Goal: Task Accomplishment & Management: Manage account settings

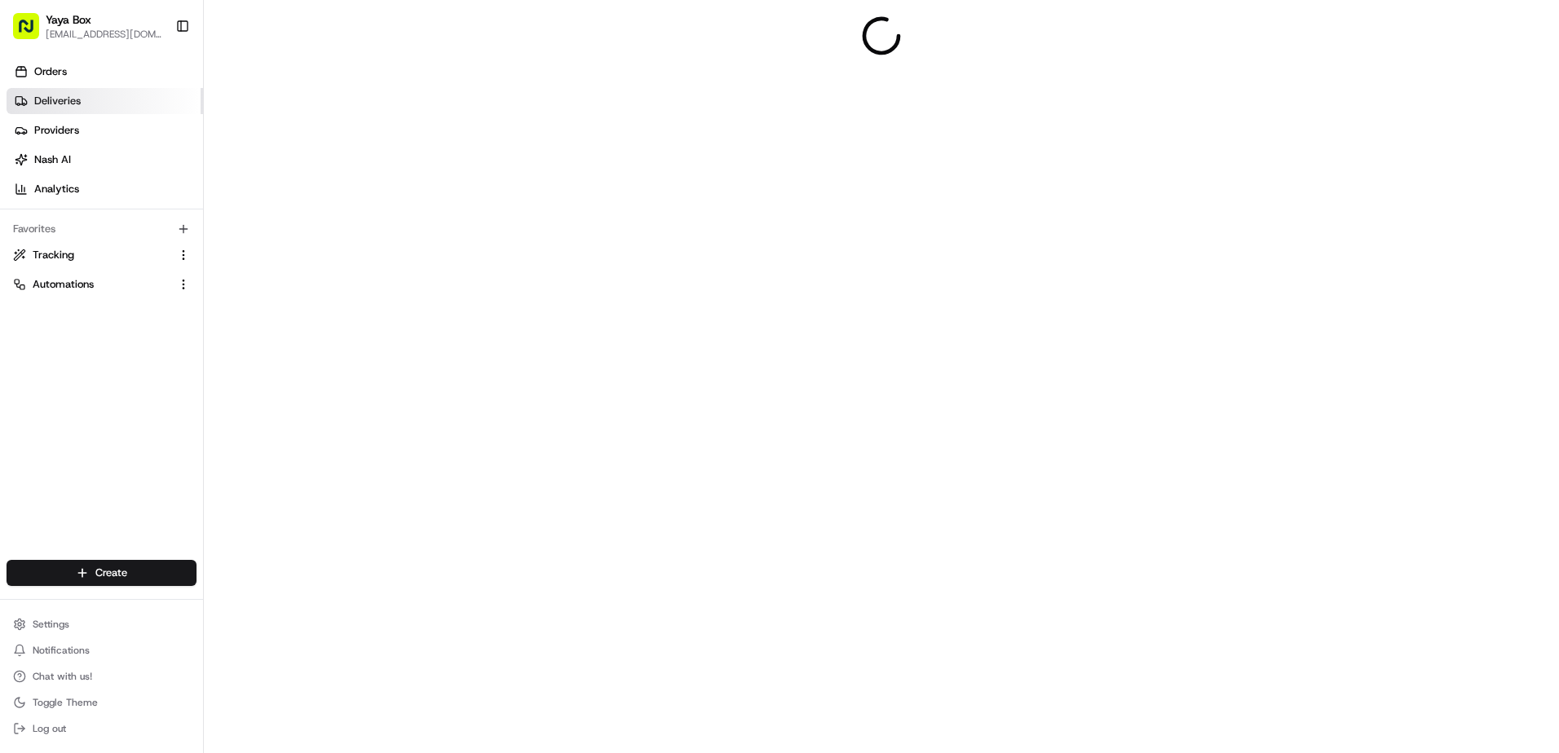
click at [116, 108] on link "Deliveries" at bounding box center [105, 101] width 197 height 26
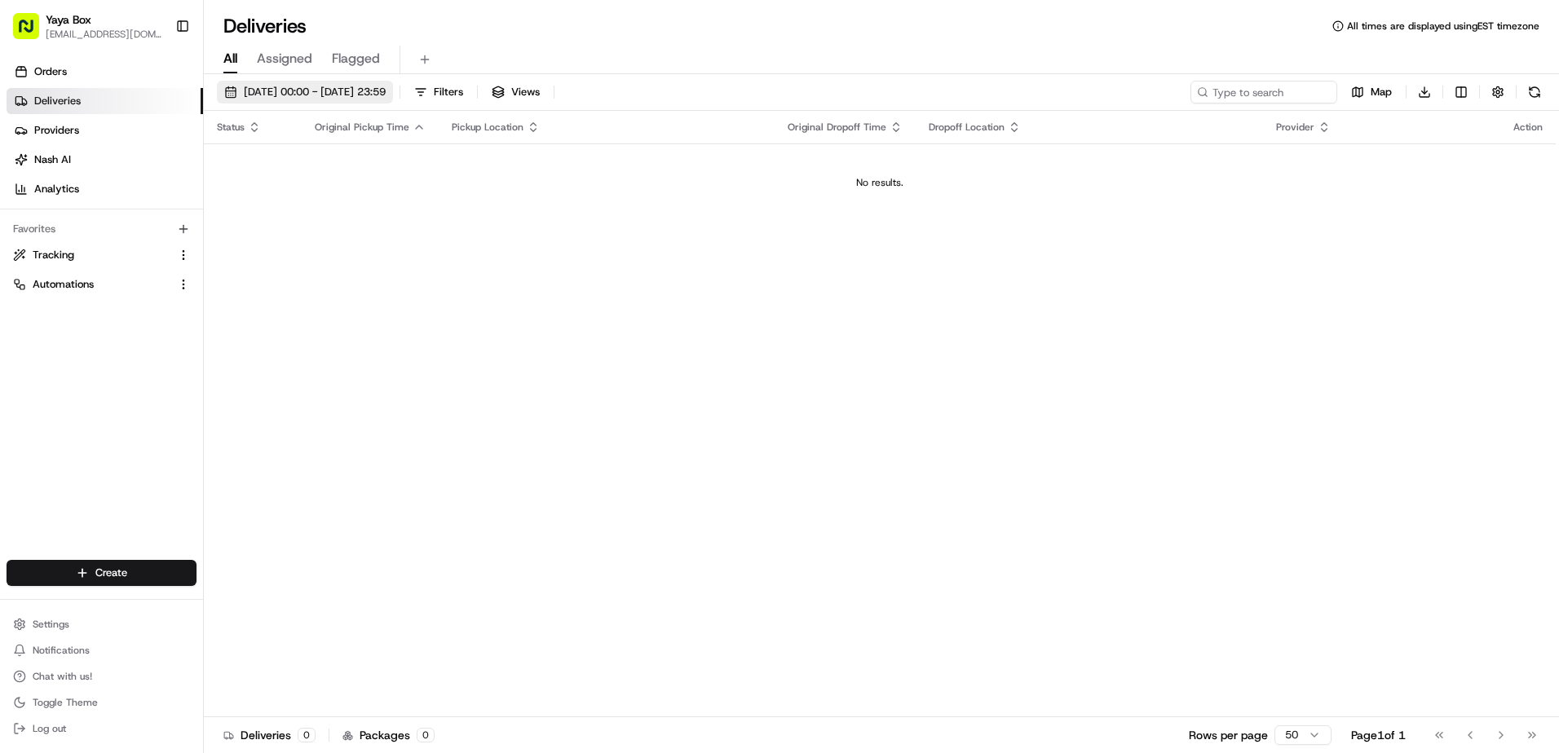
click at [340, 96] on span "21/08/2025 00:00 - 21/08/2025 23:59" at bounding box center [315, 92] width 142 height 15
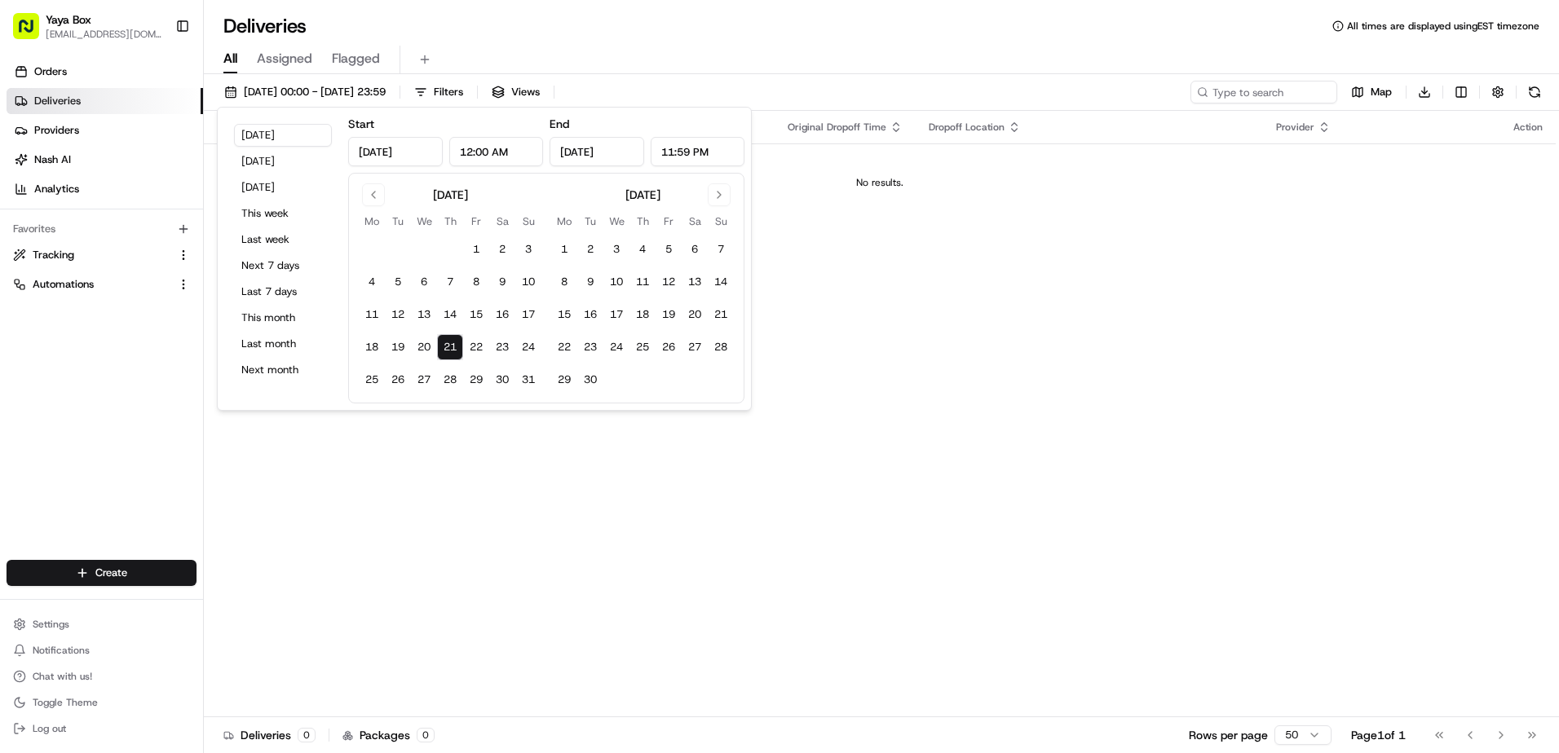
click at [117, 409] on div "Orders Deliveries Providers Nash AI Analytics Favorites Tracking Automations" at bounding box center [101, 311] width 203 height 518
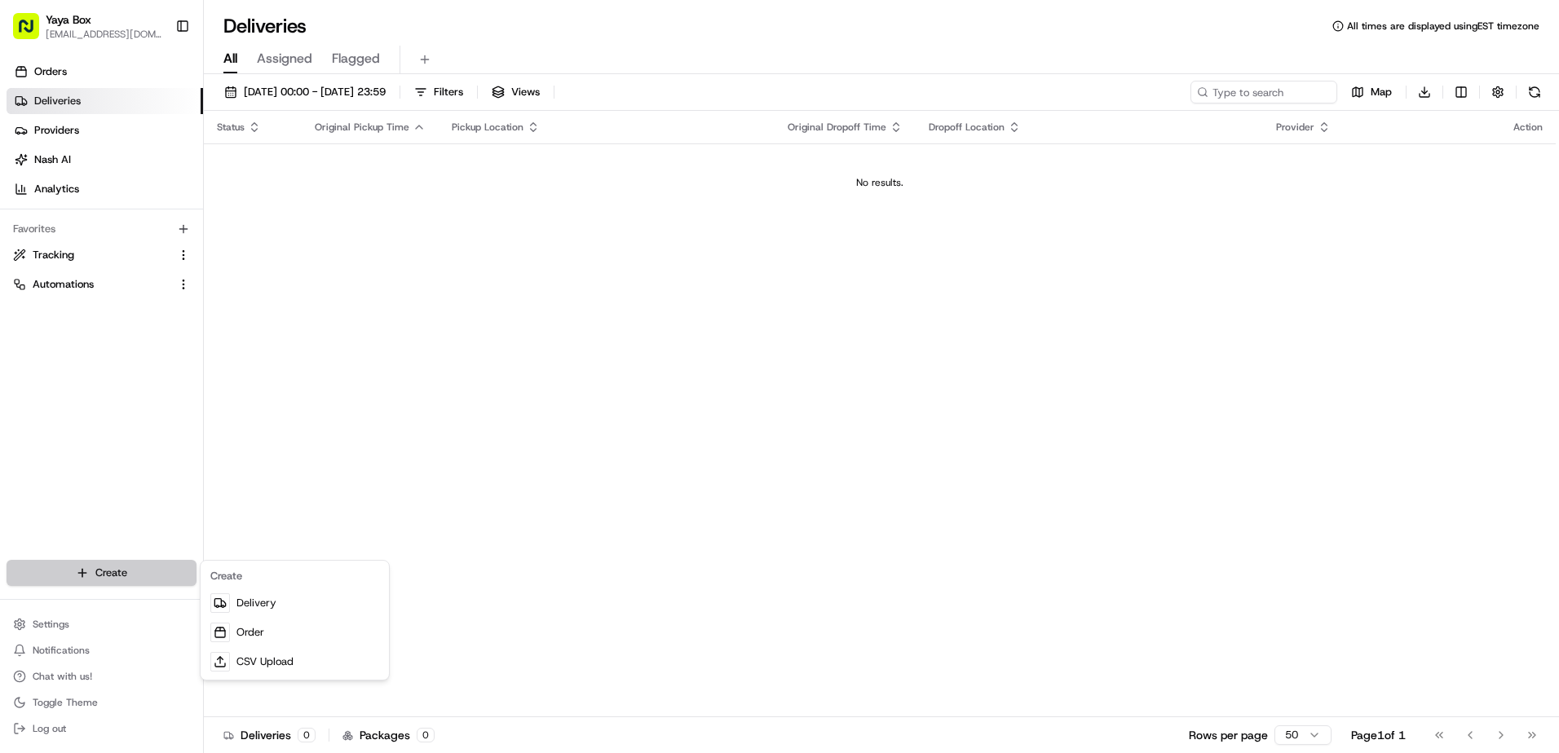
click at [128, 563] on html "Yaya Box yayaliciousjc@gmail.com Toggle Sidebar Orders Deliveries Providers Nas…" at bounding box center [779, 376] width 1559 height 753
click at [378, 89] on html "Yaya Box yayaliciousjc@gmail.com Toggle Sidebar Orders Deliveries Providers Nas…" at bounding box center [779, 376] width 1559 height 753
click at [373, 91] on span "21/08/2025 00:00 - 21/08/2025 23:59" at bounding box center [315, 92] width 142 height 15
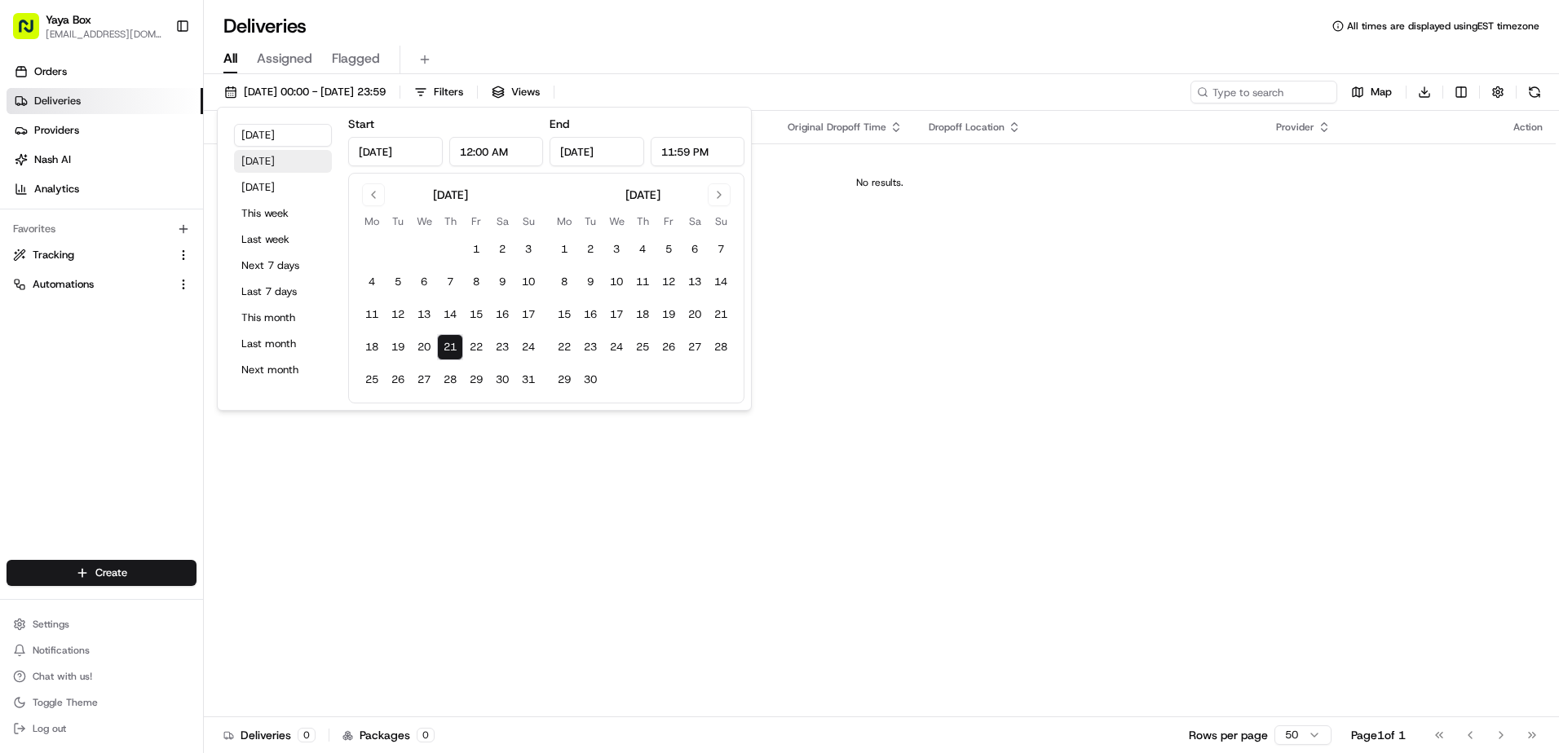
click at [296, 162] on button "Yesterday" at bounding box center [283, 161] width 98 height 23
type input "Aug 20, 2025"
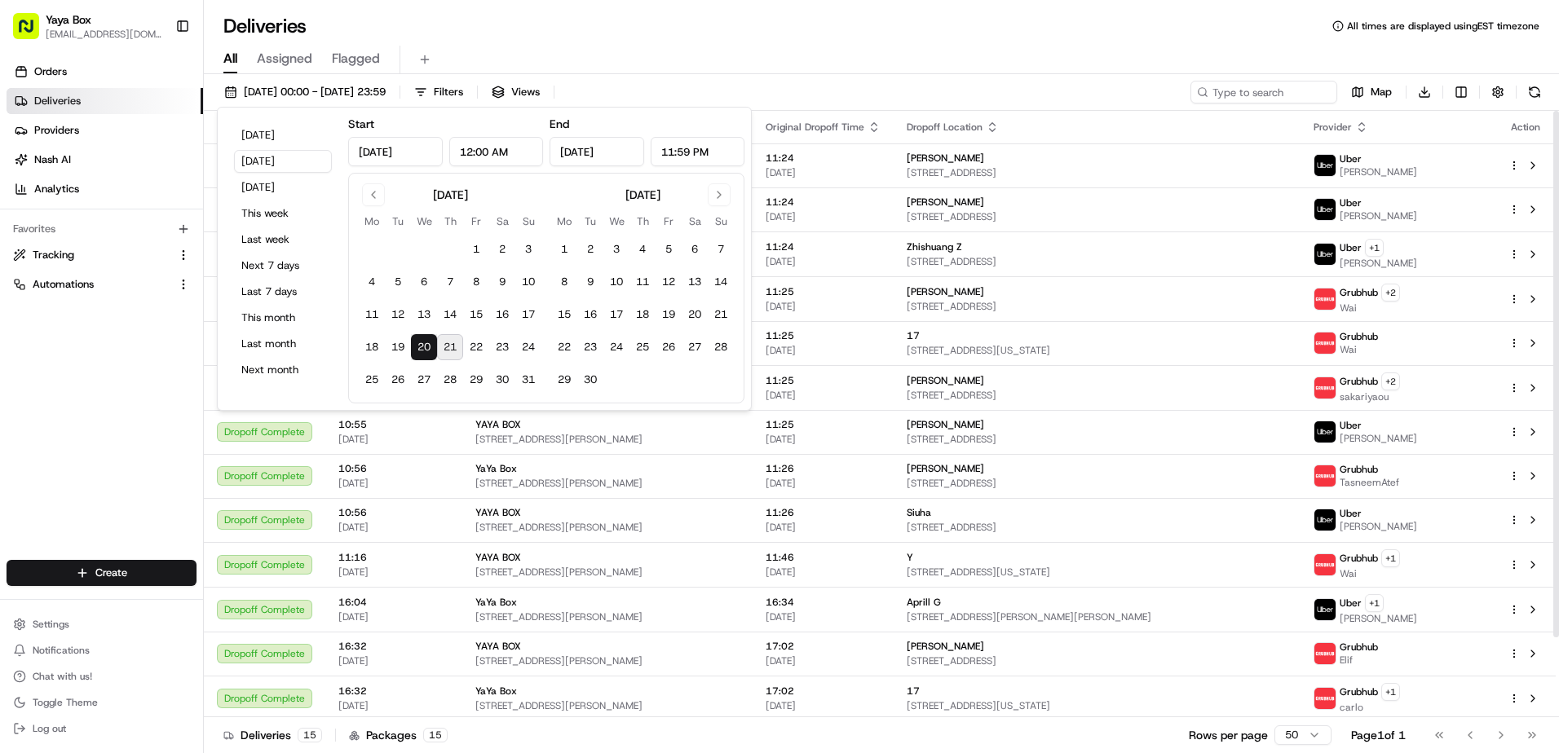
click at [85, 373] on div "Orders Deliveries Providers Nash AI Analytics Favorites Tracking Automations" at bounding box center [101, 311] width 203 height 518
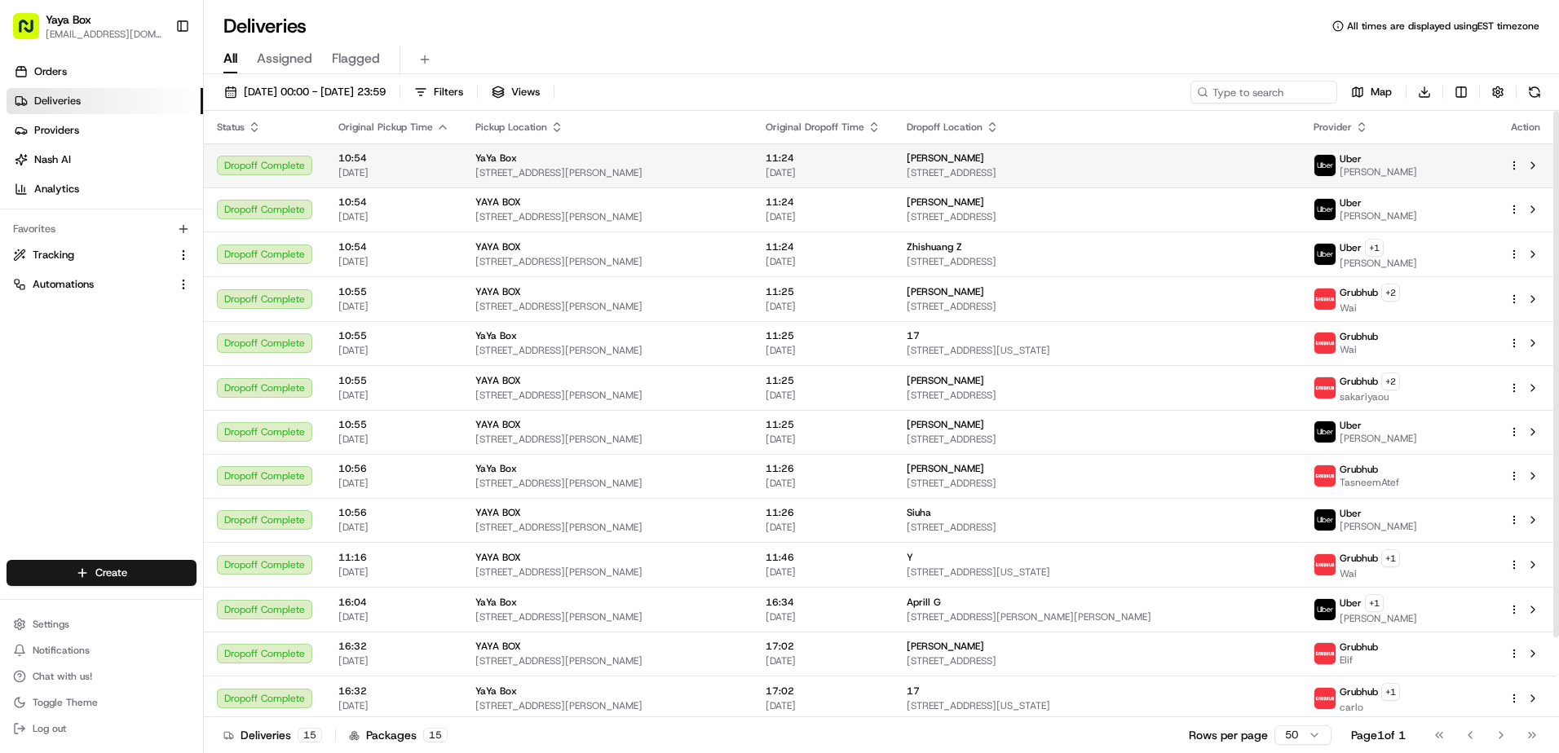
click at [1049, 173] on span "3 Somerset Ln # 404, Edgewater, NJ 07020, USA" at bounding box center [1097, 172] width 381 height 13
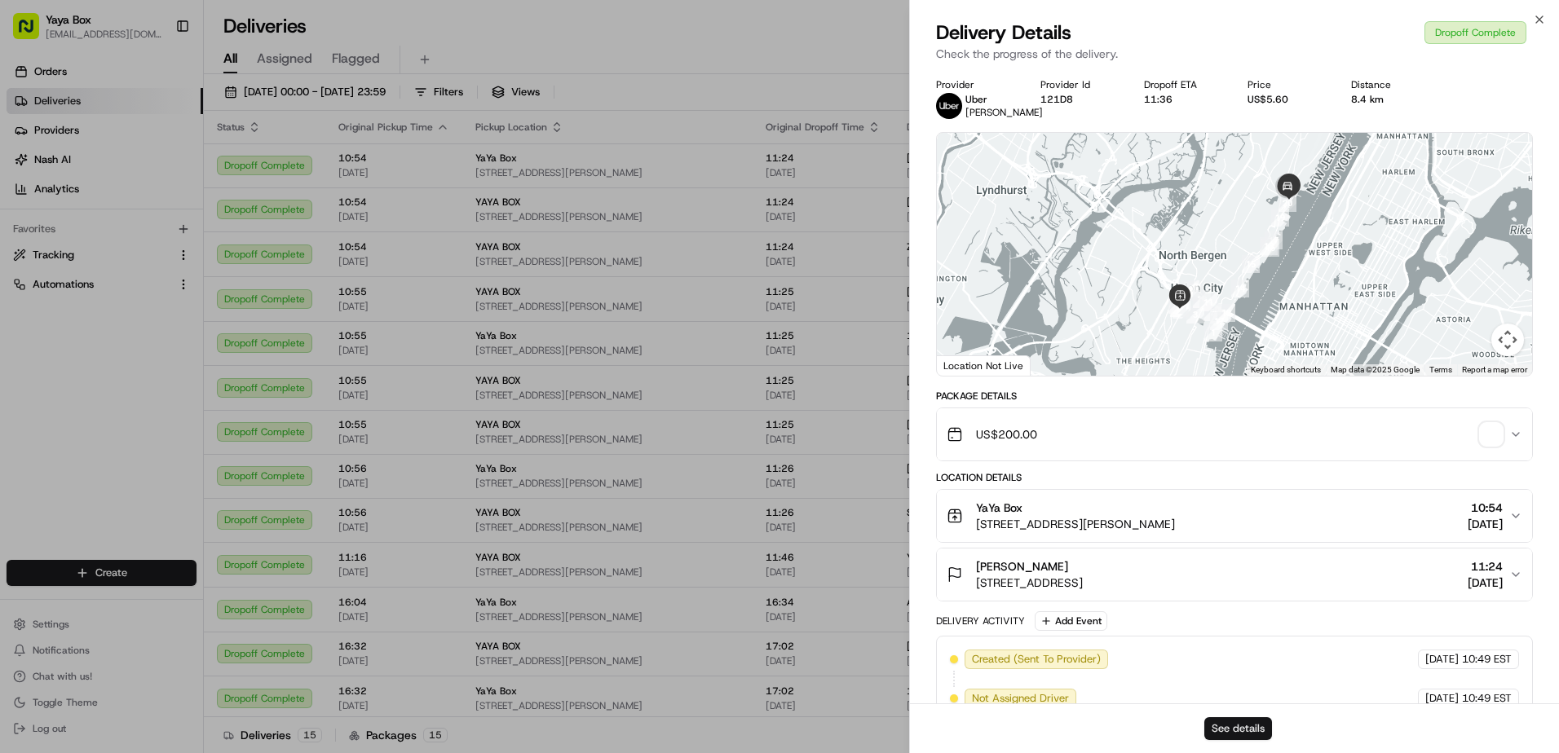
click at [1223, 725] on button "See details" at bounding box center [1238, 729] width 68 height 23
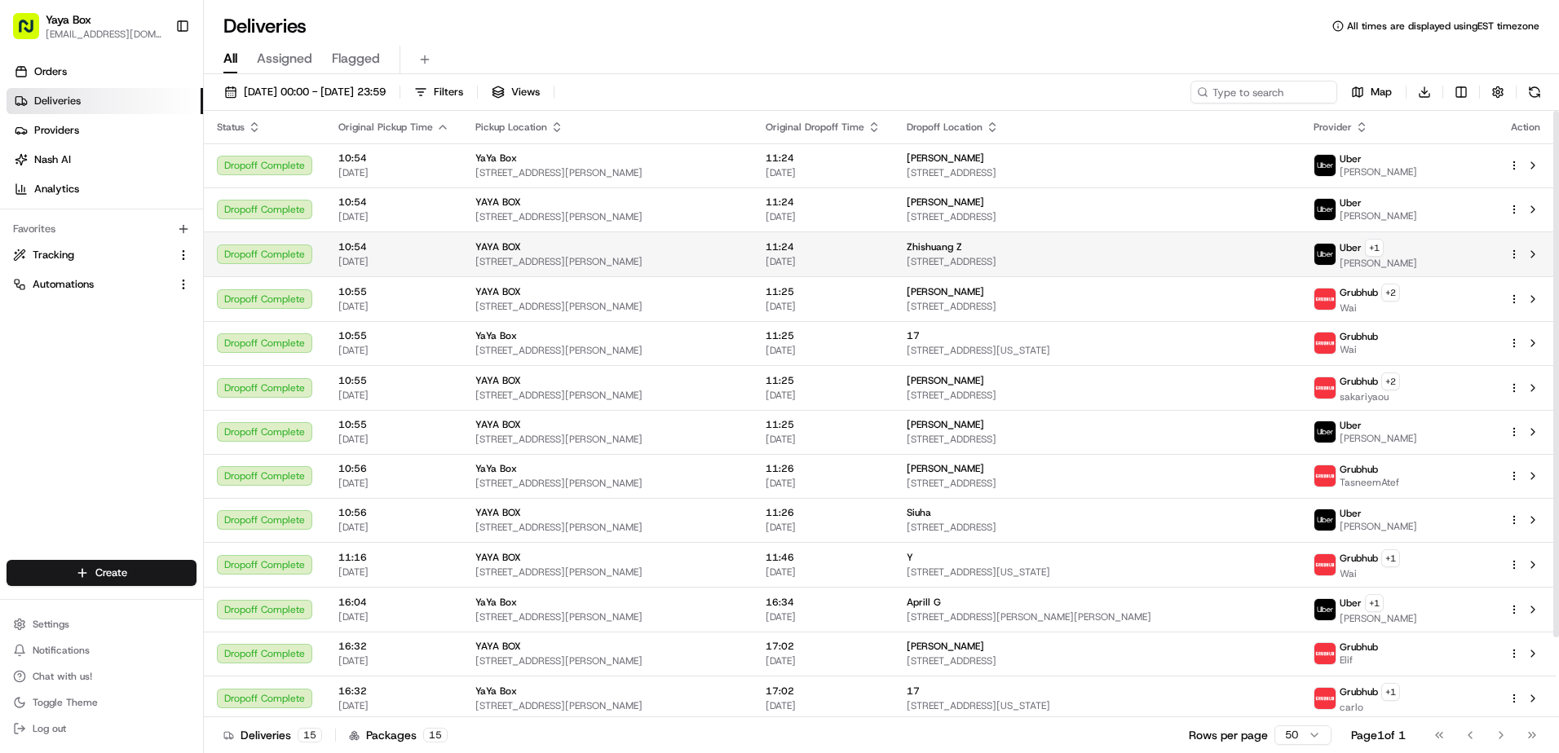
click at [867, 273] on td "11:24 20/08/2025" at bounding box center [823, 254] width 141 height 45
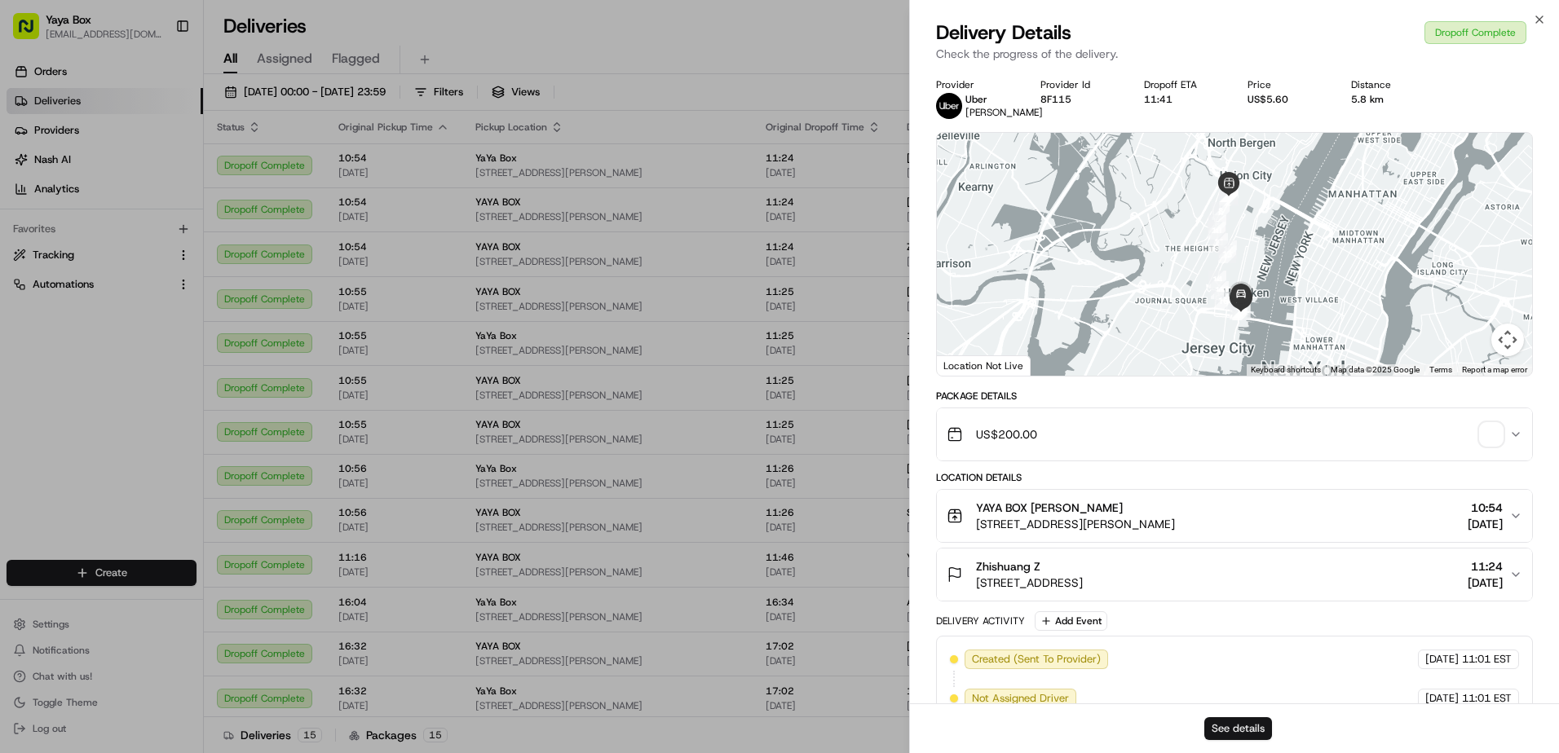
click at [1226, 727] on button "See details" at bounding box center [1238, 729] width 68 height 23
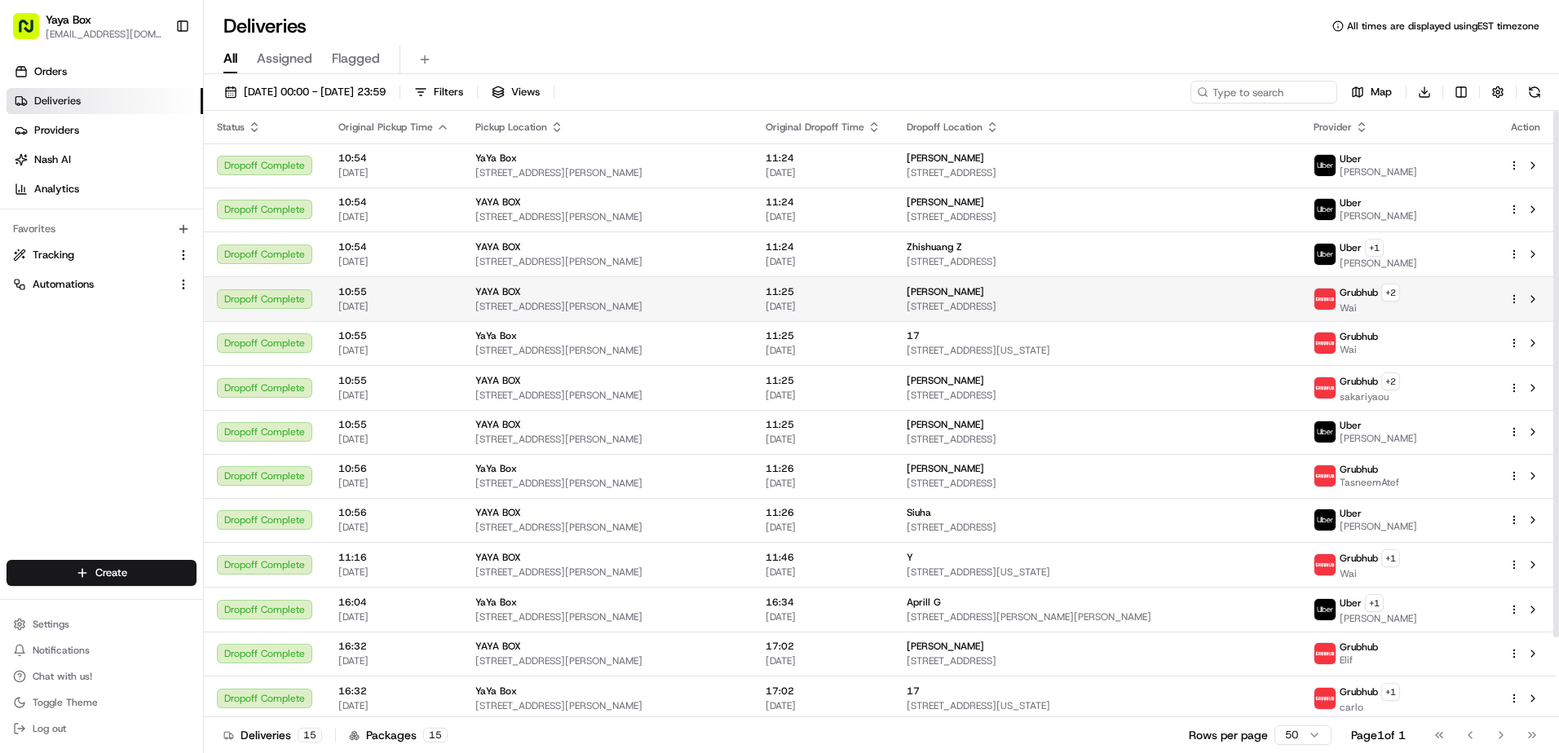
click at [781, 296] on span "11:25" at bounding box center [823, 291] width 115 height 13
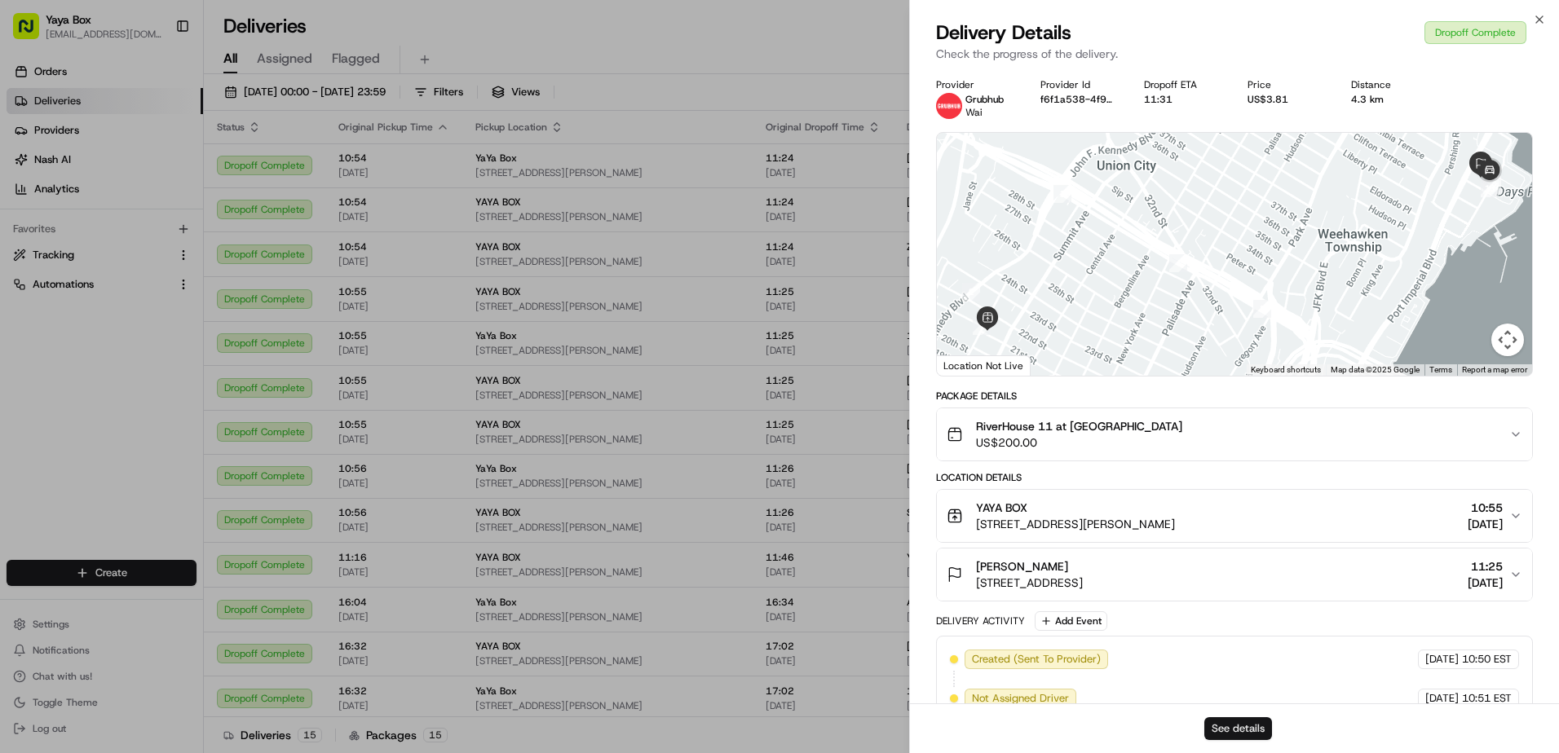
click at [1217, 727] on button "See details" at bounding box center [1238, 729] width 68 height 23
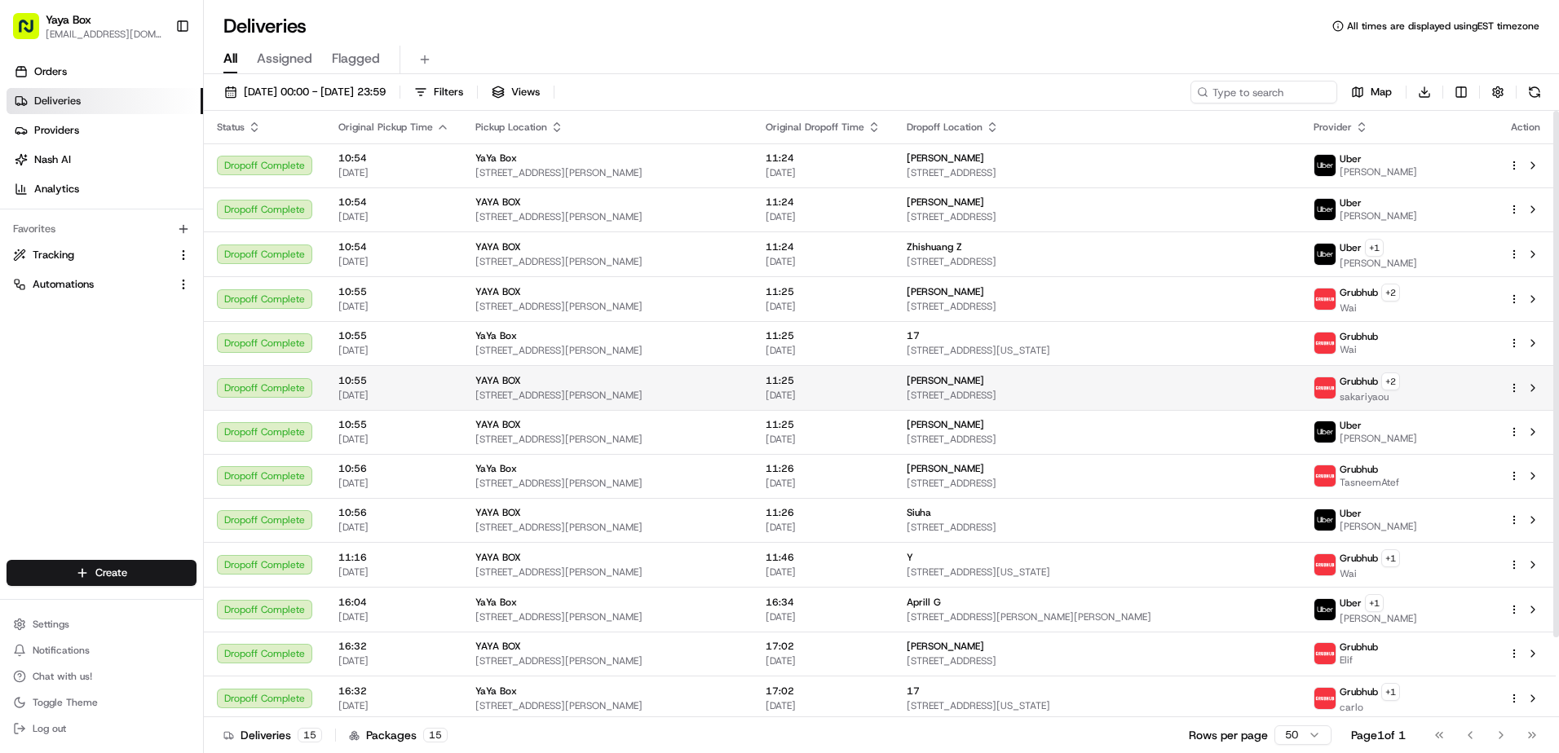
click at [870, 393] on span "[DATE]" at bounding box center [823, 395] width 115 height 13
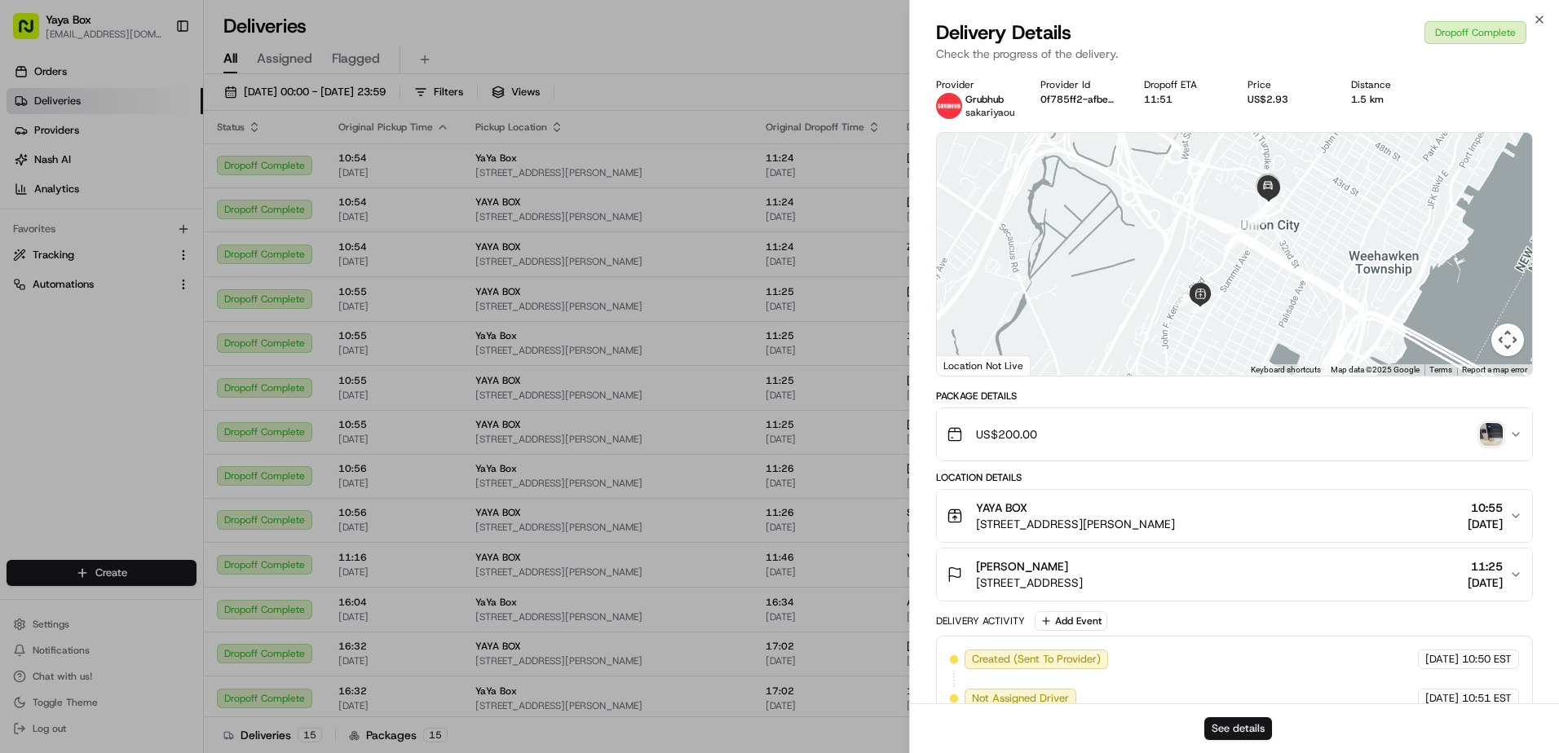
click at [1229, 732] on button "See details" at bounding box center [1238, 729] width 68 height 23
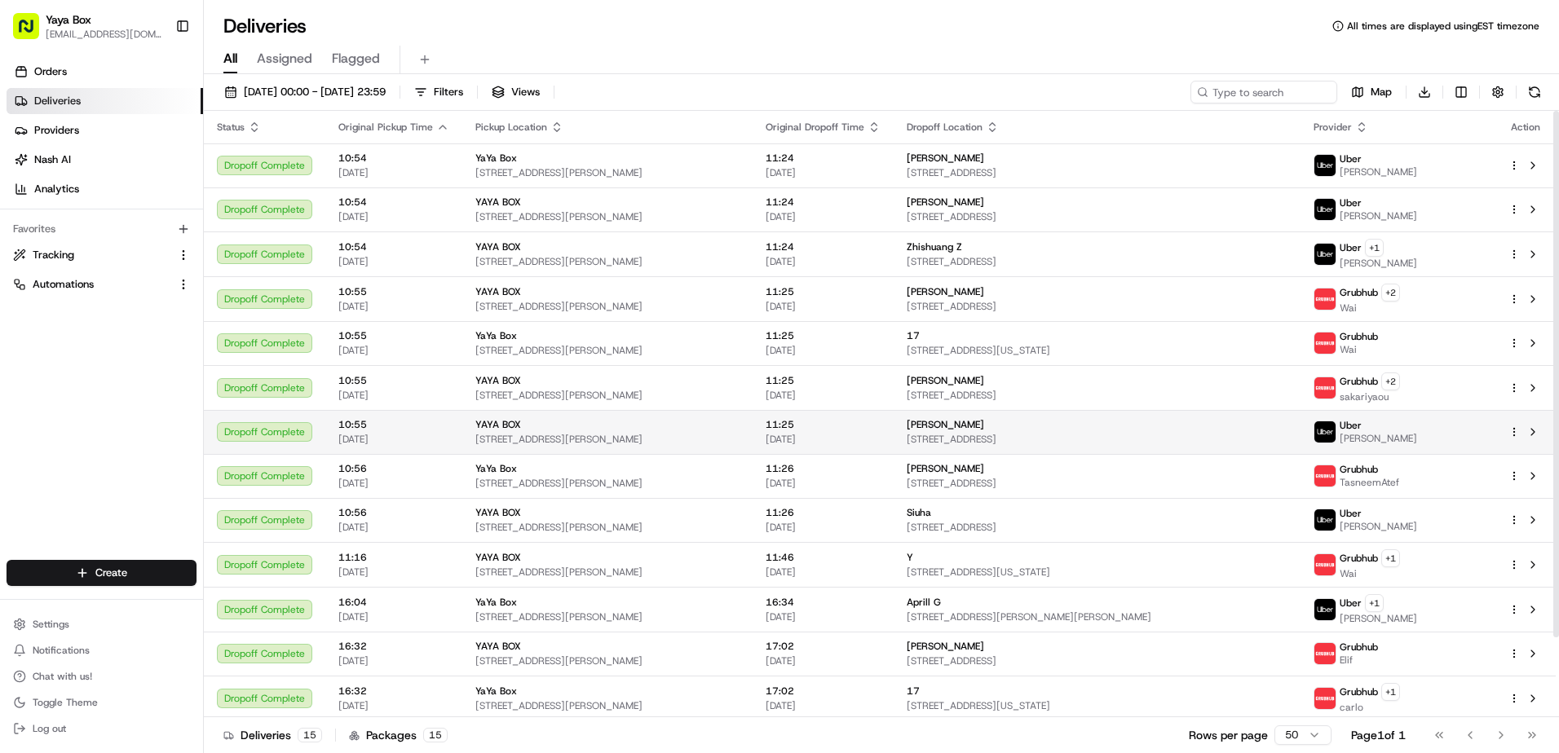
click at [944, 436] on span "491 Jersey Ave, Fairview, NJ 07022, USA" at bounding box center [1097, 439] width 381 height 13
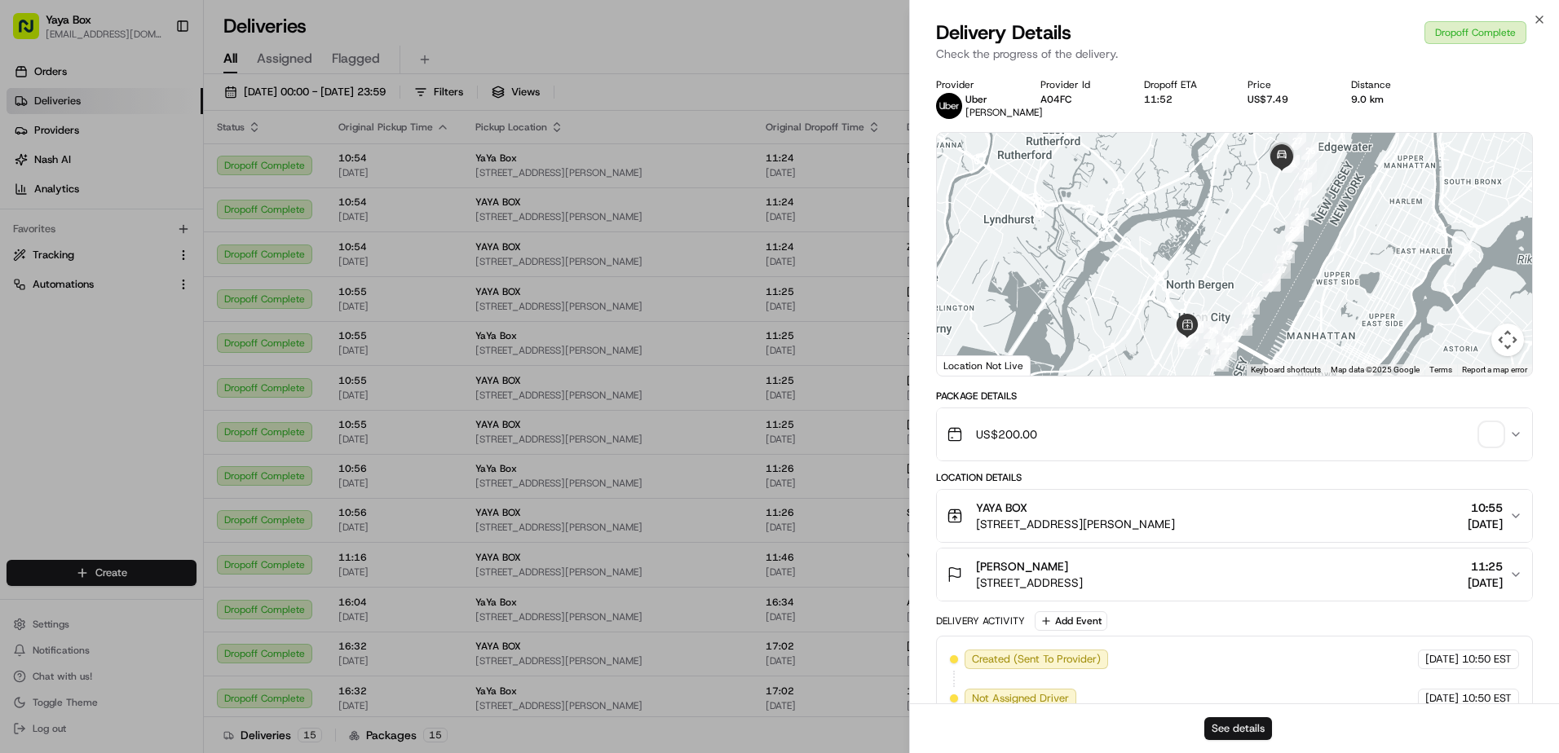
click at [1214, 736] on button "See details" at bounding box center [1238, 729] width 68 height 23
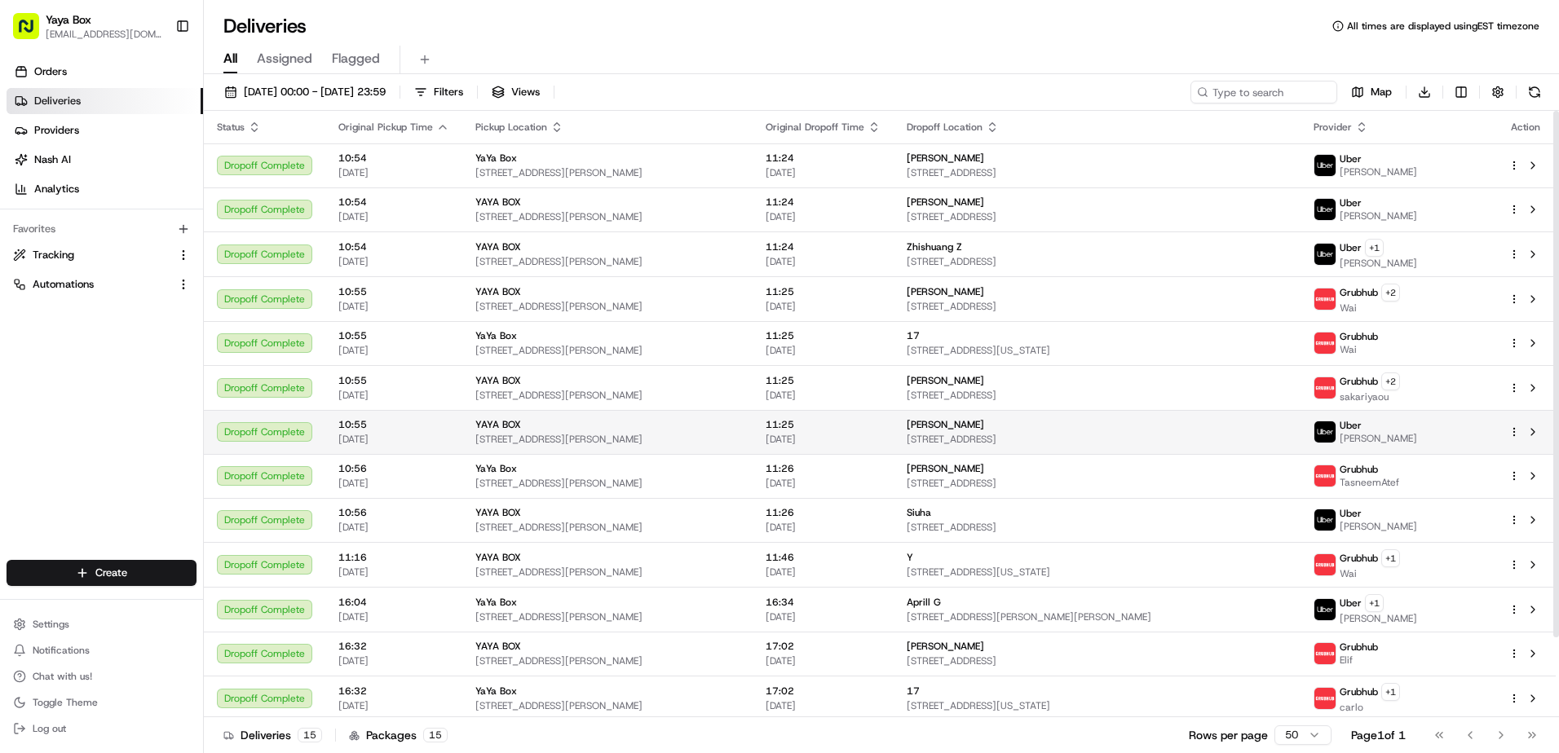
click at [914, 446] on td "Yijin Guo 491 Jersey Ave, Fairview, NJ 07022, USA" at bounding box center [1097, 432] width 407 height 44
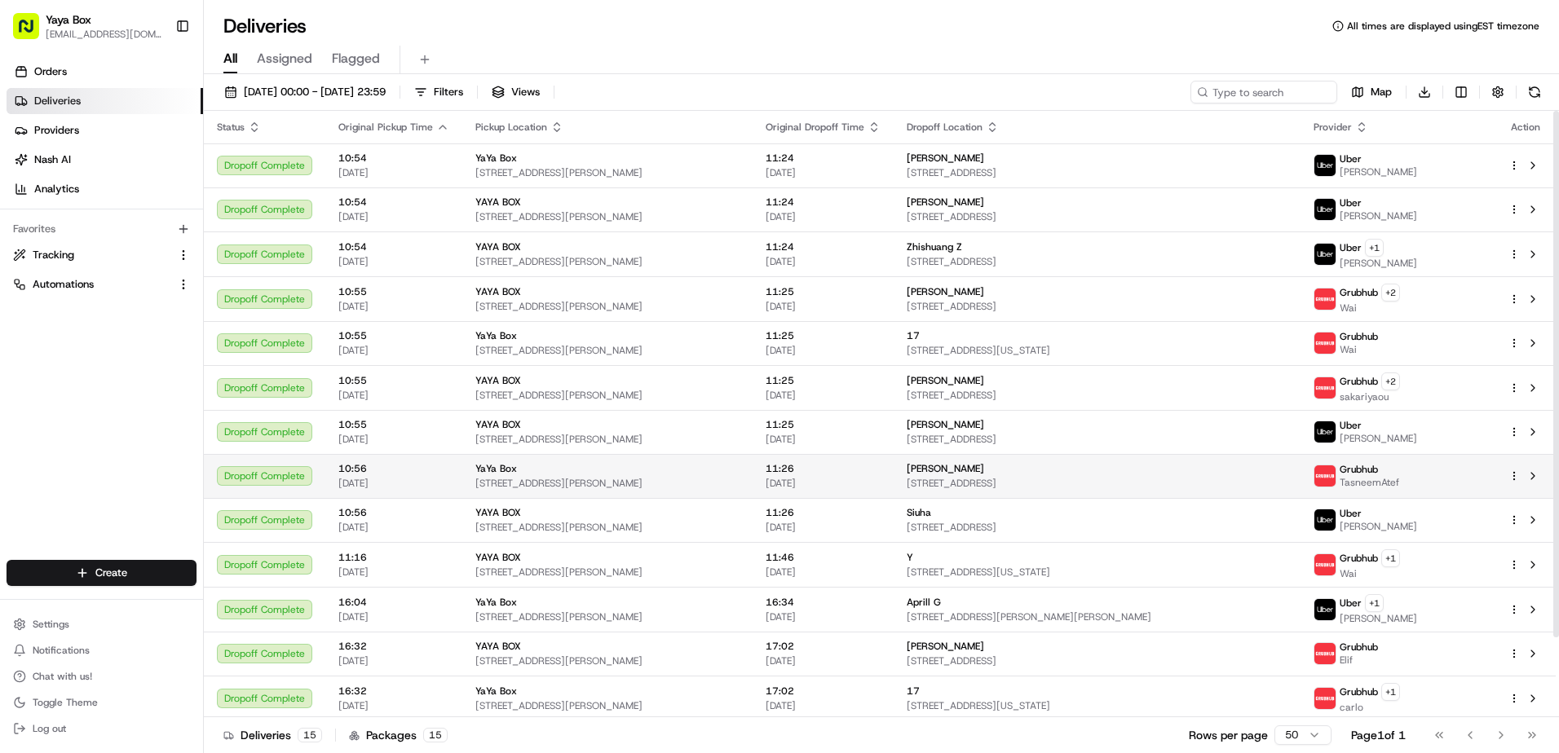
click at [816, 479] on span "20/08/2025" at bounding box center [823, 483] width 115 height 13
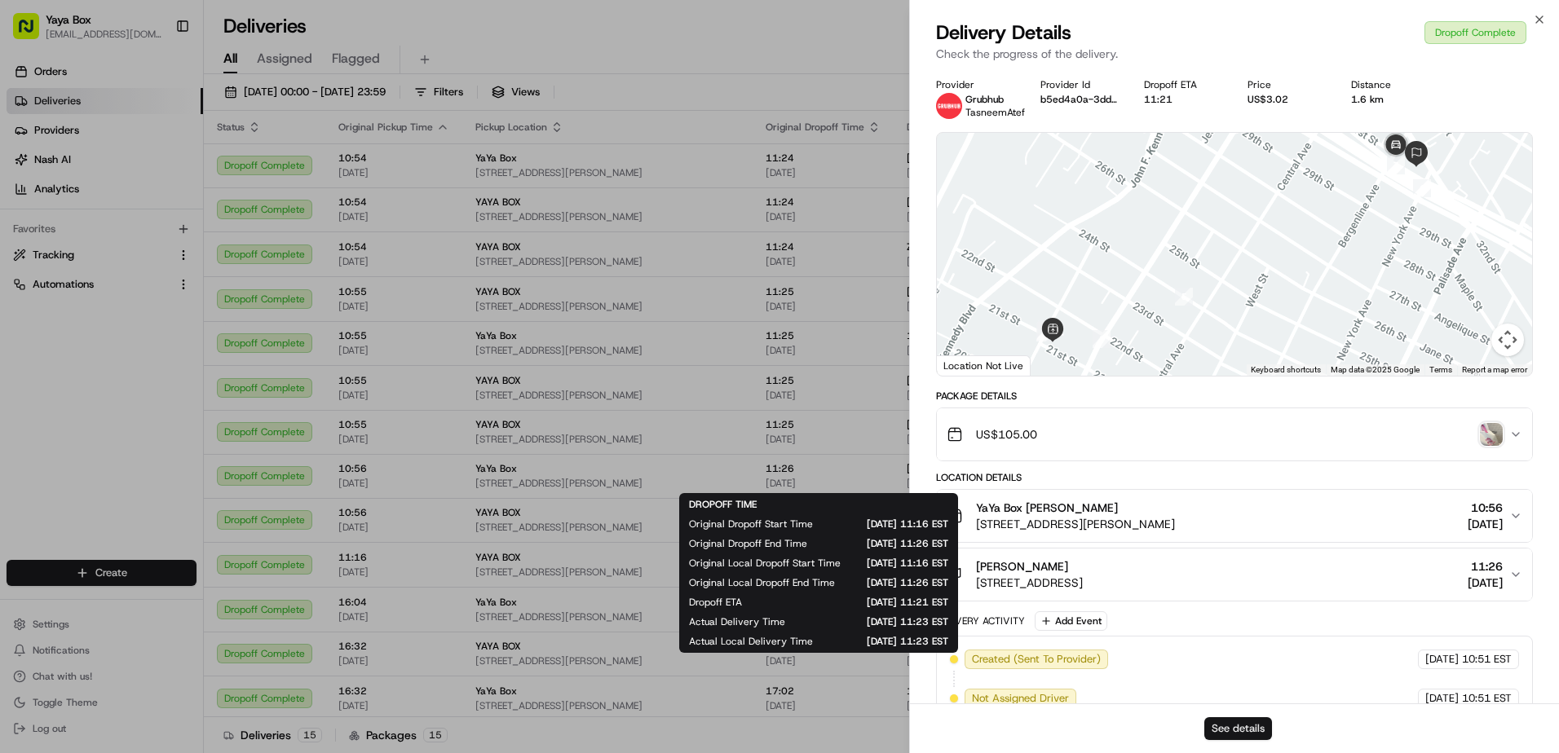
click at [1232, 727] on button "See details" at bounding box center [1238, 729] width 68 height 23
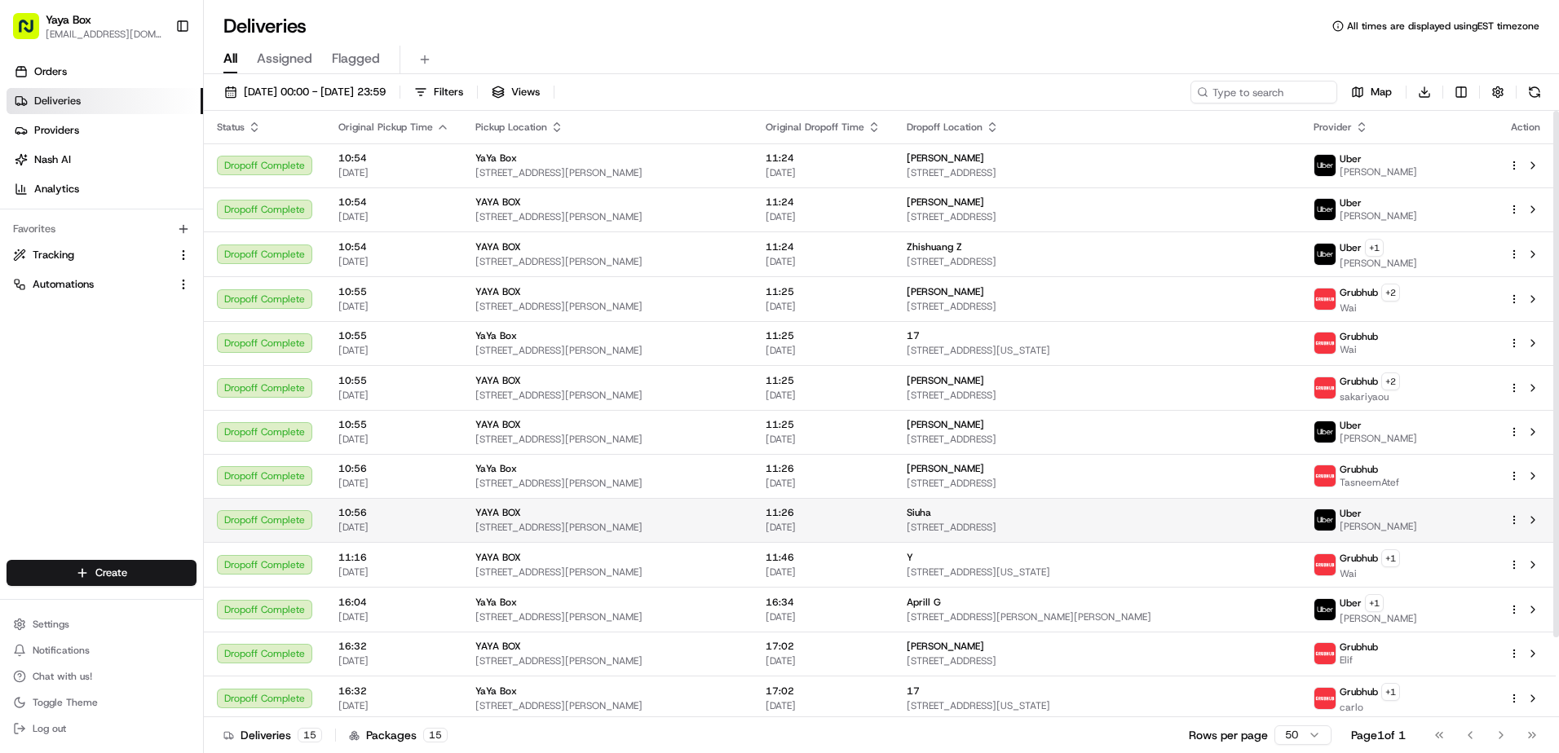
click at [941, 515] on div "Siuha" at bounding box center [1097, 512] width 381 height 13
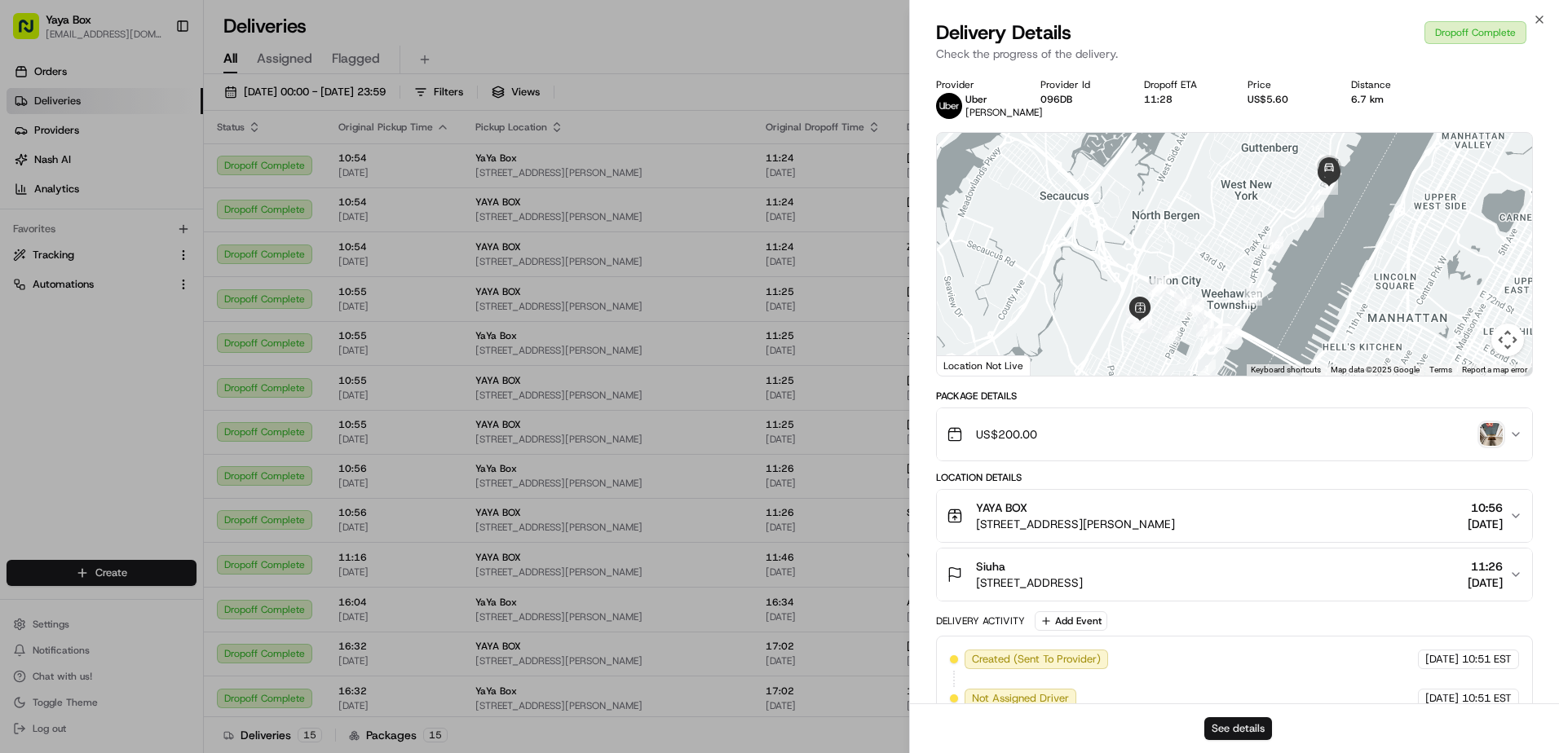
click at [1222, 720] on button "See details" at bounding box center [1238, 729] width 68 height 23
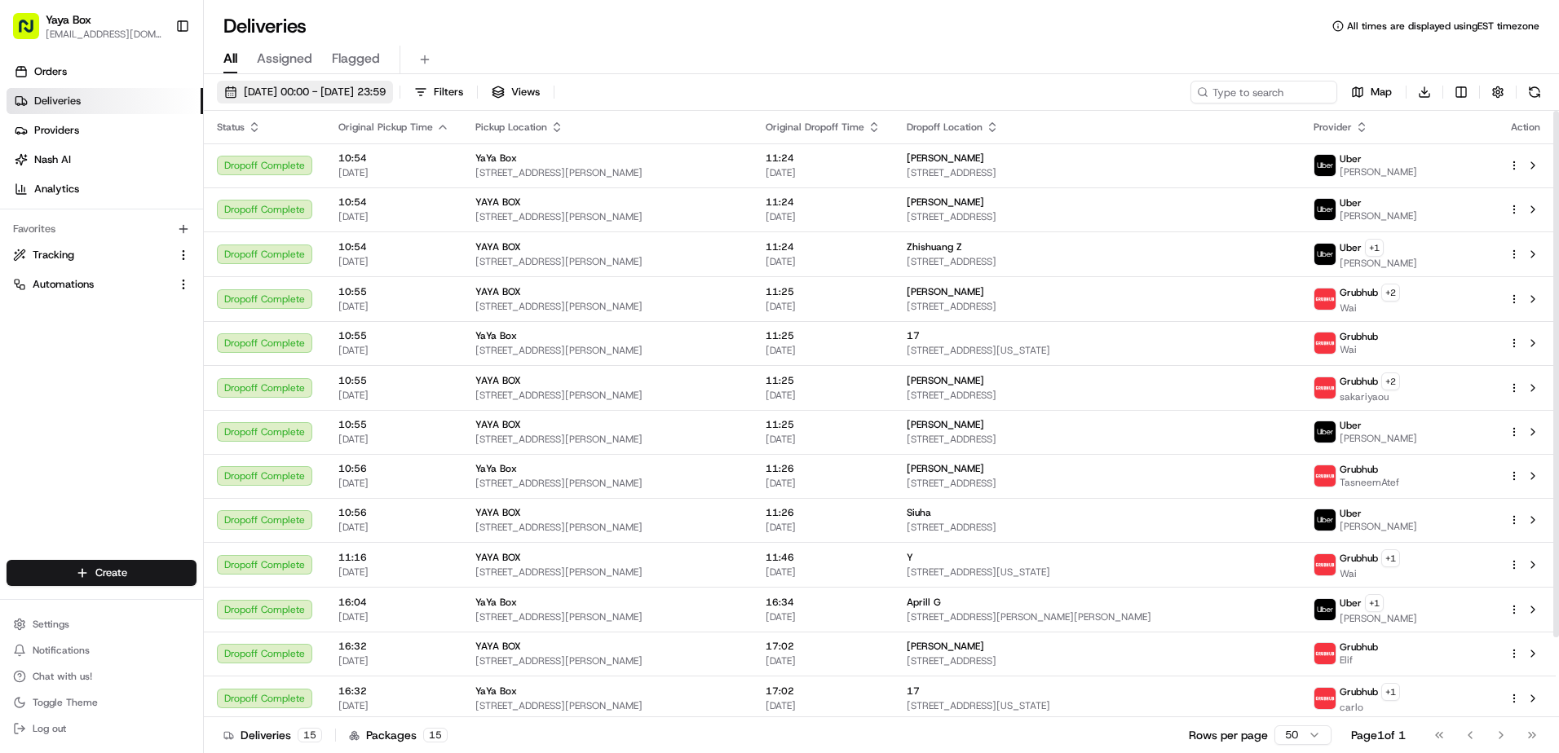
click at [352, 97] on span "20/08/2025 00:00 - 20/08/2025 23:59" at bounding box center [315, 92] width 142 height 15
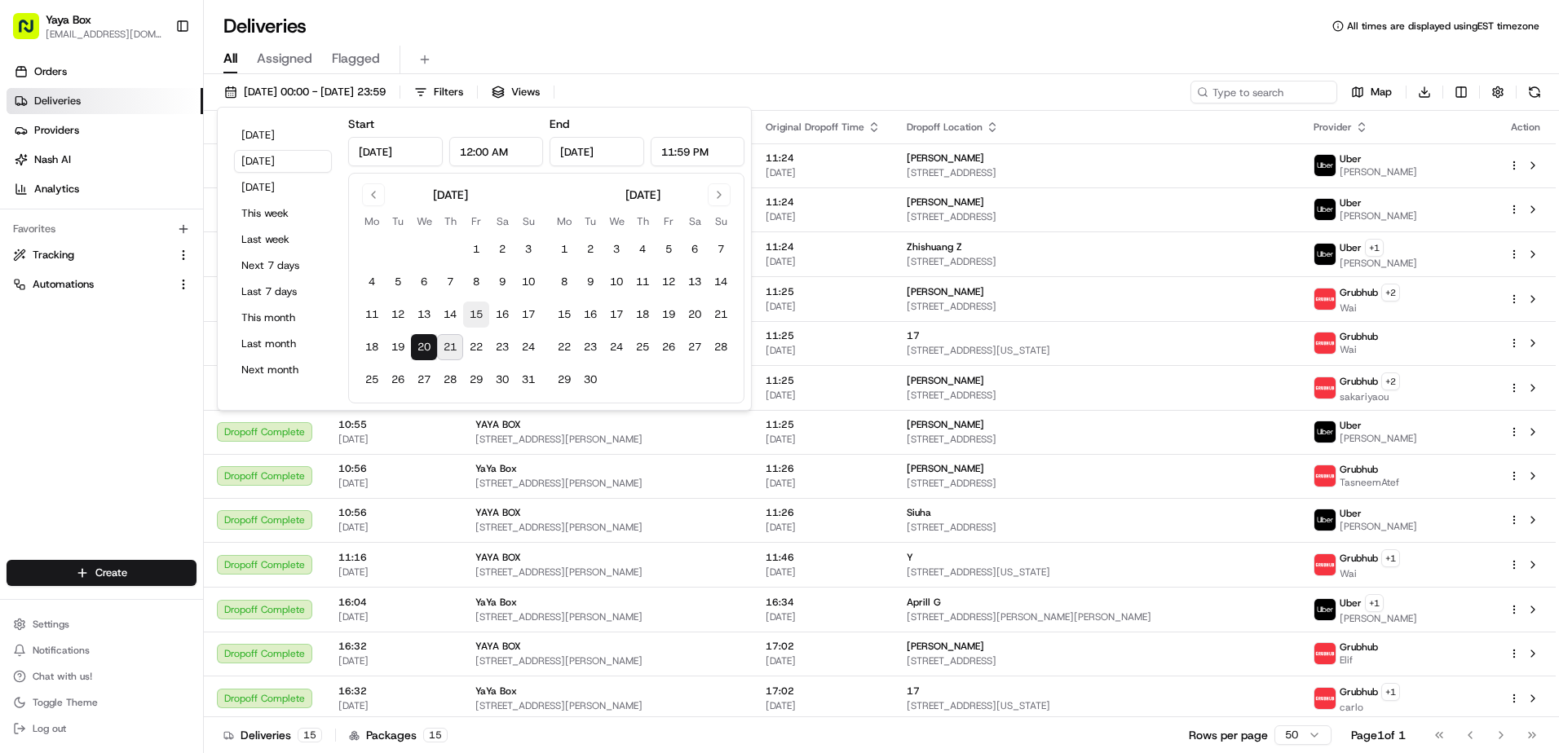
click at [480, 316] on button "15" at bounding box center [476, 315] width 26 height 26
type input "Aug 15, 2025"
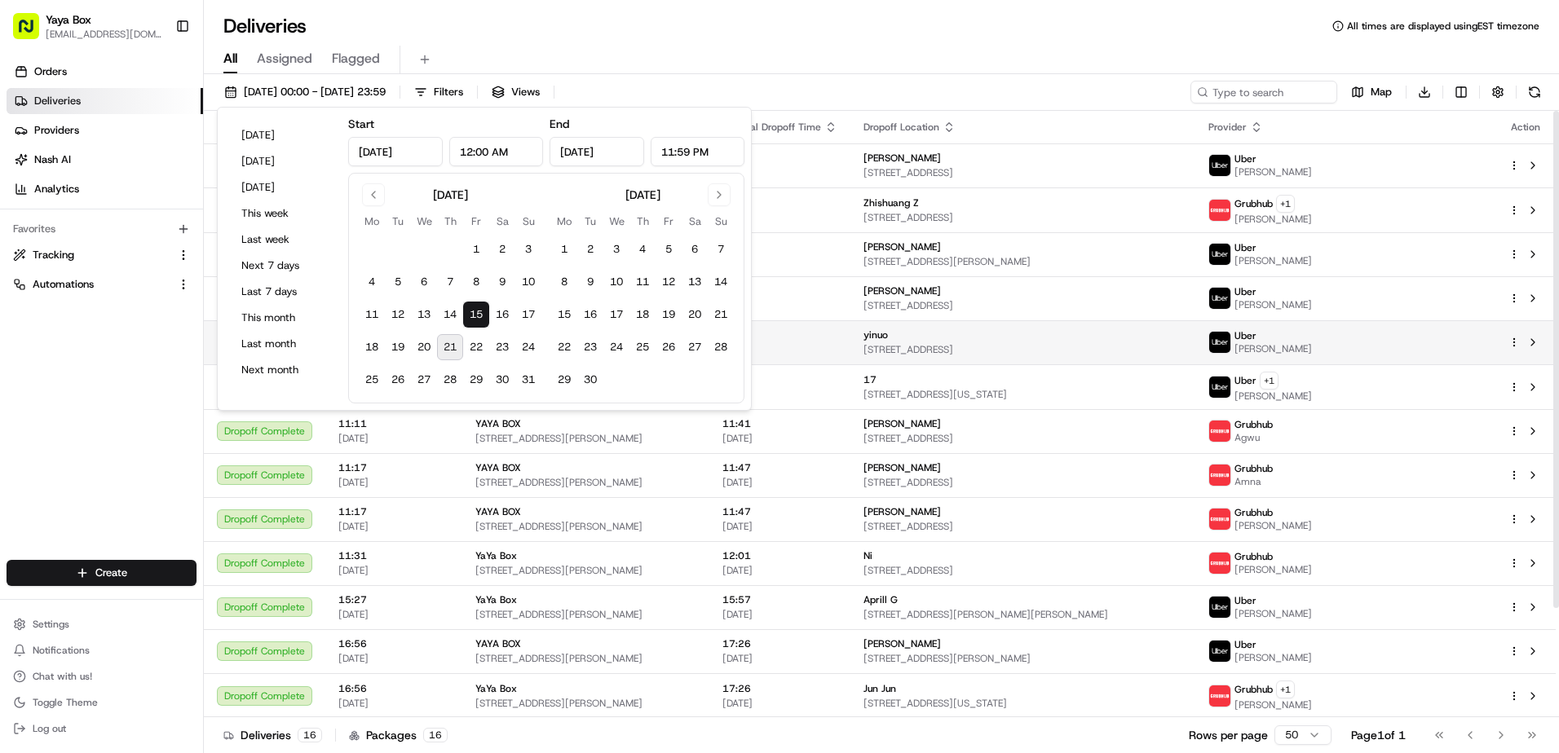
click at [939, 338] on div "yinuo" at bounding box center [1024, 335] width 320 height 13
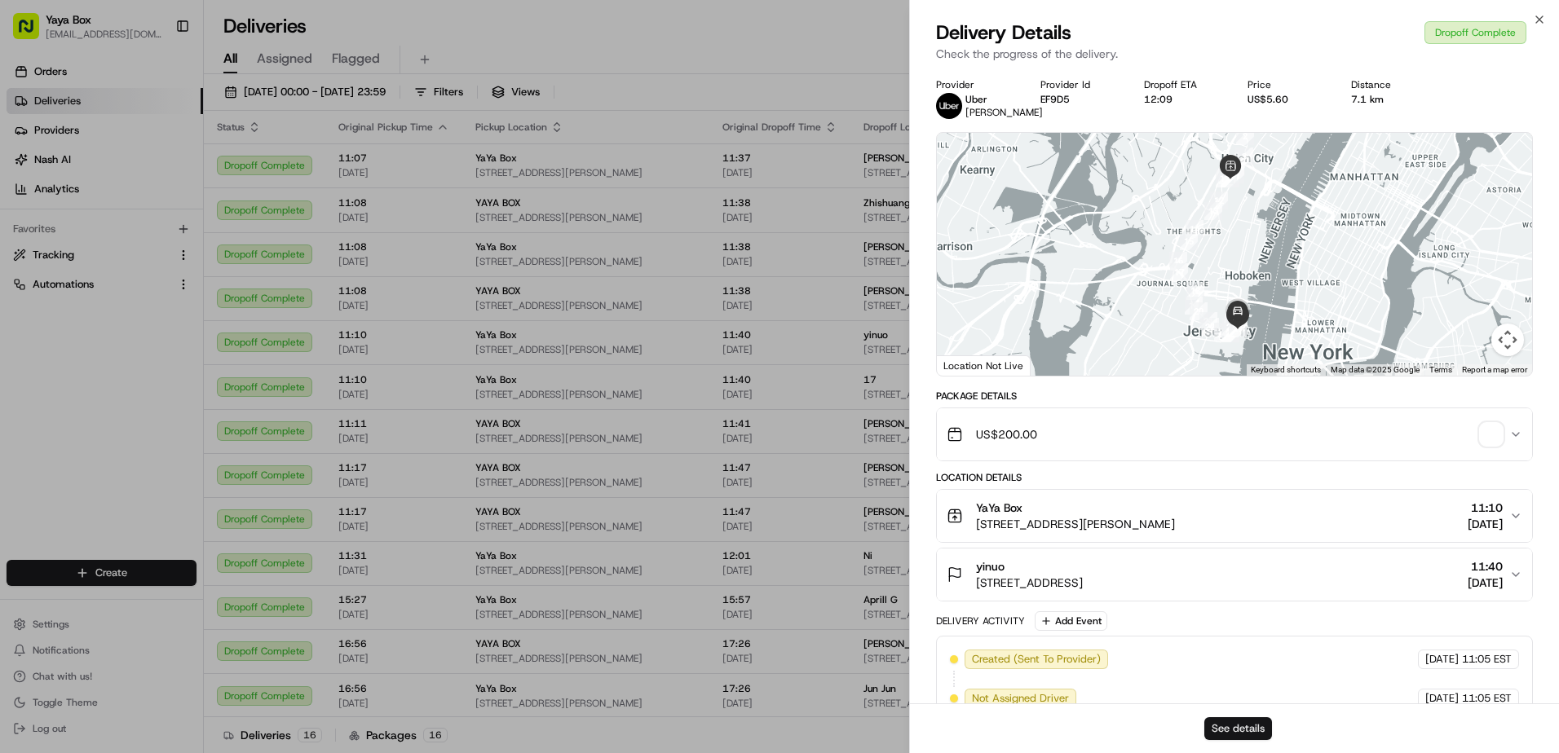
click at [1261, 729] on button "See details" at bounding box center [1238, 729] width 68 height 23
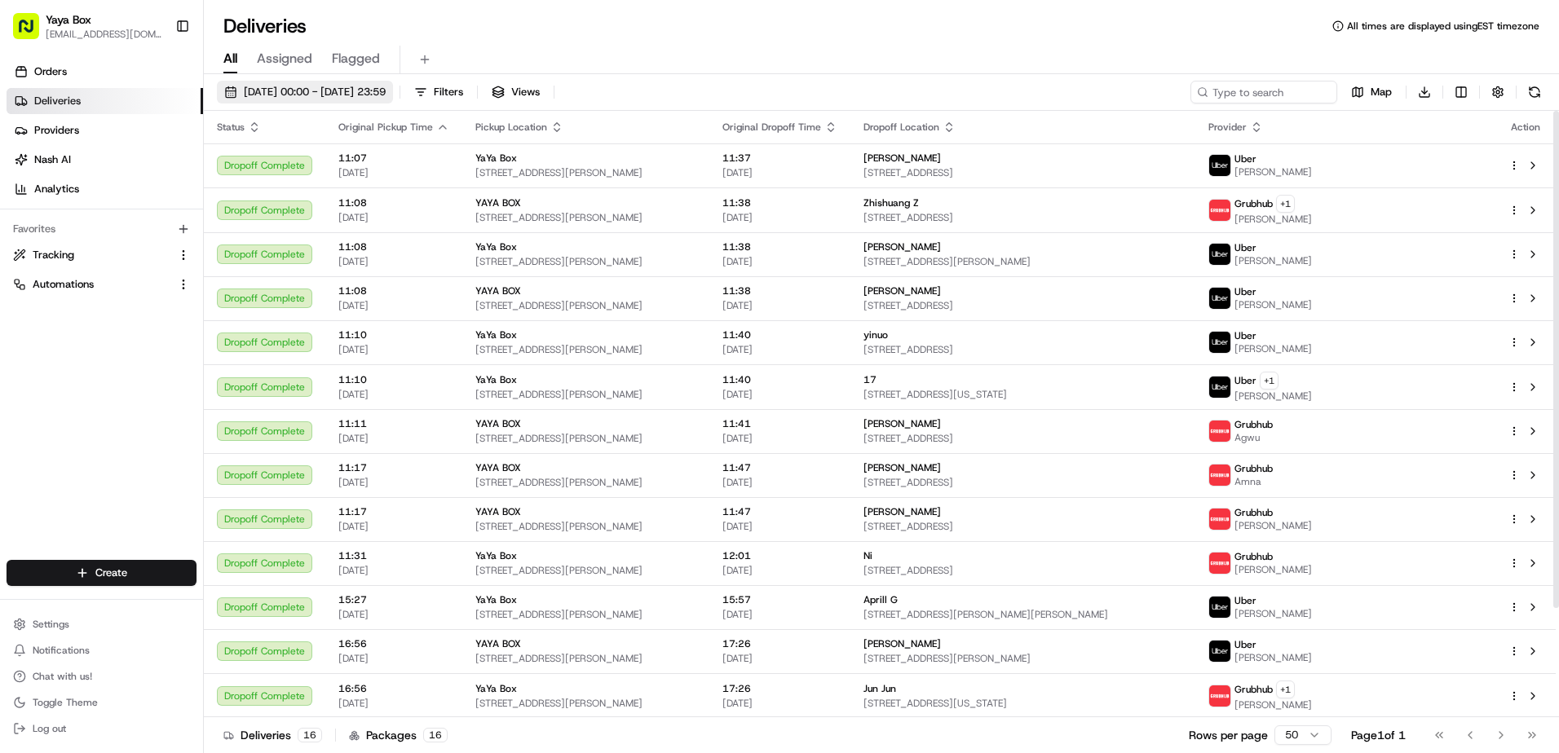
click at [356, 87] on span "15/08/2025 00:00 - 15/08/2025 23:59" at bounding box center [315, 92] width 142 height 15
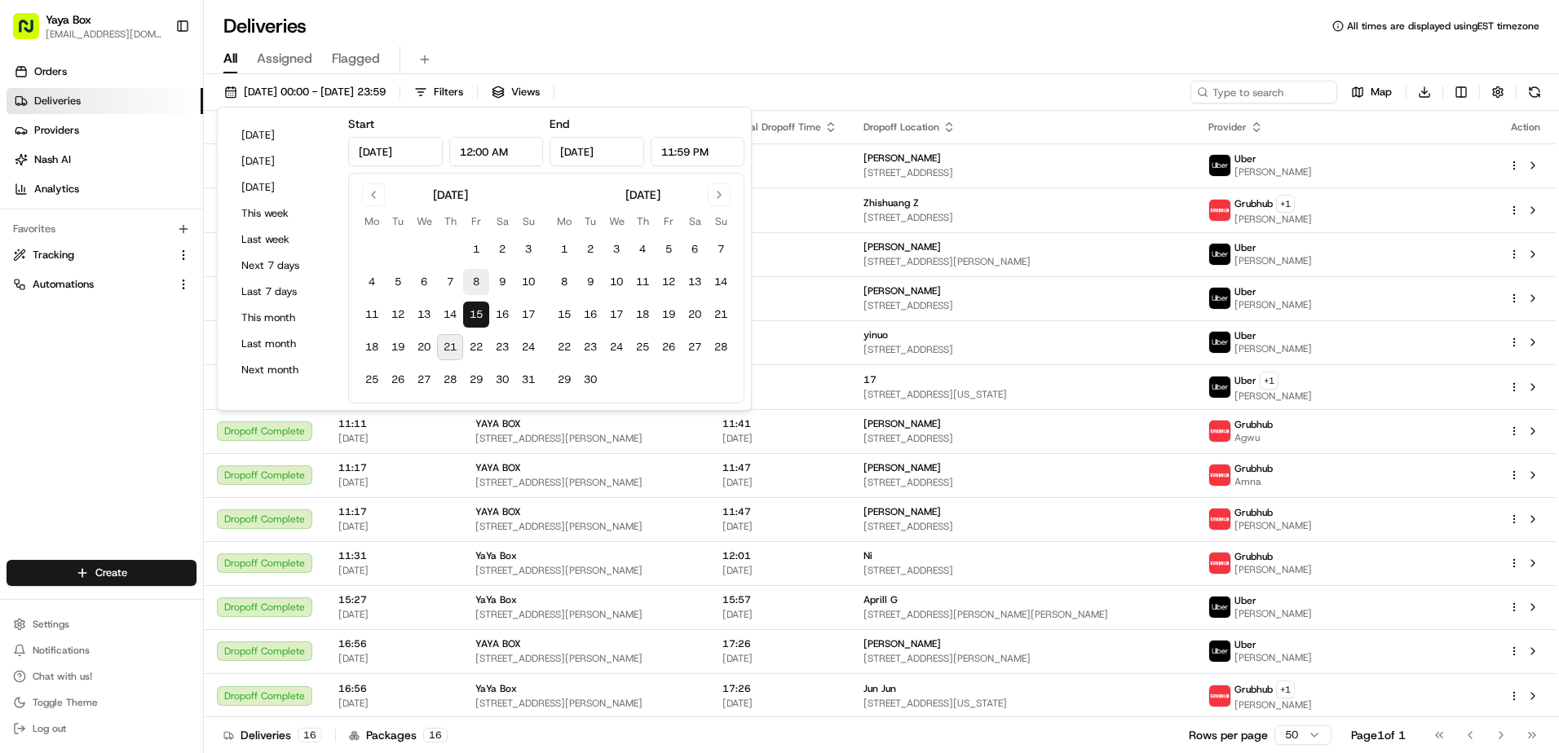
click at [483, 288] on button "8" at bounding box center [476, 282] width 26 height 26
type input "Aug 8, 2025"
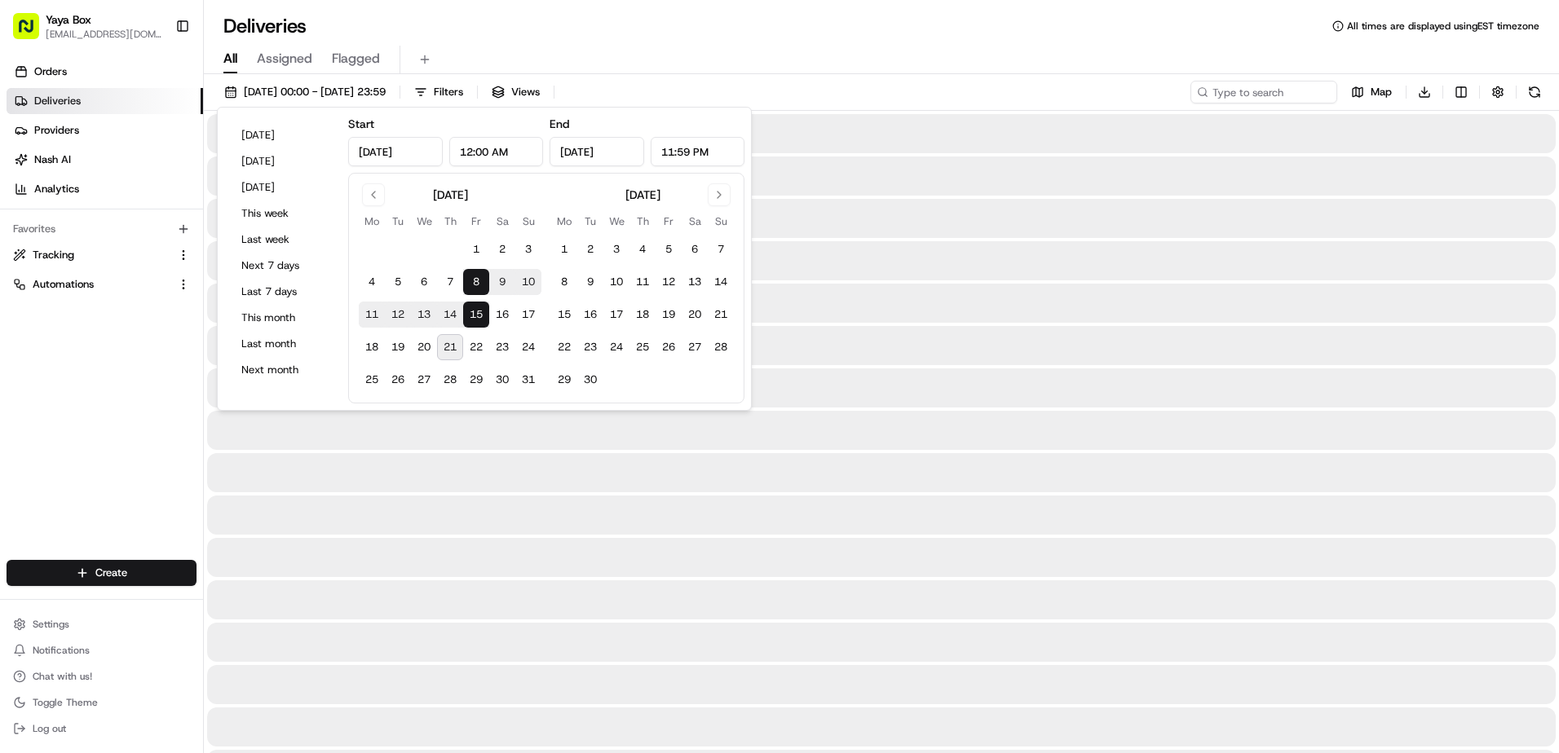
click at [475, 285] on button "8" at bounding box center [476, 282] width 26 height 26
type input "Aug 8, 2025"
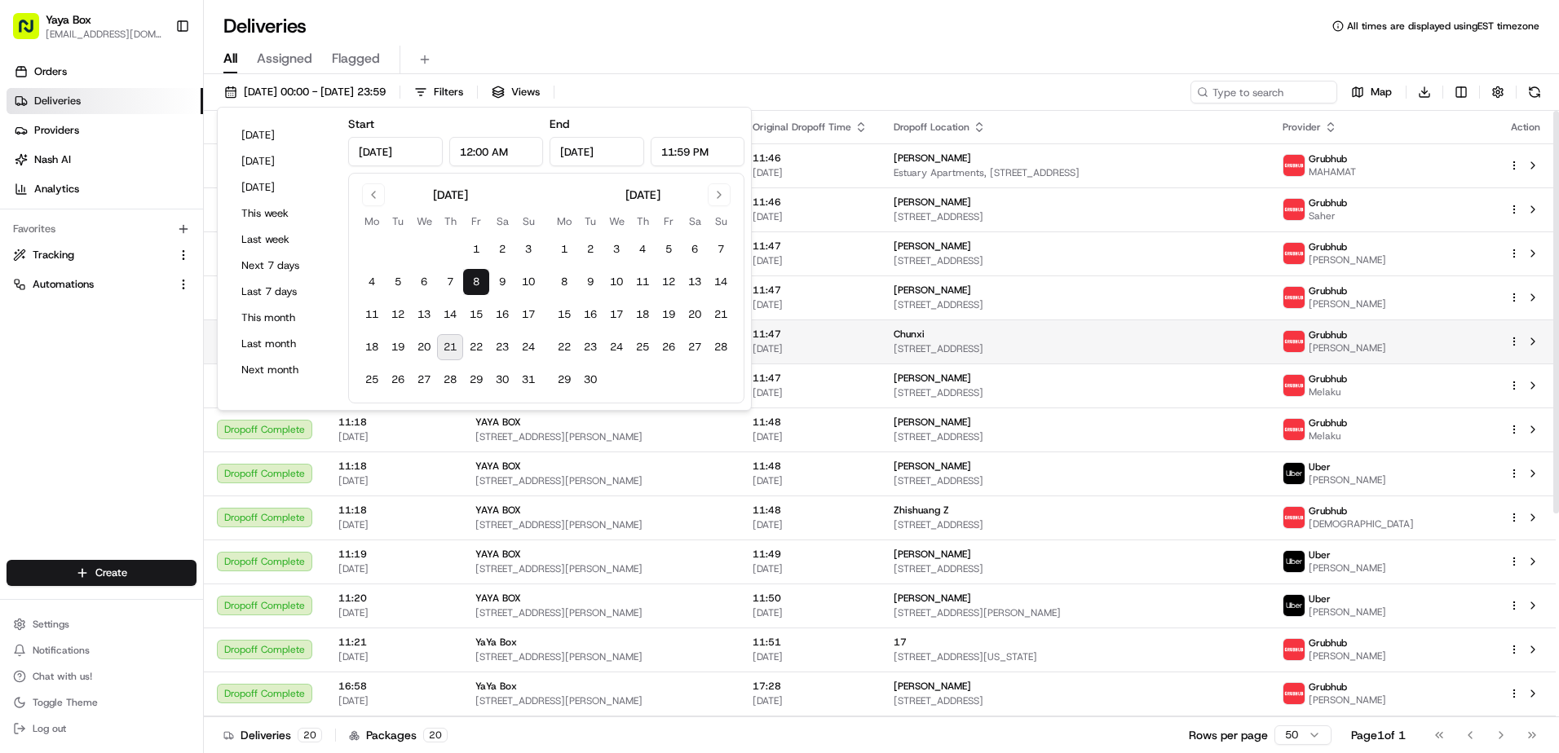
click at [951, 334] on div "Chunxi" at bounding box center [1075, 334] width 363 height 13
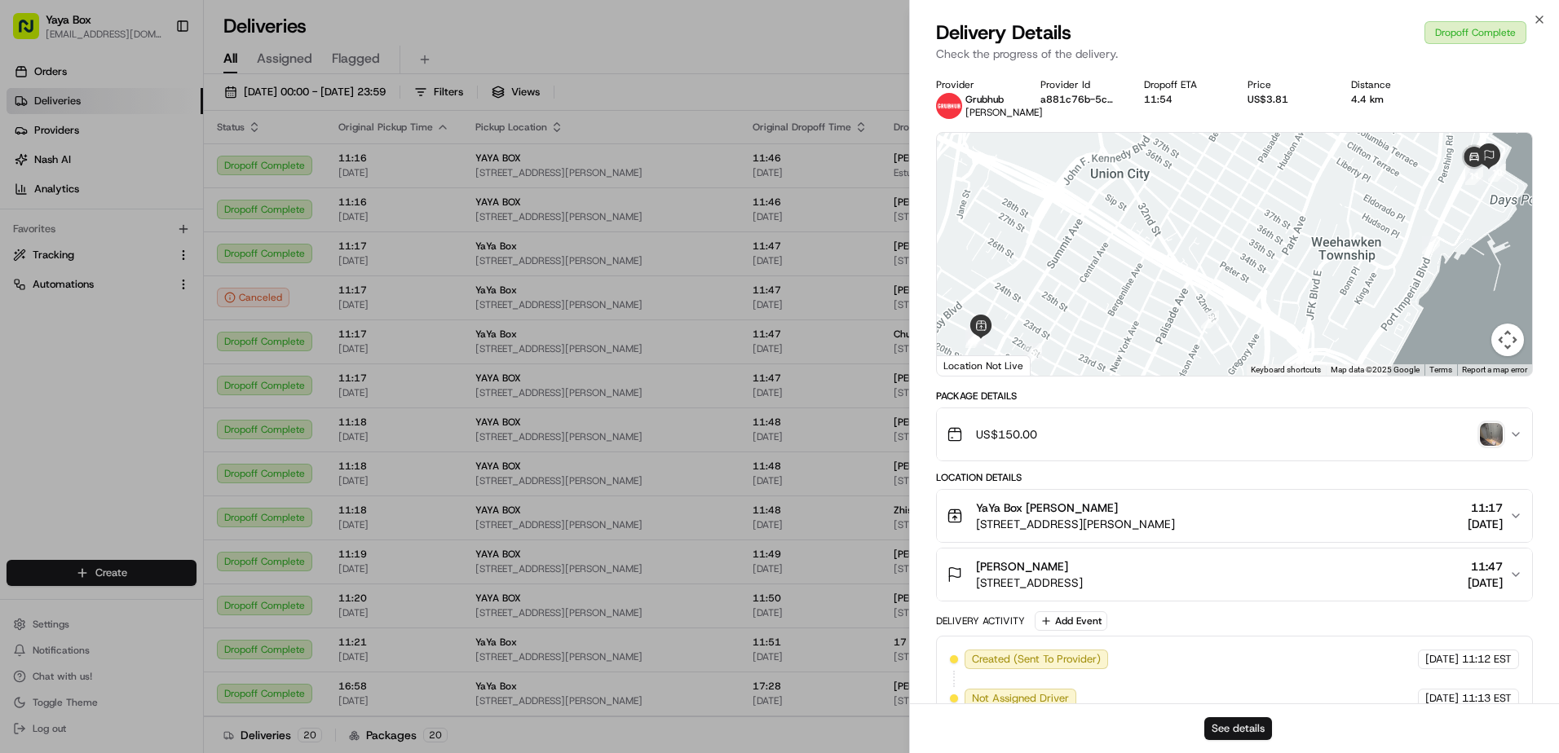
click at [1218, 727] on button "See details" at bounding box center [1238, 729] width 68 height 23
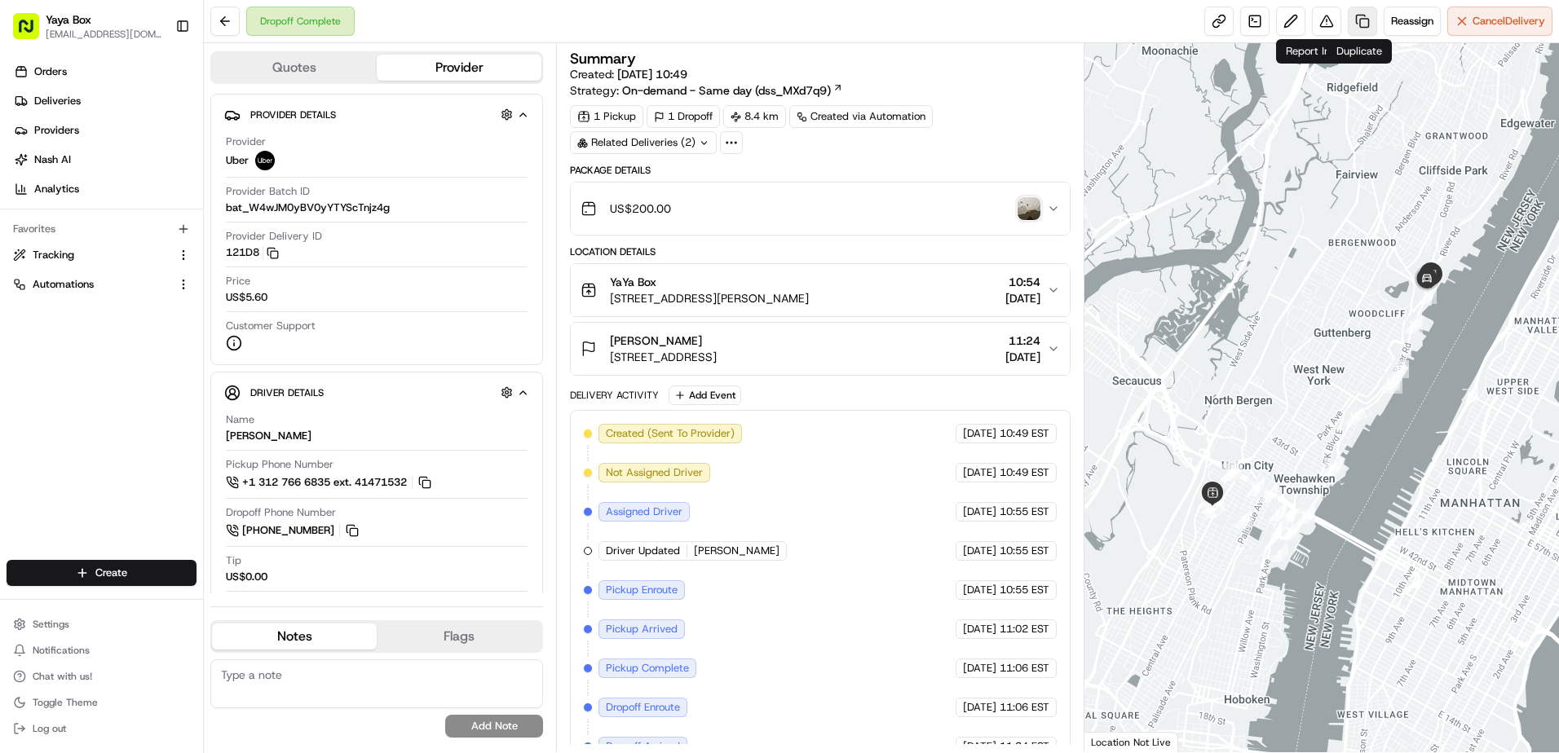
click at [1348, 32] on link at bounding box center [1362, 21] width 29 height 29
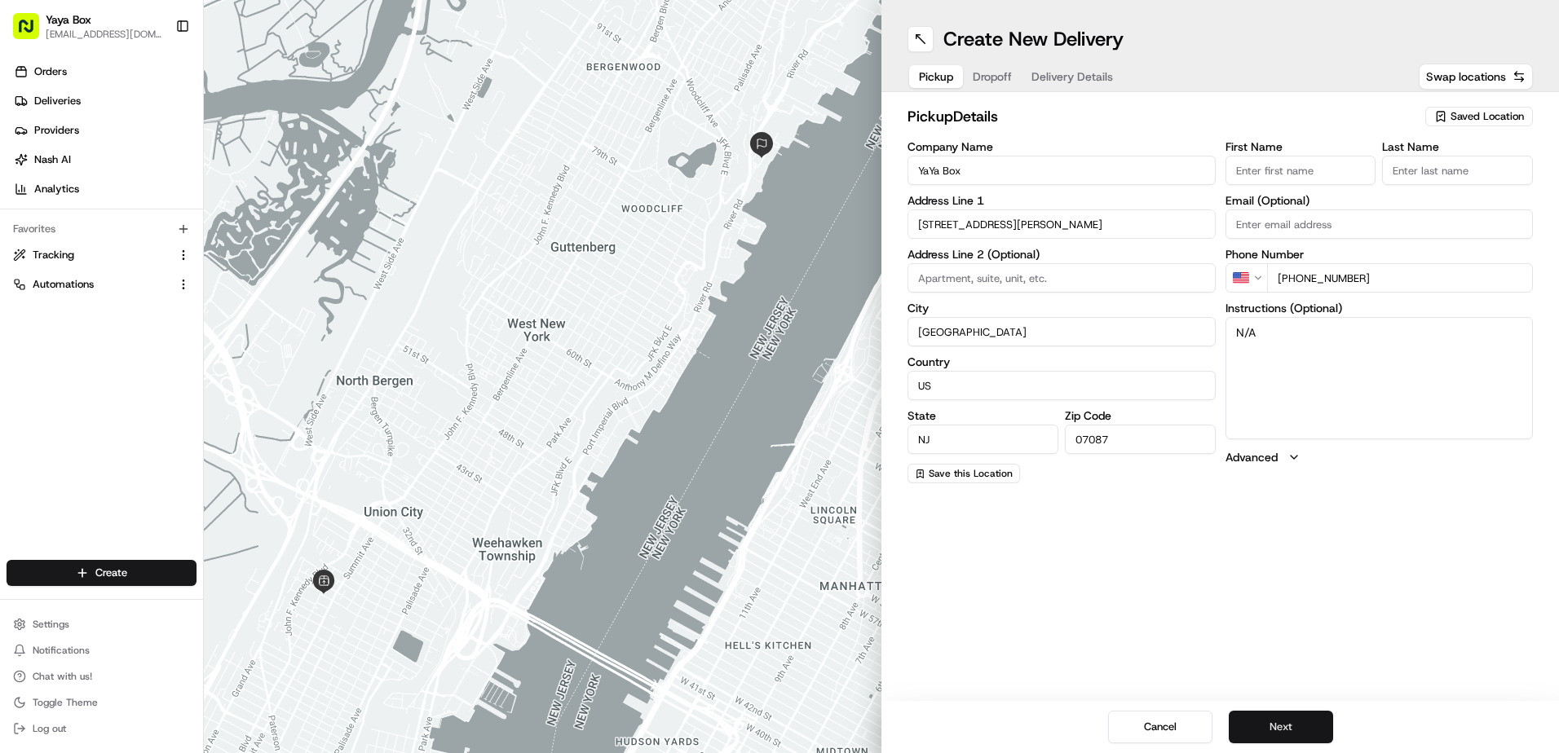
click at [1292, 722] on button "Next" at bounding box center [1281, 727] width 104 height 33
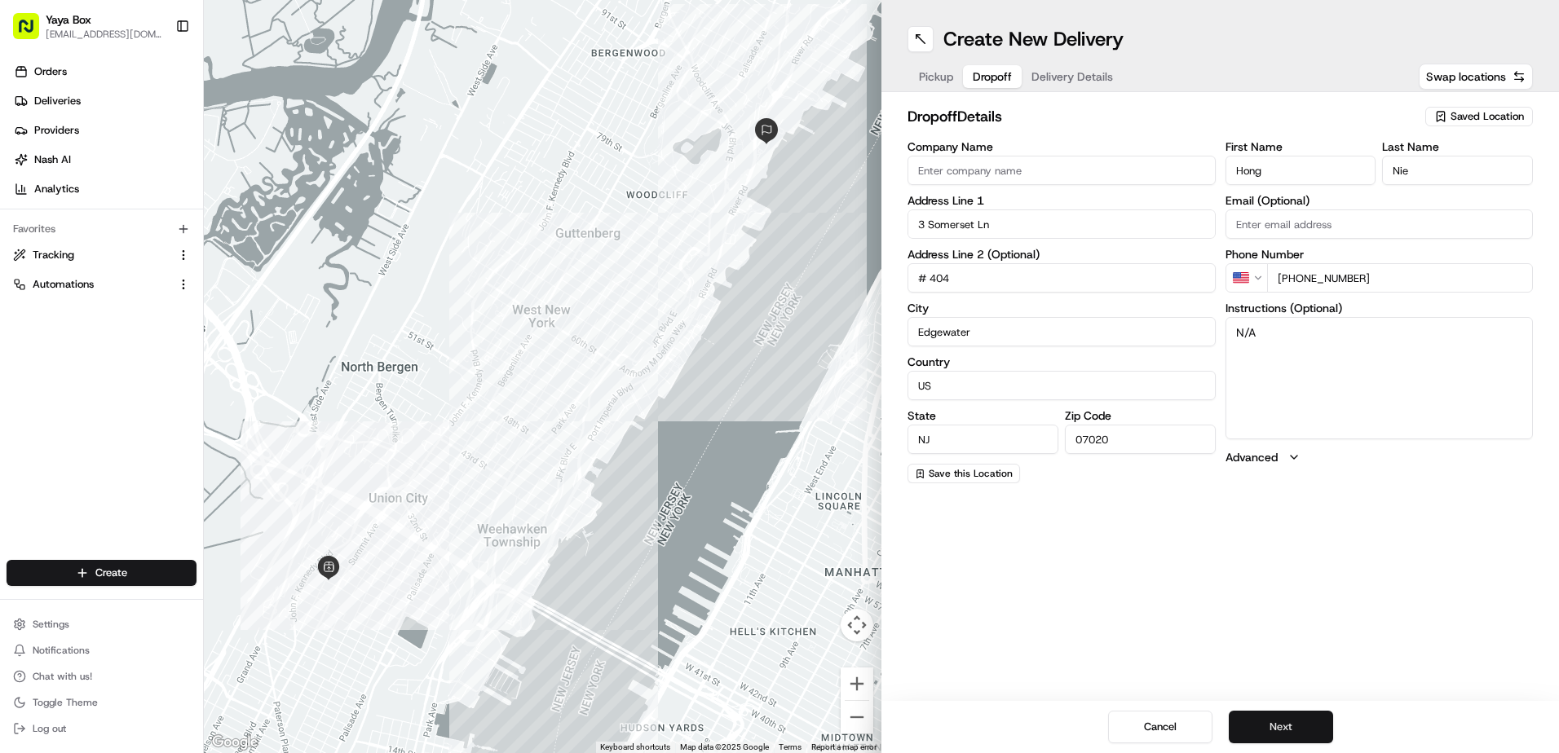
click at [1283, 723] on button "Next" at bounding box center [1281, 727] width 104 height 33
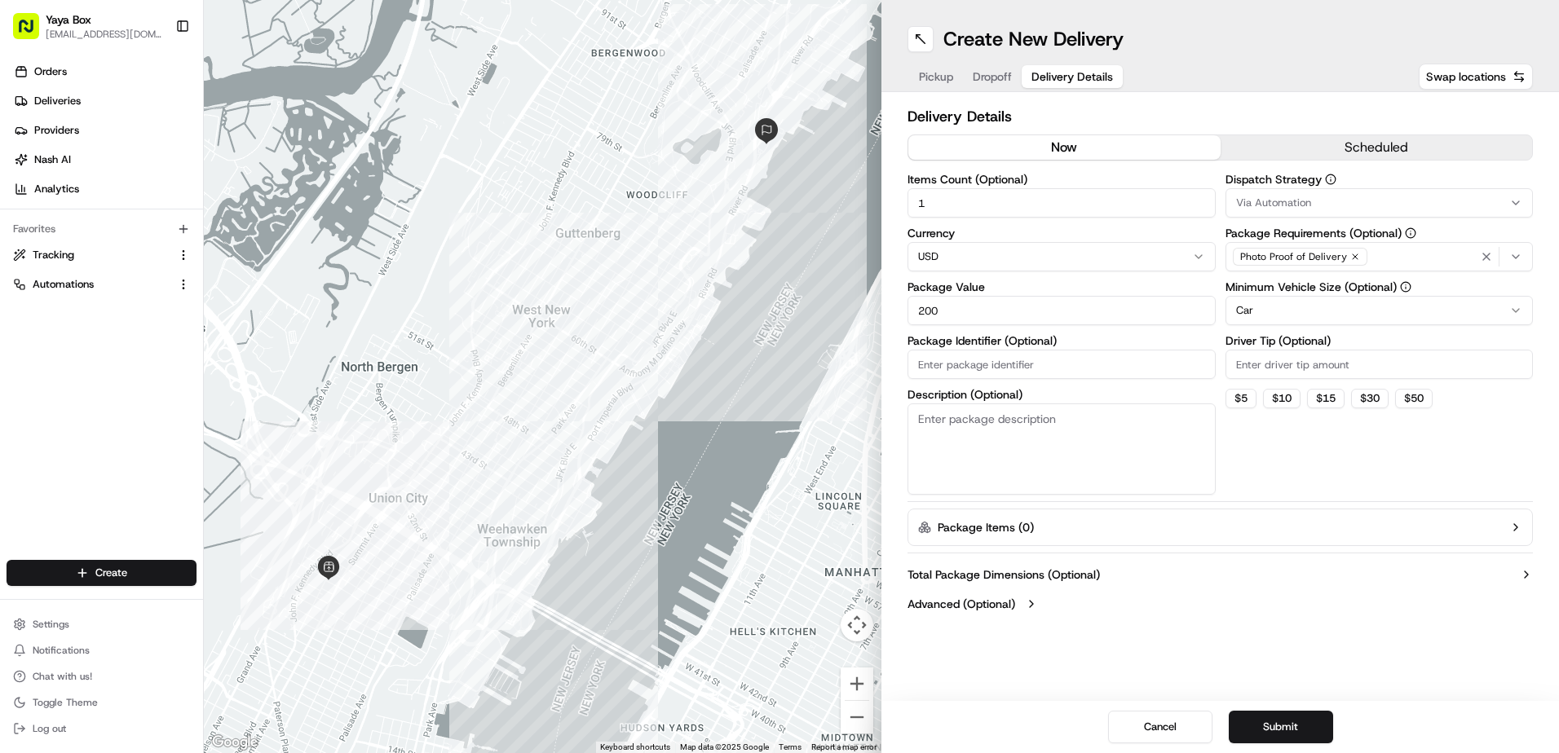
click at [1276, 312] on html "Yaya Box yayaliciousjc@gmail.com Toggle Sidebar Orders Deliveries Providers Nas…" at bounding box center [779, 376] width 1559 height 753
click at [1276, 722] on button "Submit" at bounding box center [1281, 727] width 104 height 33
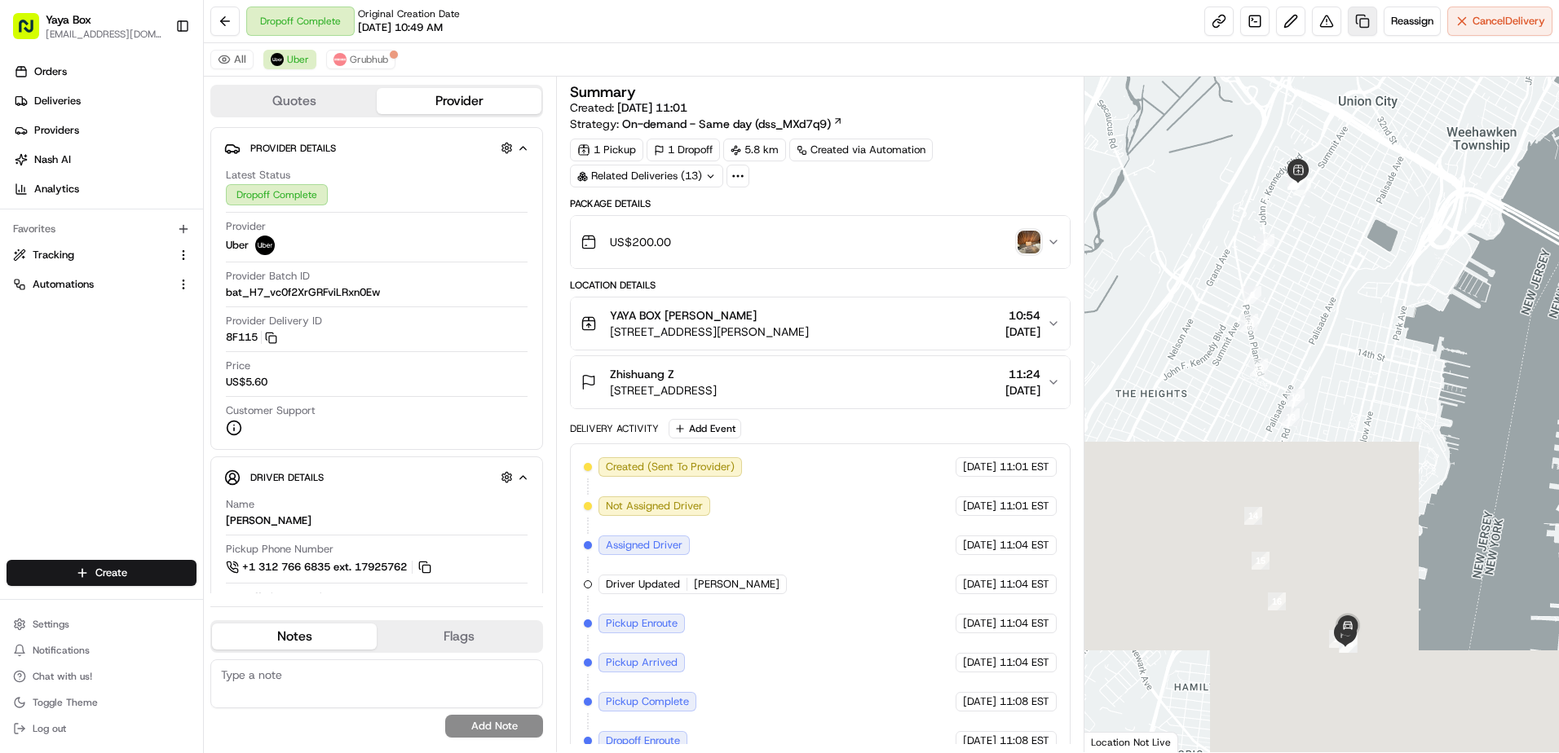
click at [1353, 23] on link at bounding box center [1362, 21] width 29 height 29
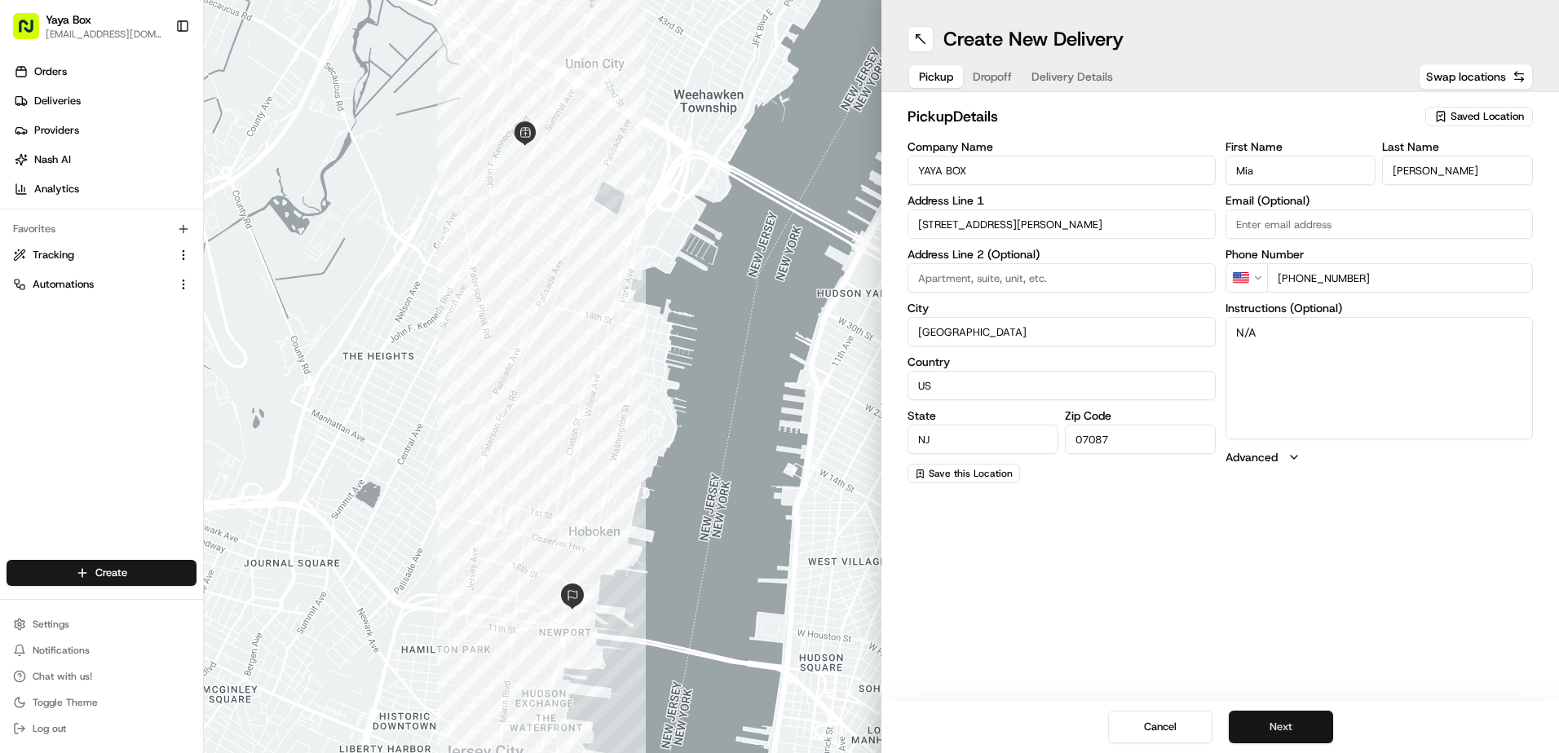
click at [1294, 738] on button "Next" at bounding box center [1281, 727] width 104 height 33
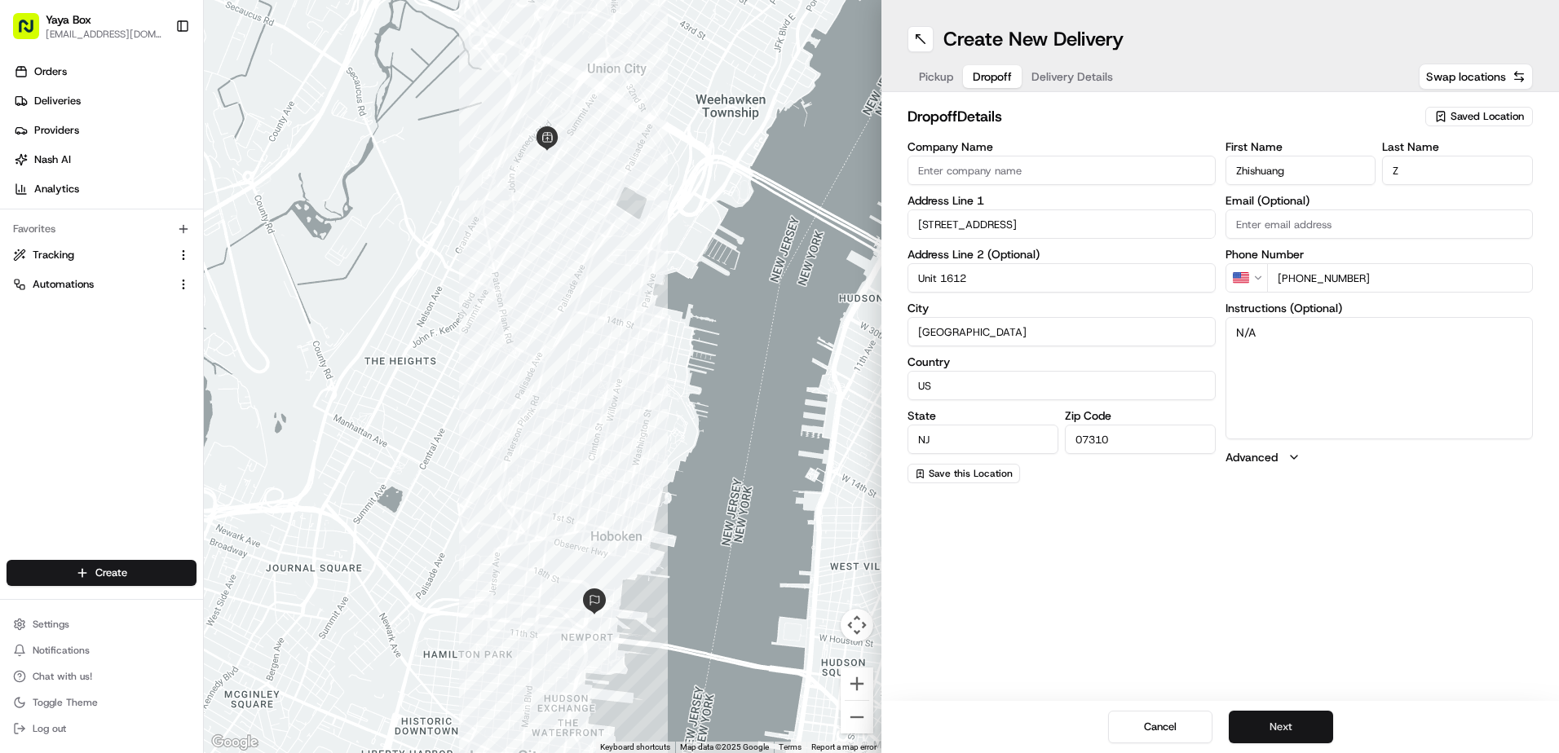
click at [1284, 731] on button "Next" at bounding box center [1281, 727] width 104 height 33
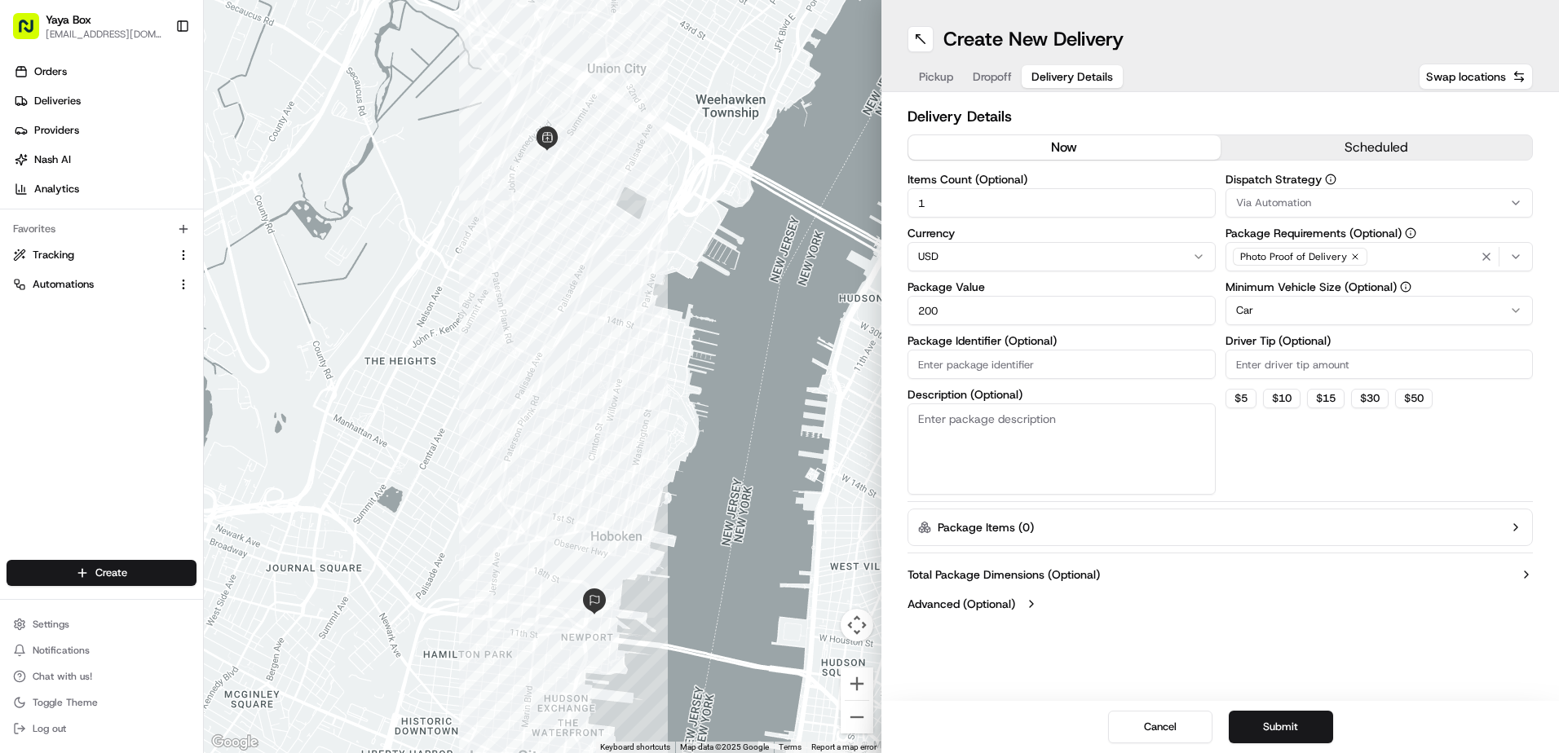
click at [1296, 315] on html "Yaya Box yayaliciousjc@gmail.com Toggle Sidebar Orders Deliveries Providers Nas…" at bounding box center [779, 376] width 1559 height 753
click at [1279, 724] on button "Submit" at bounding box center [1281, 727] width 104 height 33
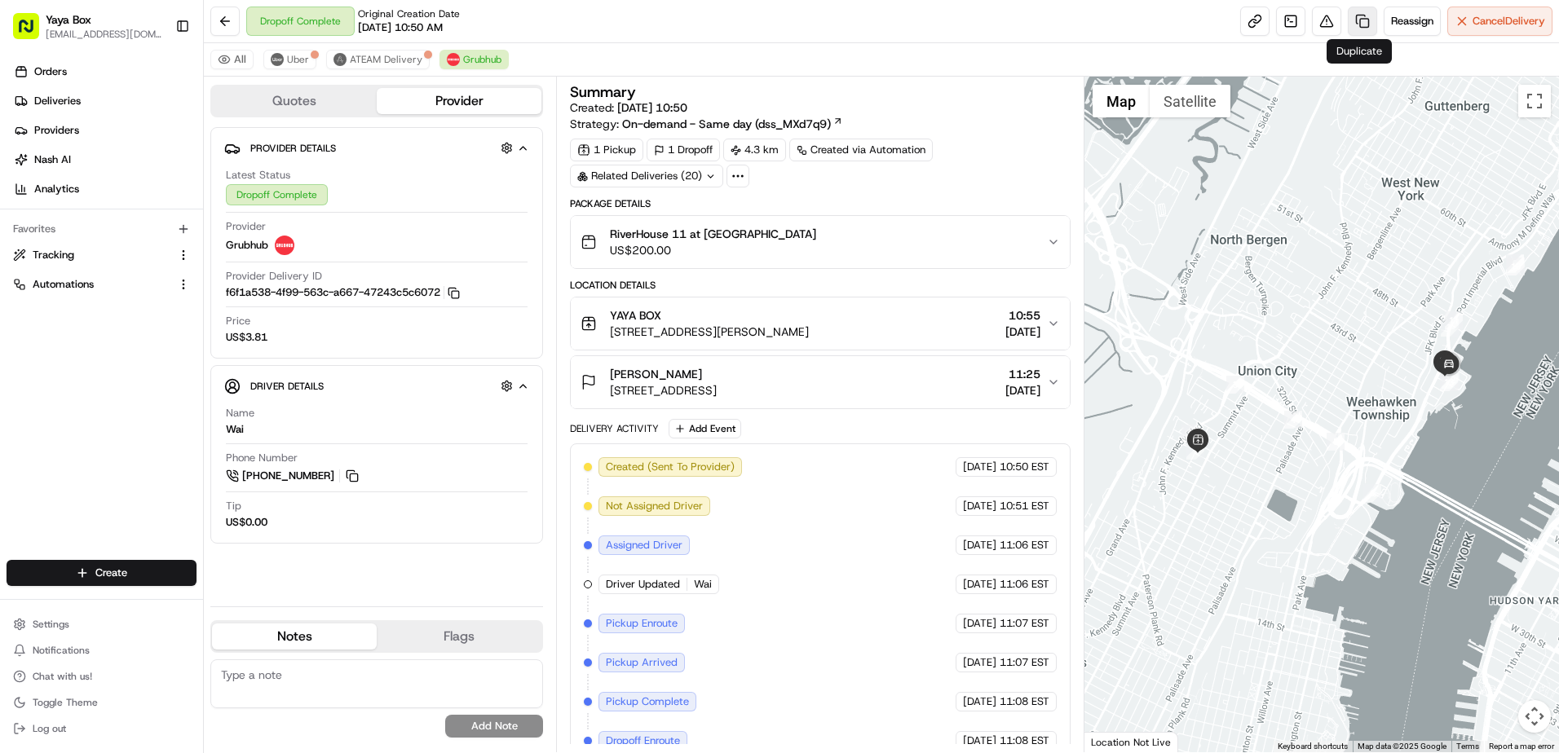
click at [1363, 24] on link at bounding box center [1362, 21] width 29 height 29
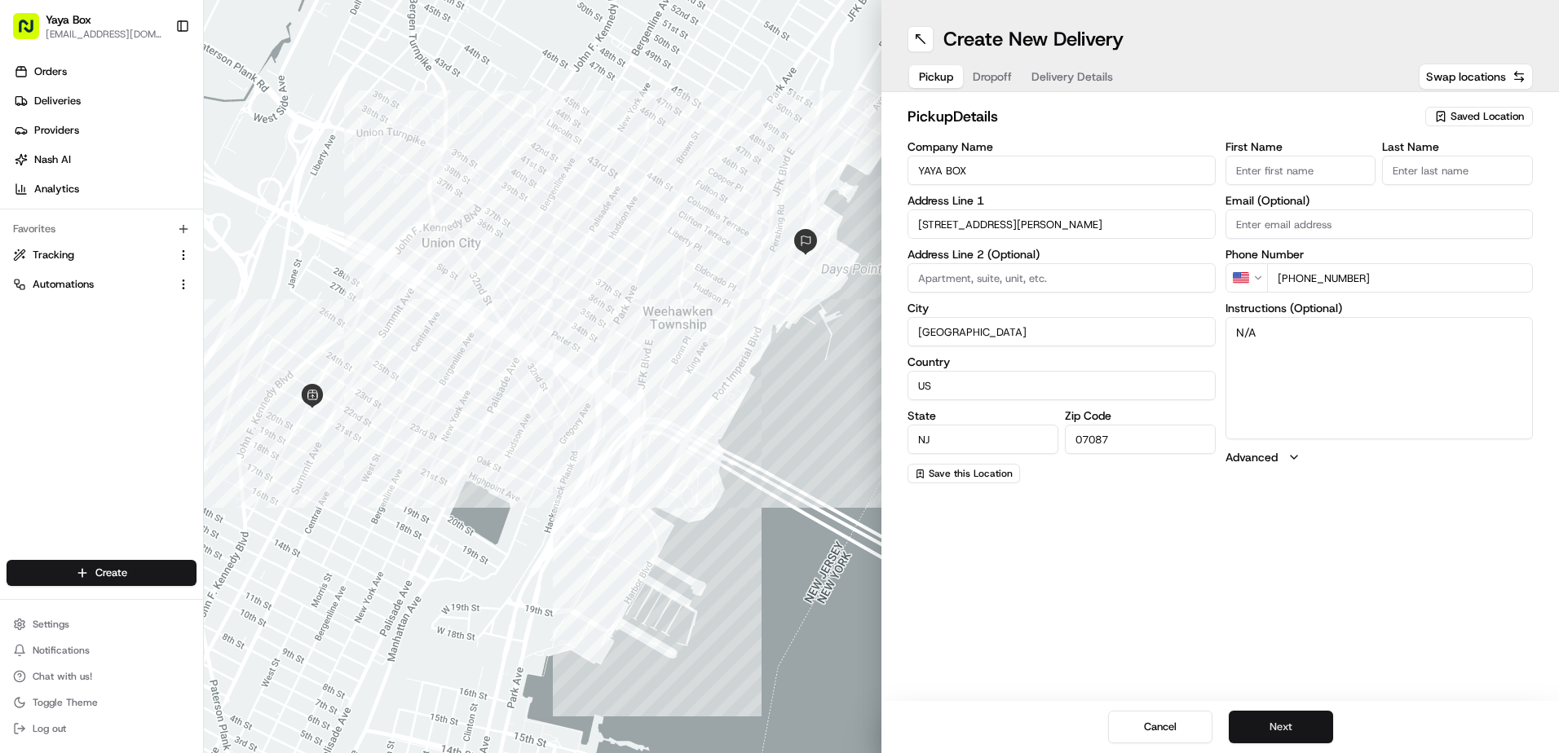
click at [1286, 724] on button "Next" at bounding box center [1281, 727] width 104 height 33
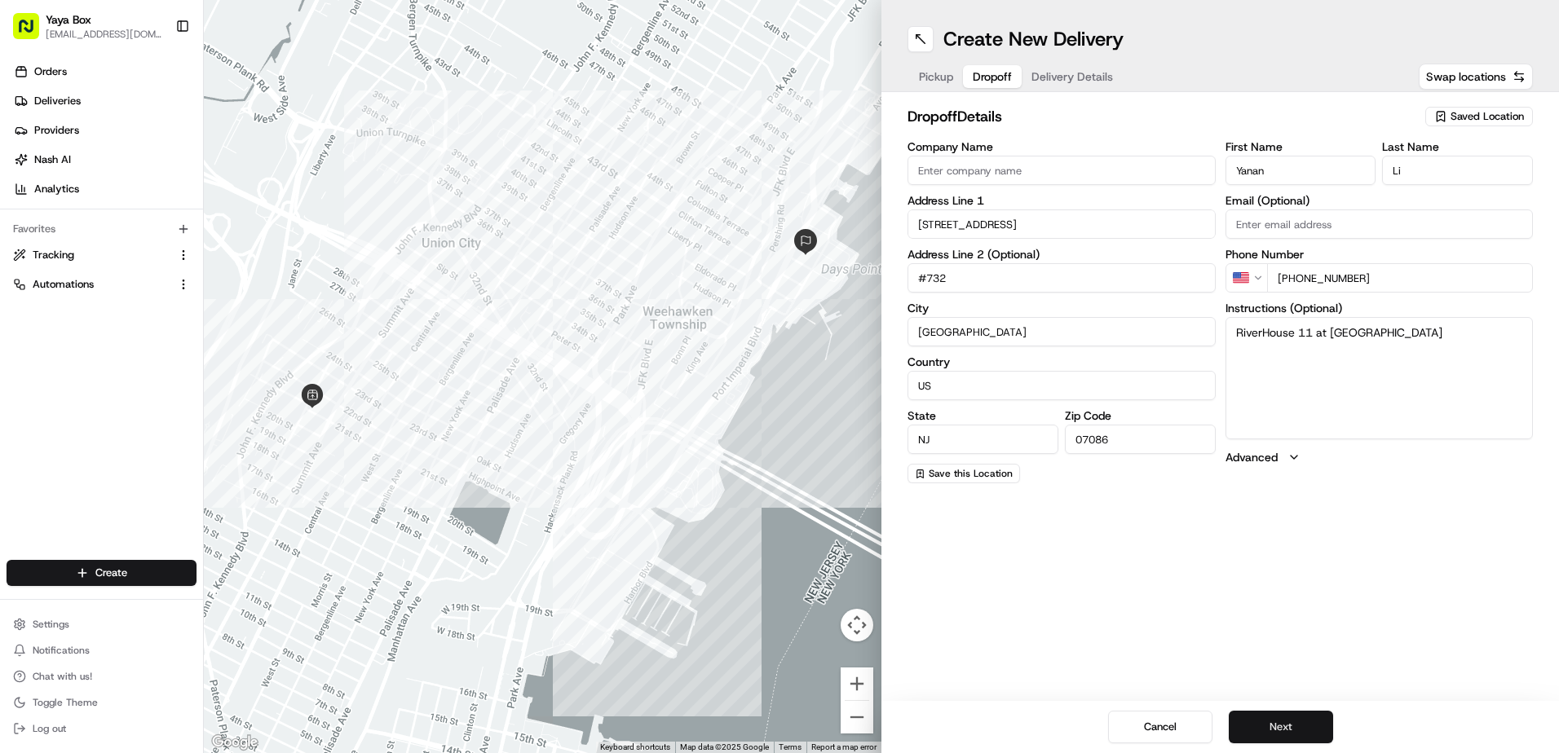
click at [1284, 725] on button "Next" at bounding box center [1281, 727] width 104 height 33
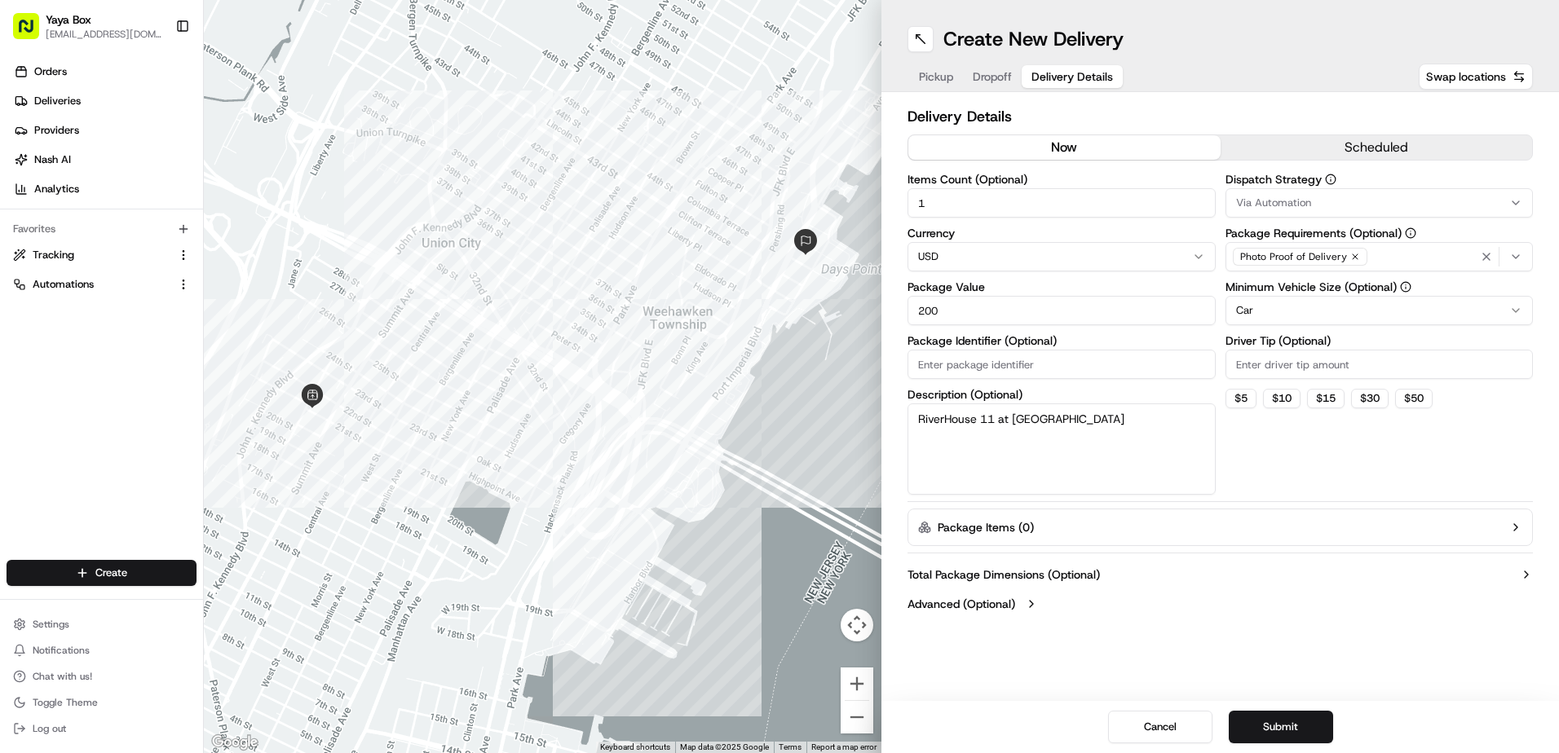
click at [1271, 315] on html "Yaya Box [EMAIL_ADDRESS][DOMAIN_NAME] Toggle Sidebar Orders Deliveries Provider…" at bounding box center [779, 376] width 1559 height 753
click at [1300, 738] on button "Submit" at bounding box center [1281, 727] width 104 height 33
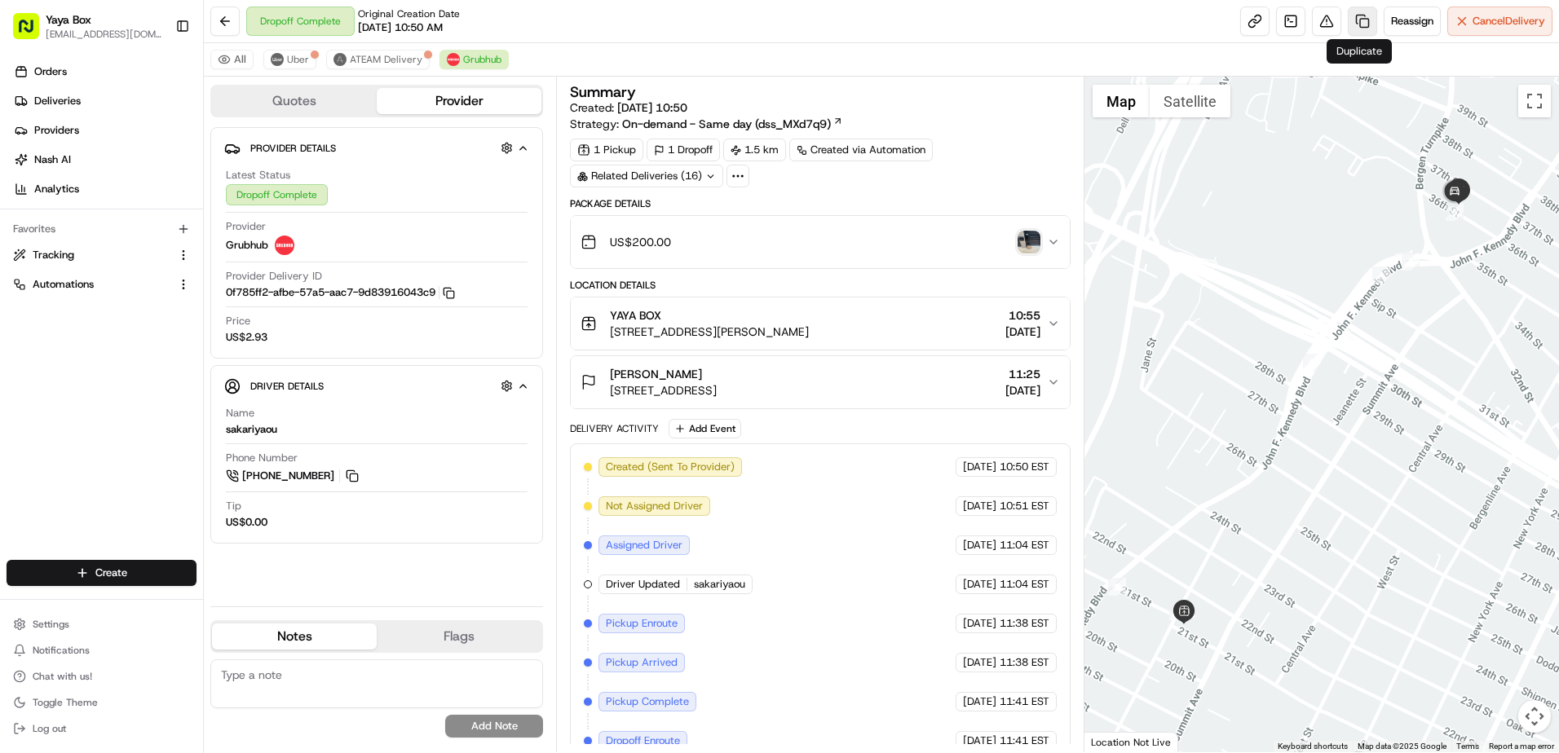
click at [1360, 26] on link at bounding box center [1362, 21] width 29 height 29
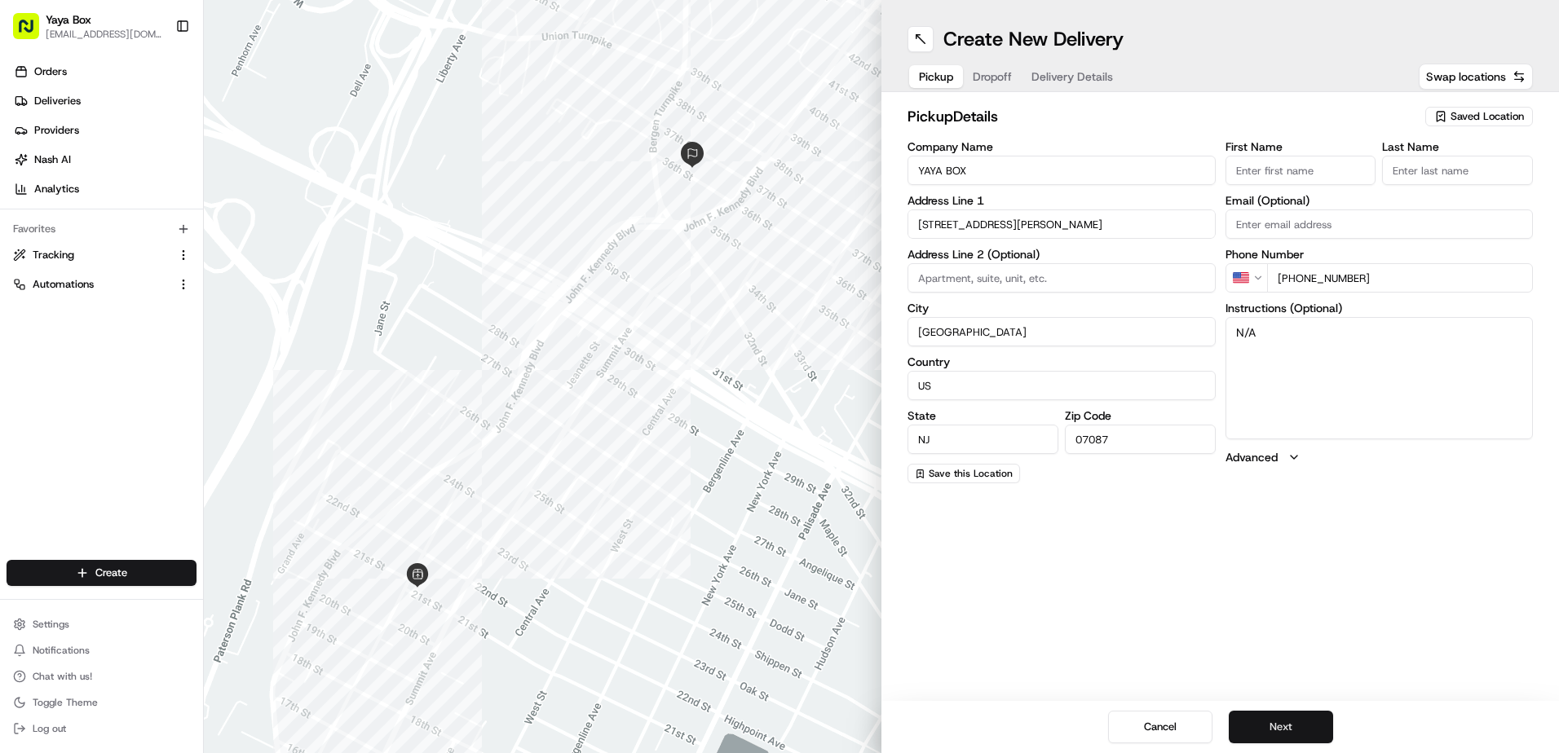
click at [1300, 718] on button "Next" at bounding box center [1281, 727] width 104 height 33
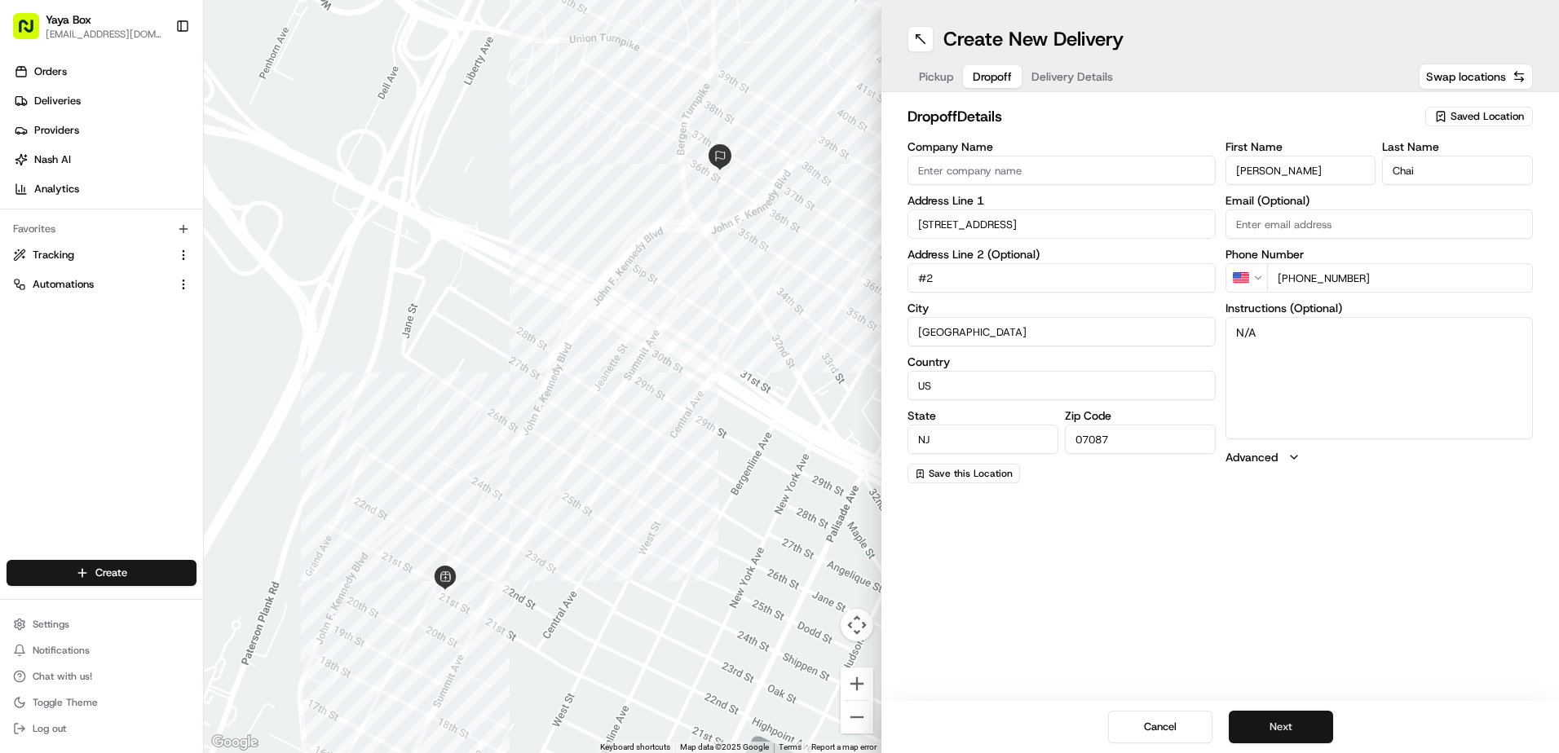
click at [1287, 718] on button "Next" at bounding box center [1281, 727] width 104 height 33
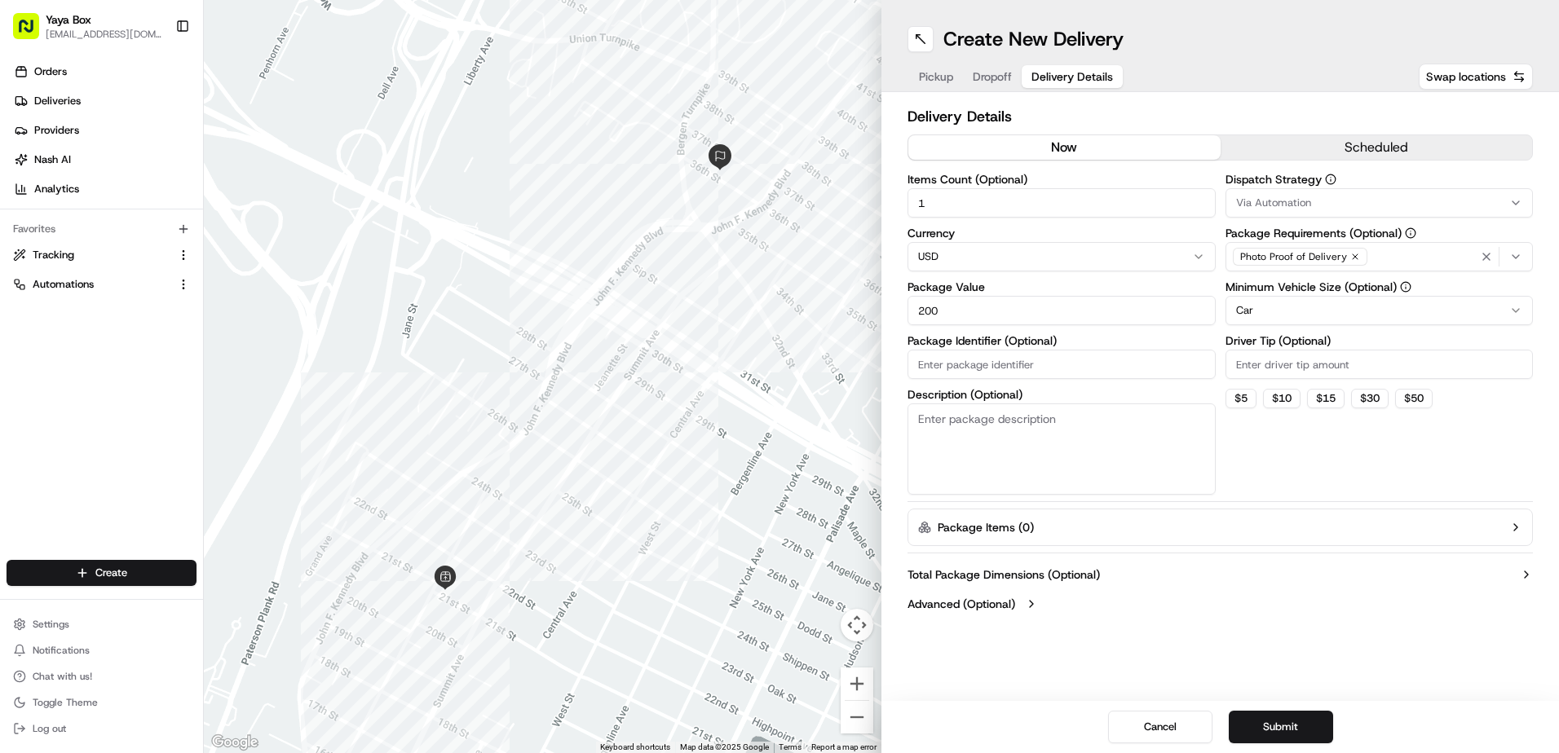
click at [1270, 311] on html "Yaya Box yayaliciousjc@gmail.com Toggle Sidebar Orders Deliveries Providers Nas…" at bounding box center [779, 376] width 1559 height 753
click at [1294, 721] on button "Submit" at bounding box center [1281, 727] width 104 height 33
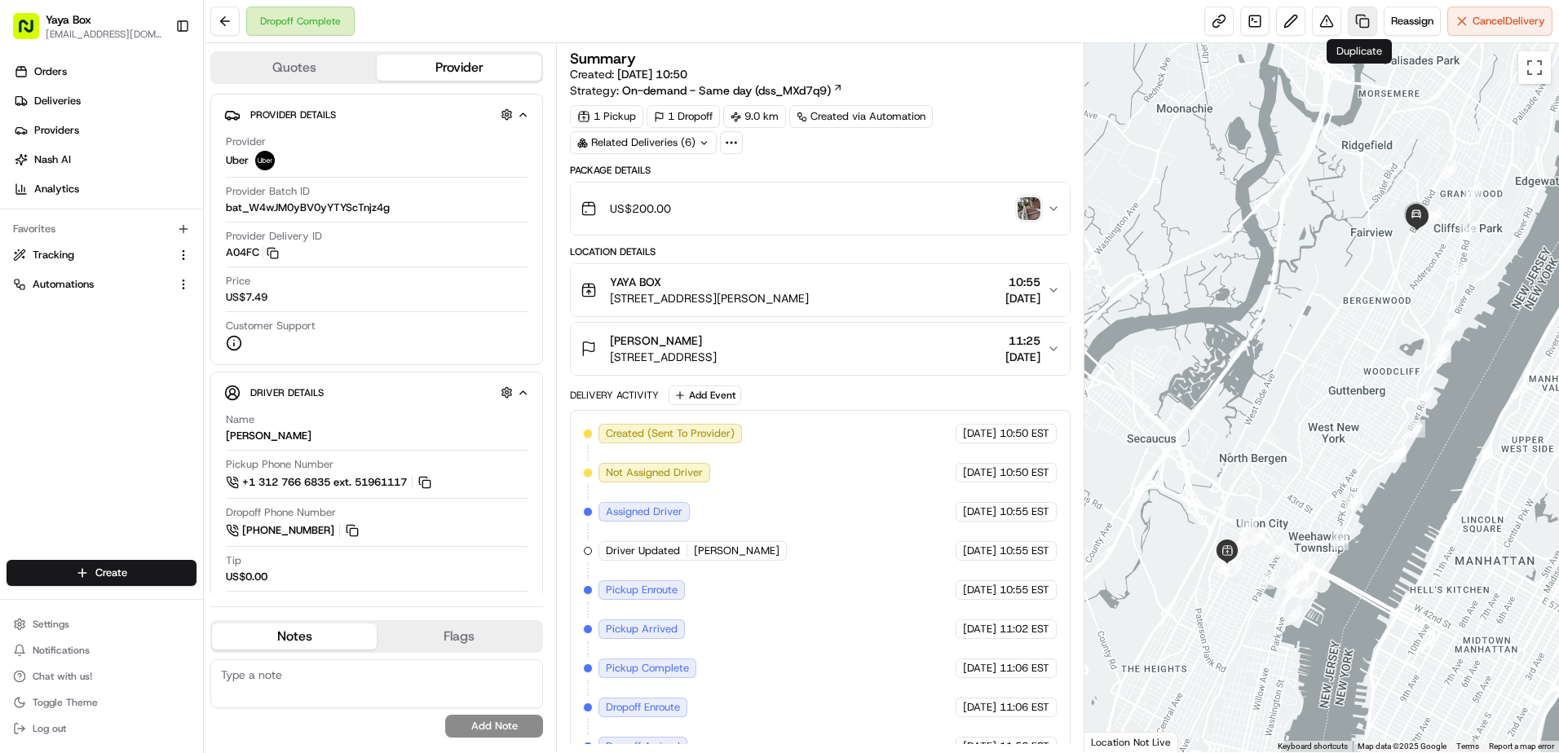
click at [1359, 21] on link at bounding box center [1362, 21] width 29 height 29
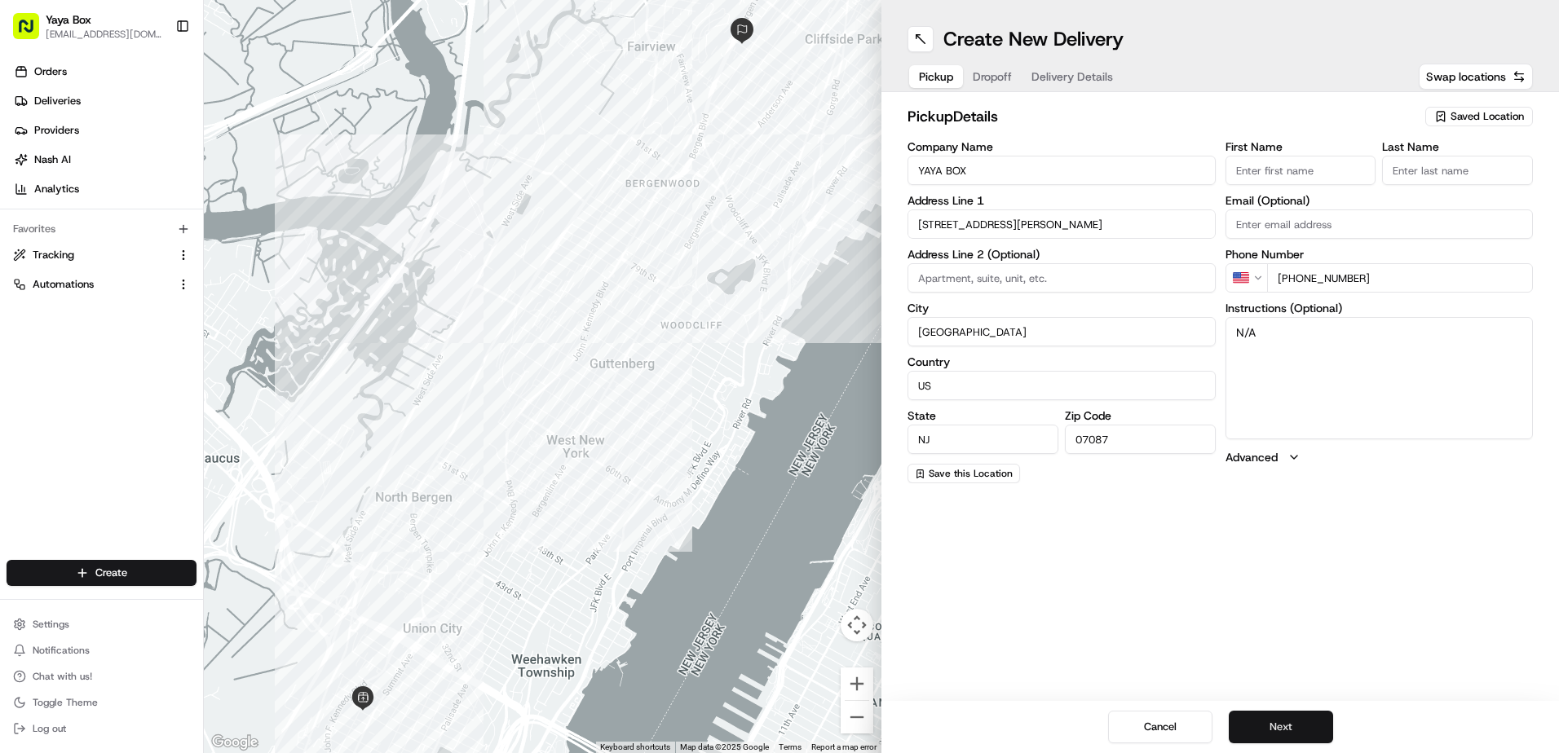
click at [1264, 722] on button "Next" at bounding box center [1281, 727] width 104 height 33
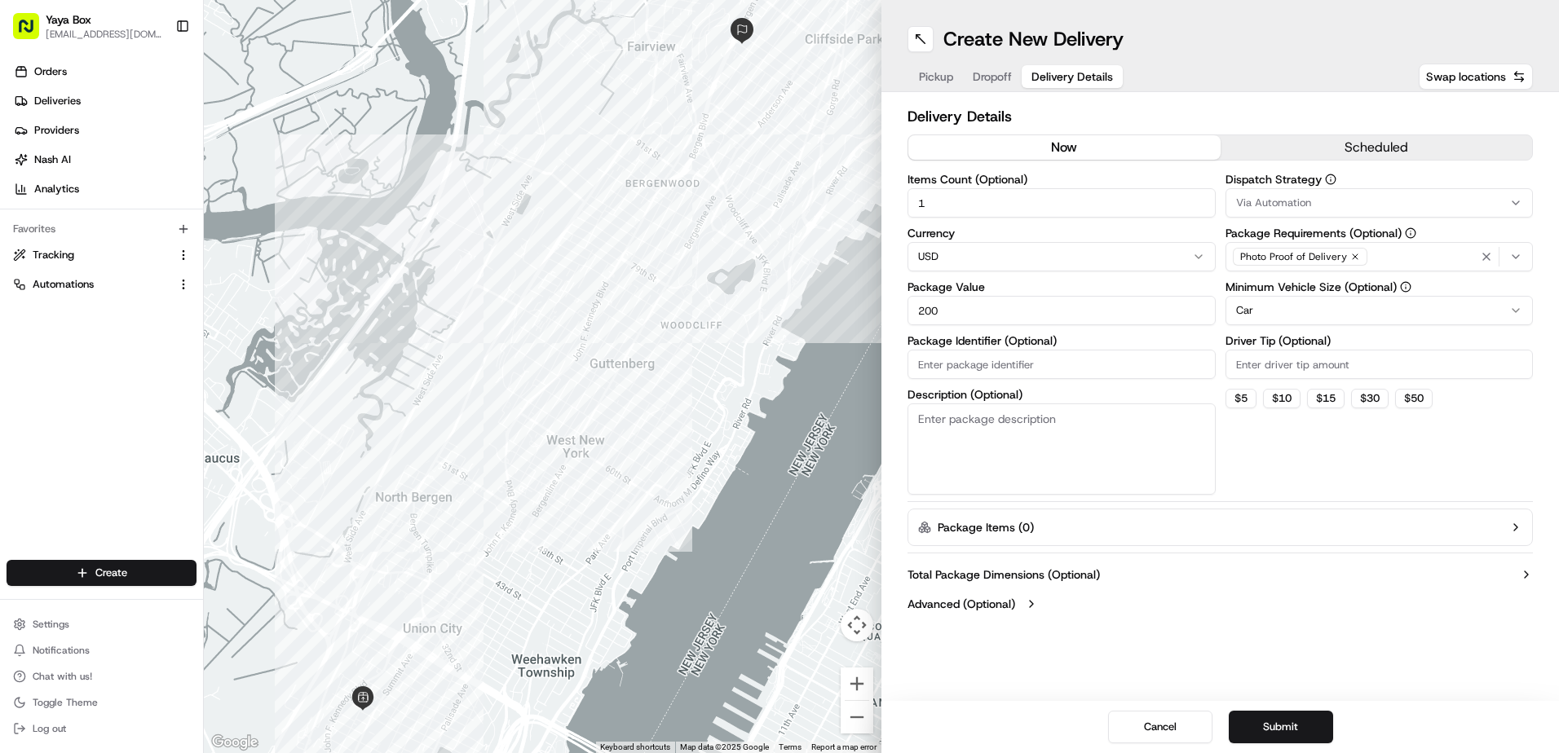
click at [1253, 302] on html "Yaya Box yayaliciousjc@gmail.com Toggle Sidebar Orders Deliveries Providers Nas…" at bounding box center [779, 376] width 1559 height 753
click at [1285, 727] on button "Submit" at bounding box center [1281, 727] width 104 height 33
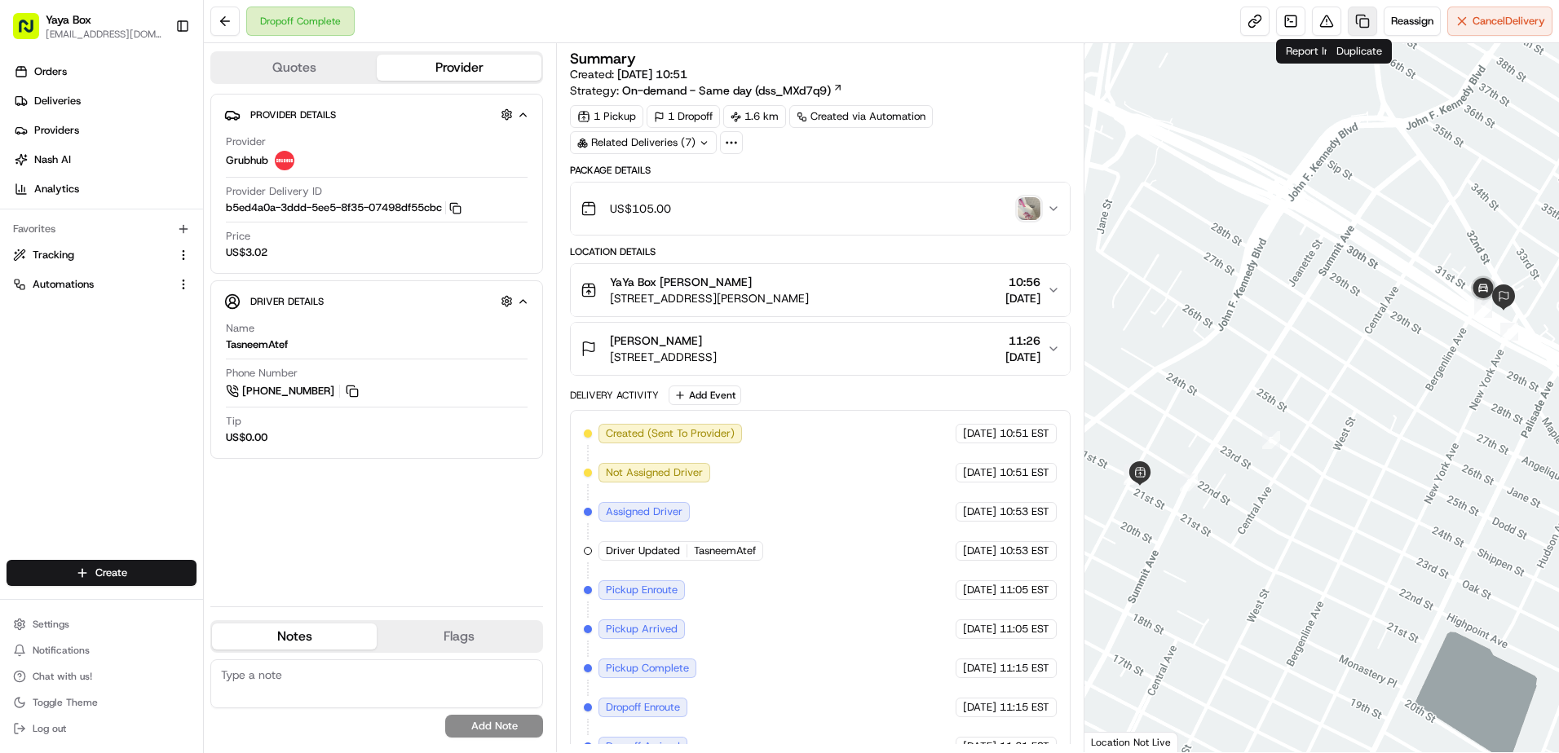
click at [1348, 24] on link at bounding box center [1362, 21] width 29 height 29
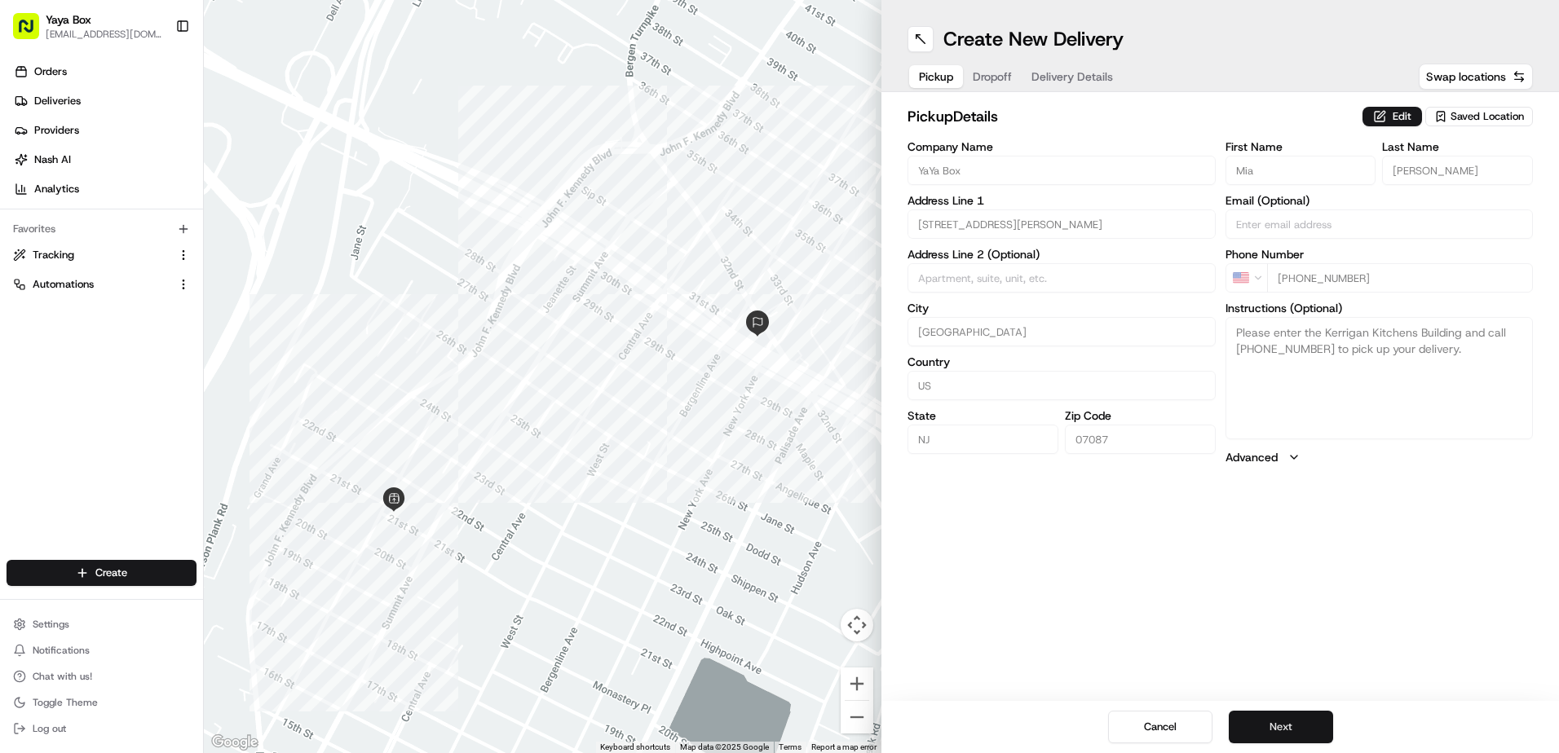
click at [1266, 720] on button "Next" at bounding box center [1281, 727] width 104 height 33
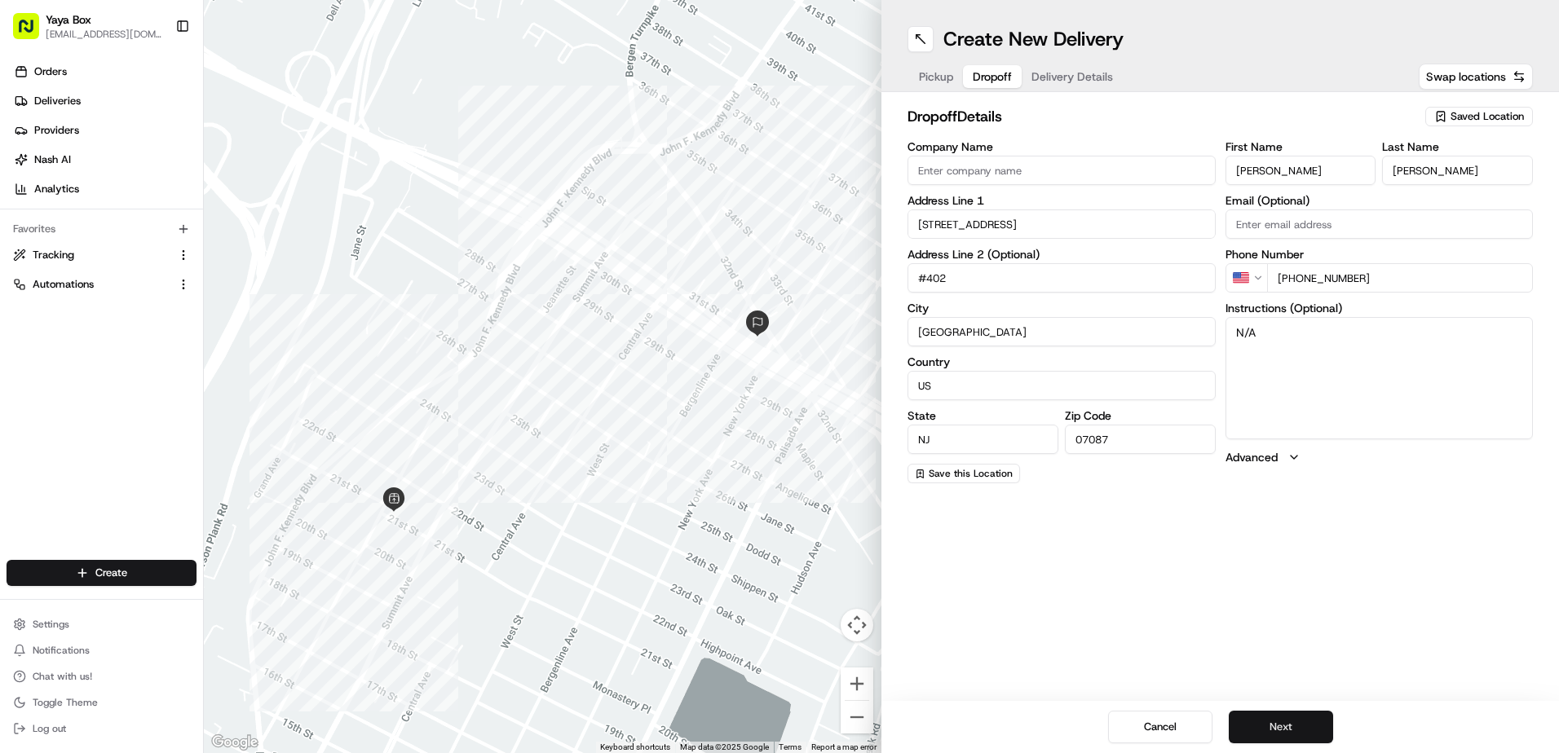
click at [1268, 721] on button "Next" at bounding box center [1281, 727] width 104 height 33
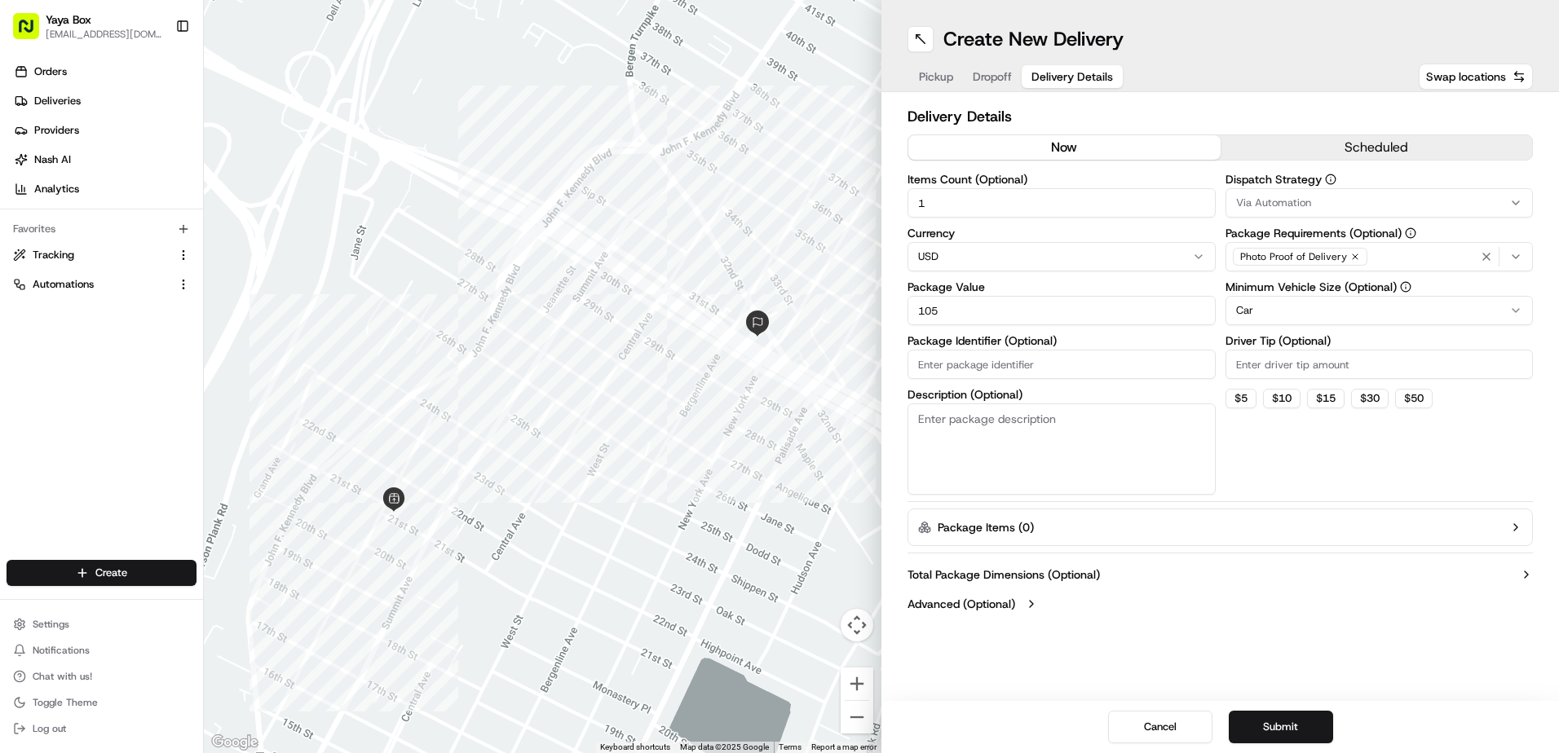
click at [1262, 319] on html "Yaya Box yayaliciousjc@gmail.com Toggle Sidebar Orders Deliveries Providers Nas…" at bounding box center [779, 376] width 1559 height 753
click at [1267, 727] on button "Submit" at bounding box center [1281, 727] width 104 height 33
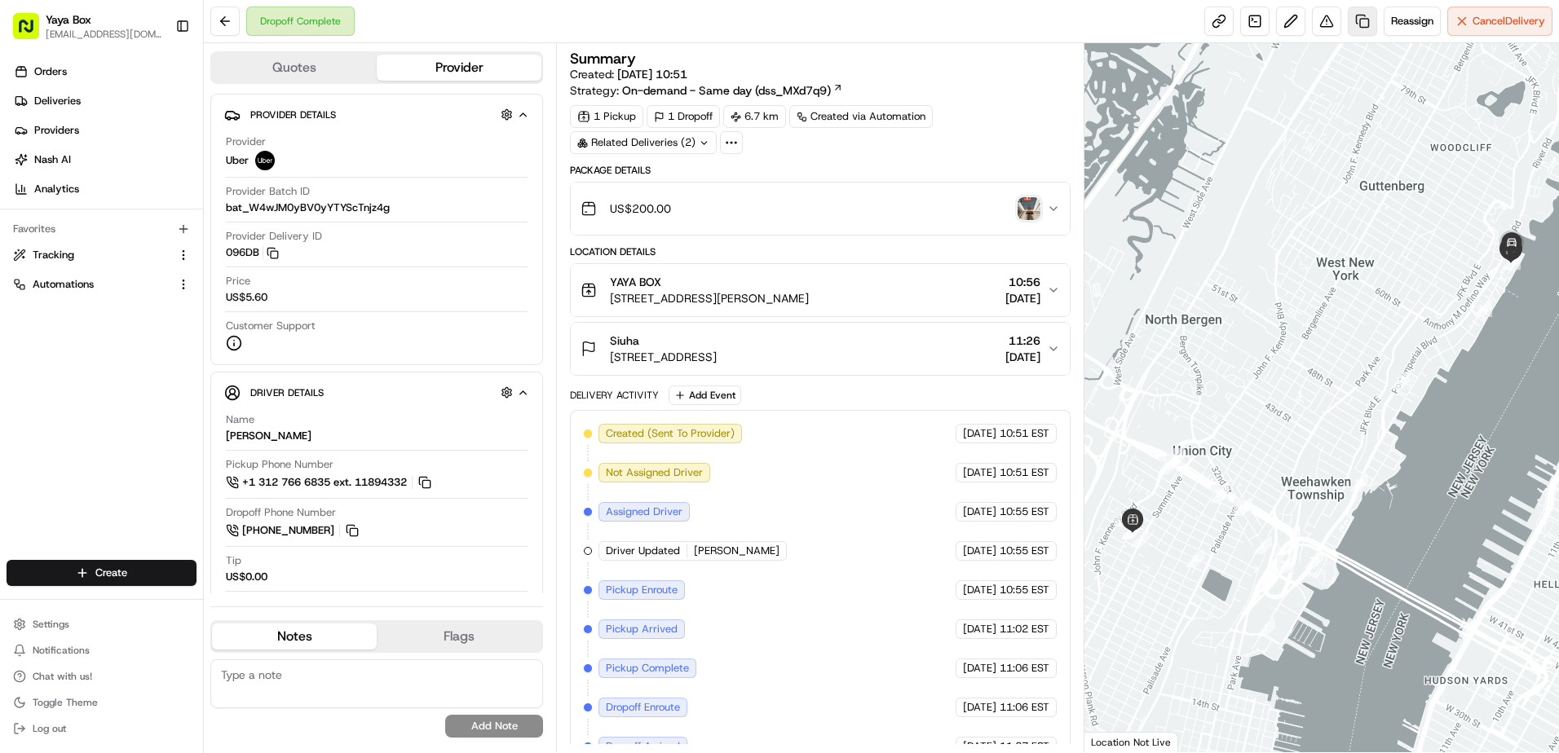
click at [1367, 33] on link at bounding box center [1362, 21] width 29 height 29
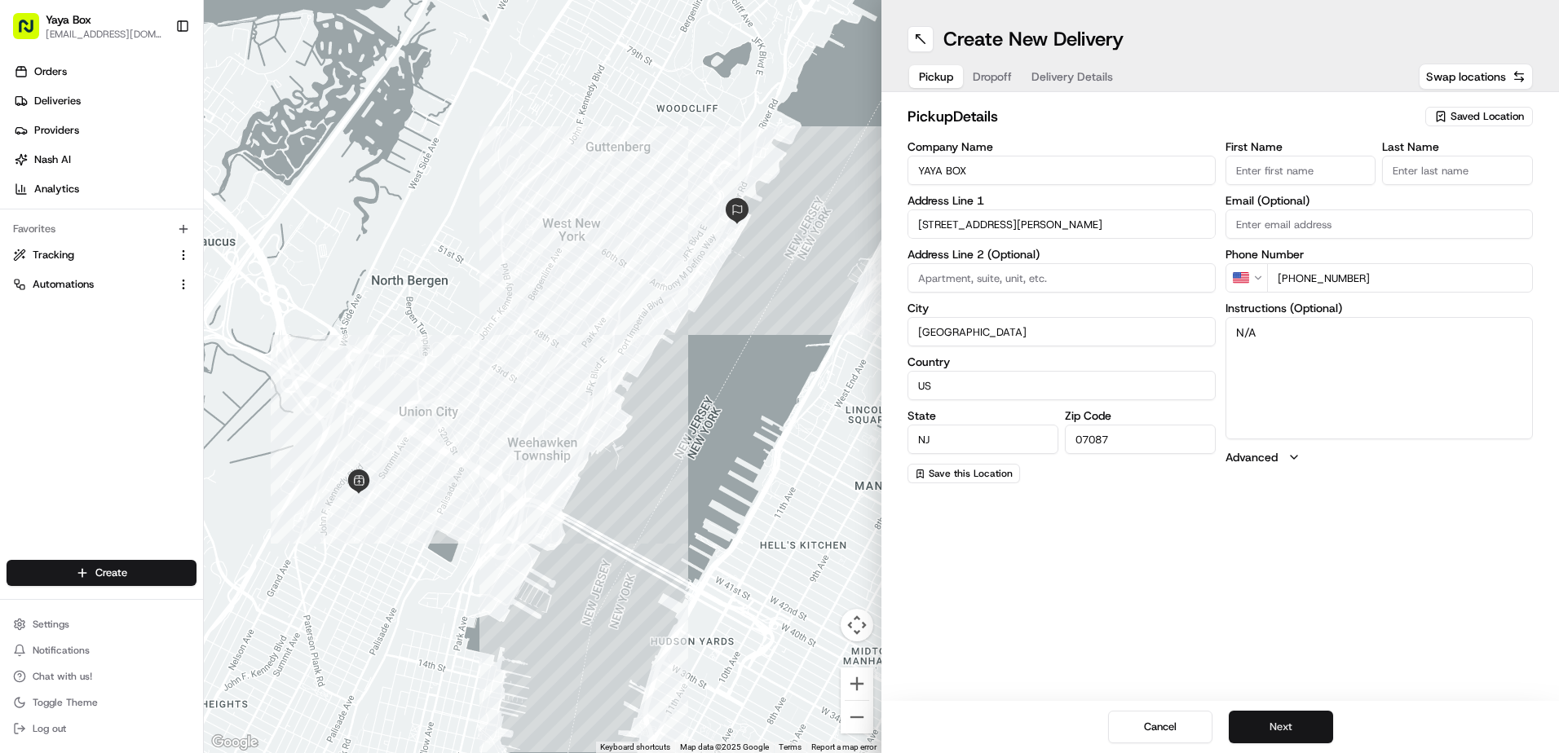
click at [1265, 715] on button "Next" at bounding box center [1281, 727] width 104 height 33
click at [1271, 714] on button "Next" at bounding box center [1281, 727] width 104 height 33
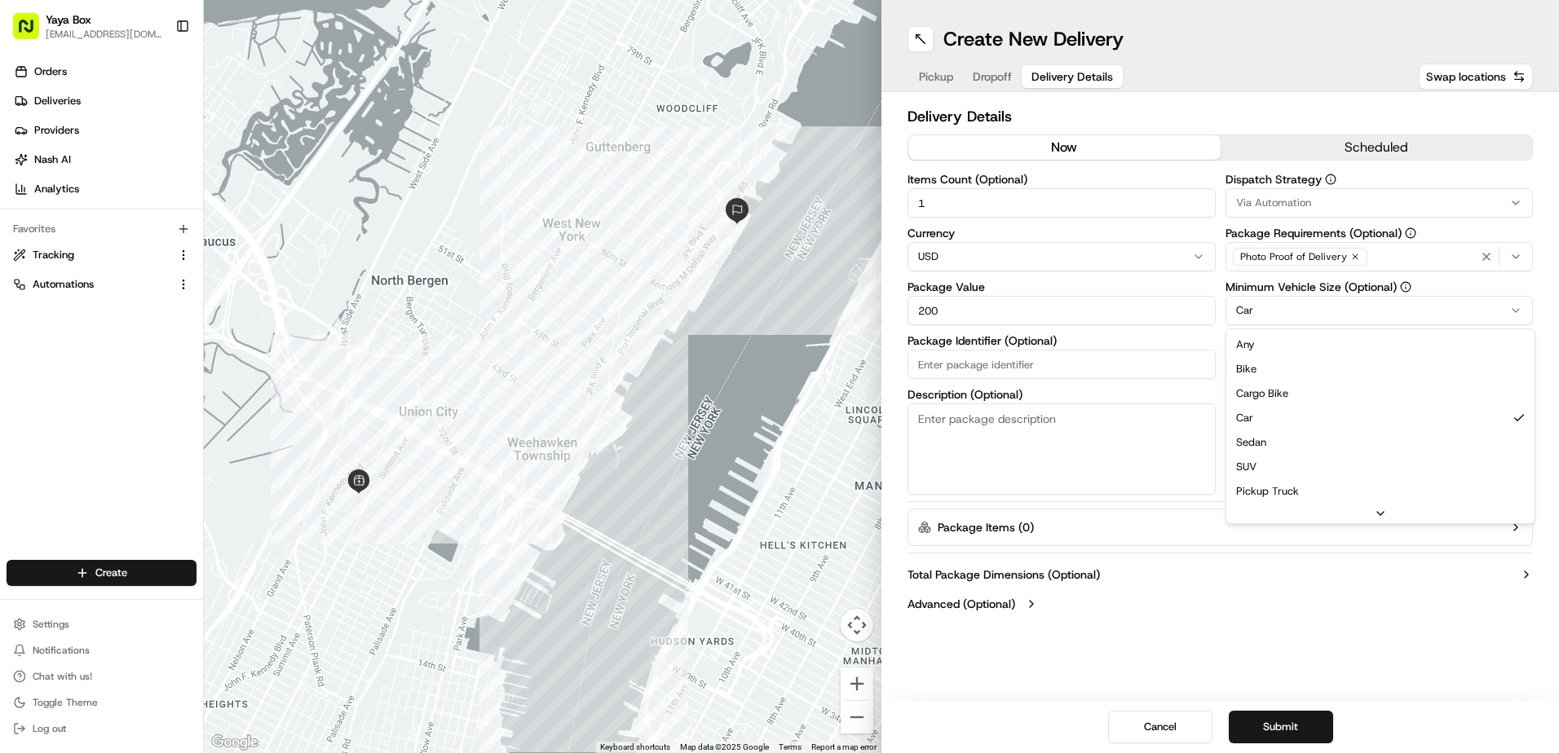
click at [1298, 305] on html "Yaya Box [EMAIL_ADDRESS][DOMAIN_NAME] Toggle Sidebar Orders Deliveries Provider…" at bounding box center [779, 376] width 1559 height 753
click at [1289, 727] on button "Submit" at bounding box center [1281, 727] width 104 height 33
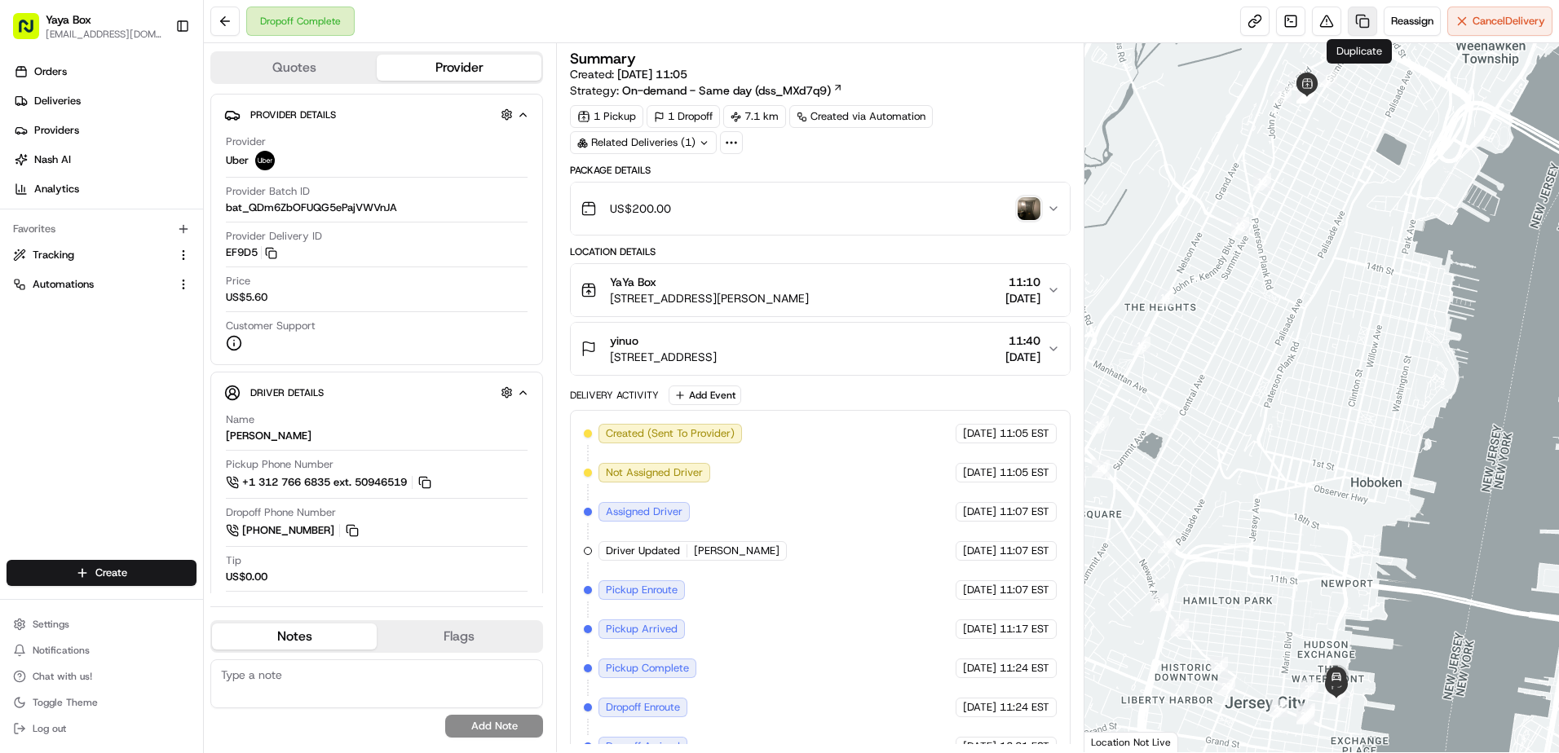
click at [1351, 27] on link at bounding box center [1362, 21] width 29 height 29
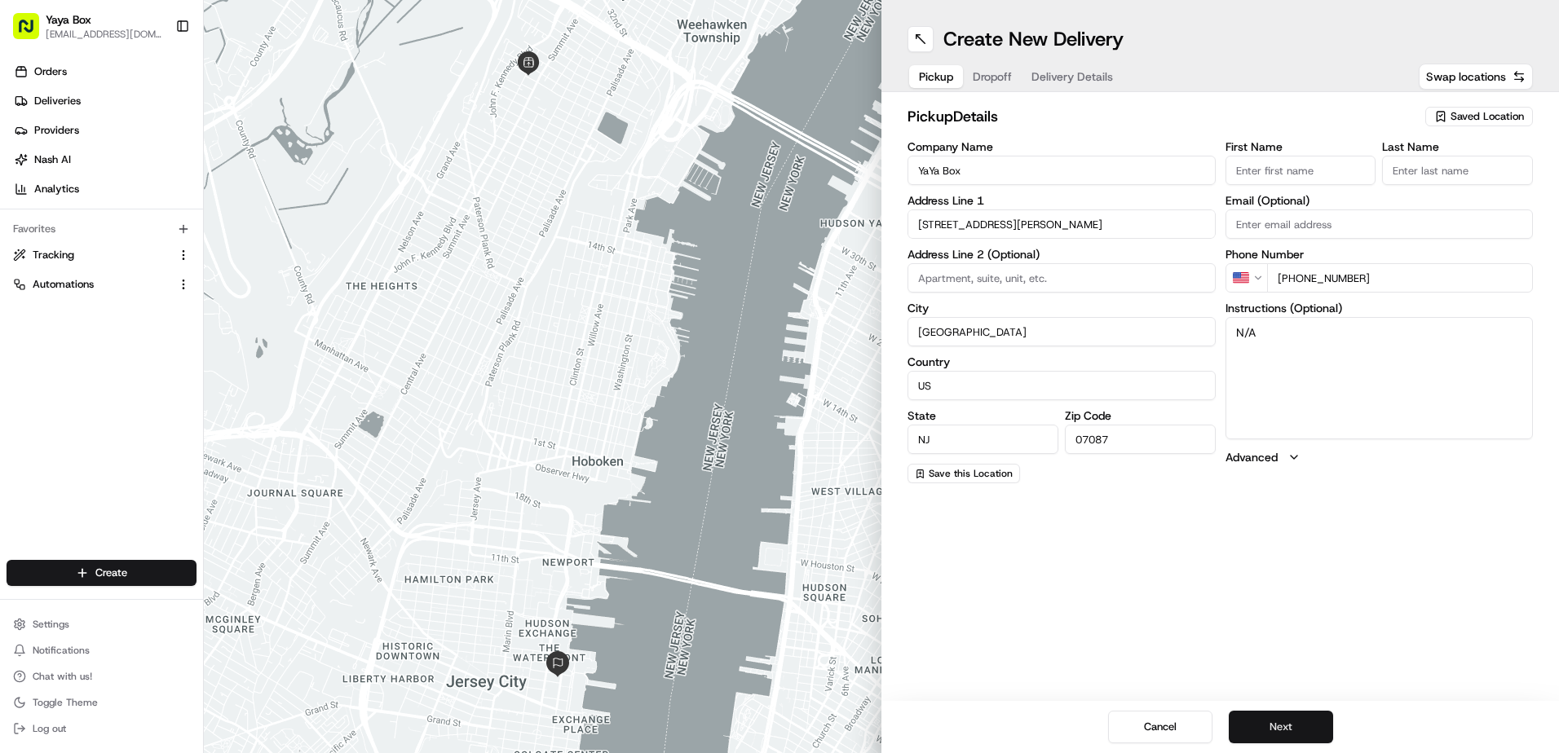
click at [1283, 723] on button "Next" at bounding box center [1281, 727] width 104 height 33
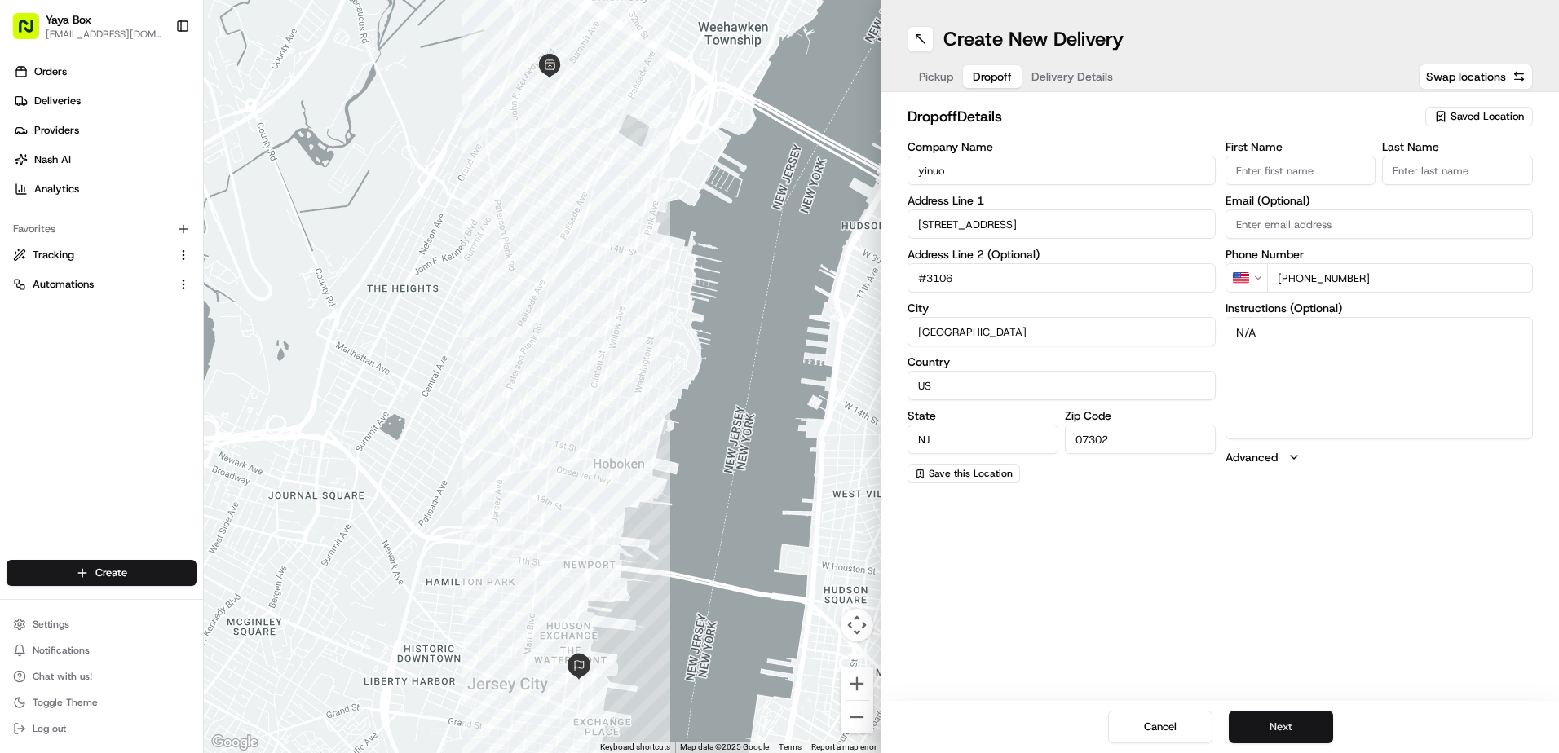
click at [1280, 719] on button "Next" at bounding box center [1281, 727] width 104 height 33
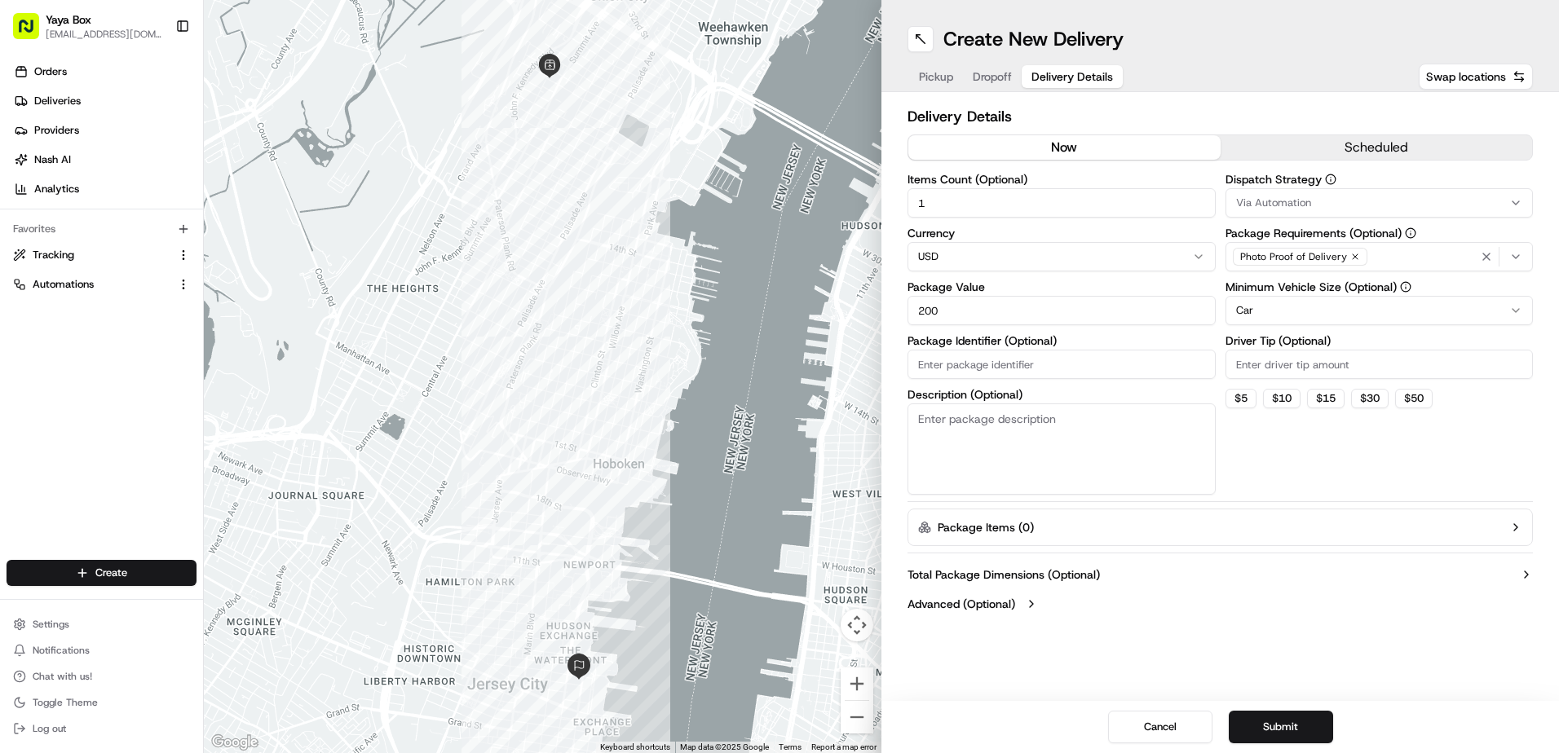
click at [1288, 313] on html "Yaya Box [EMAIL_ADDRESS][DOMAIN_NAME] Toggle Sidebar Orders Deliveries Provider…" at bounding box center [779, 376] width 1559 height 753
click at [1272, 739] on button "Submit" at bounding box center [1281, 727] width 104 height 33
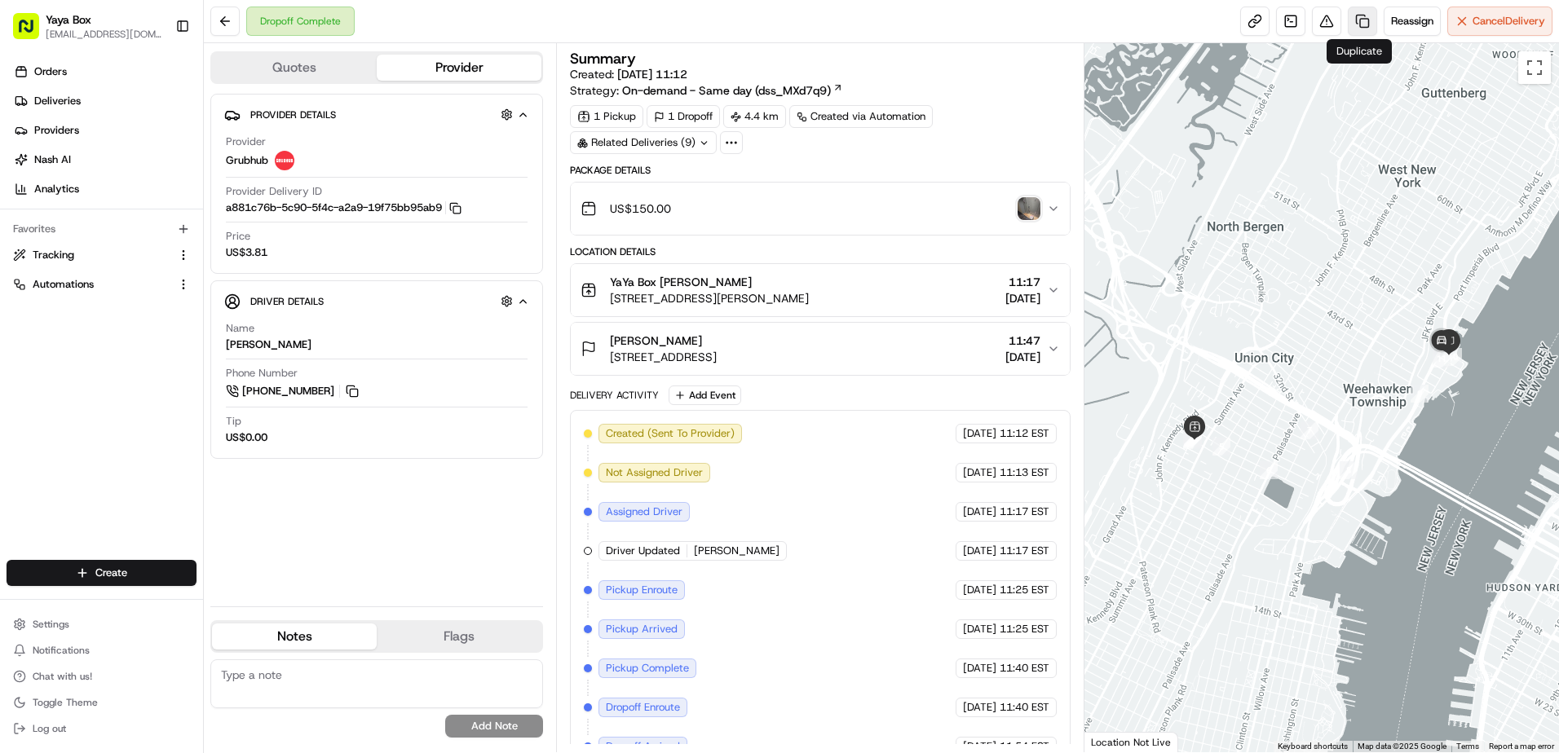
click at [1359, 30] on link at bounding box center [1362, 21] width 29 height 29
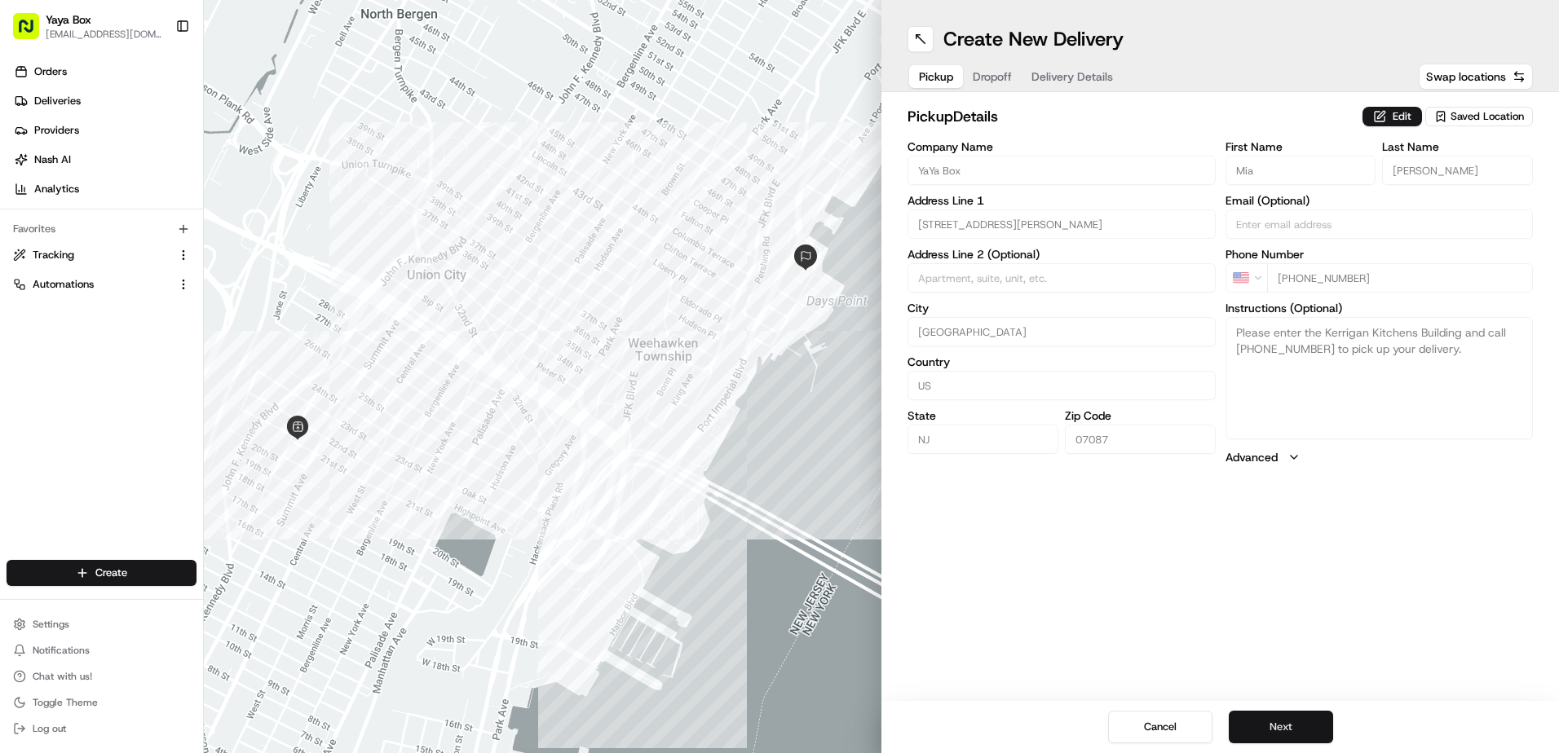
click at [1294, 736] on button "Next" at bounding box center [1281, 727] width 104 height 33
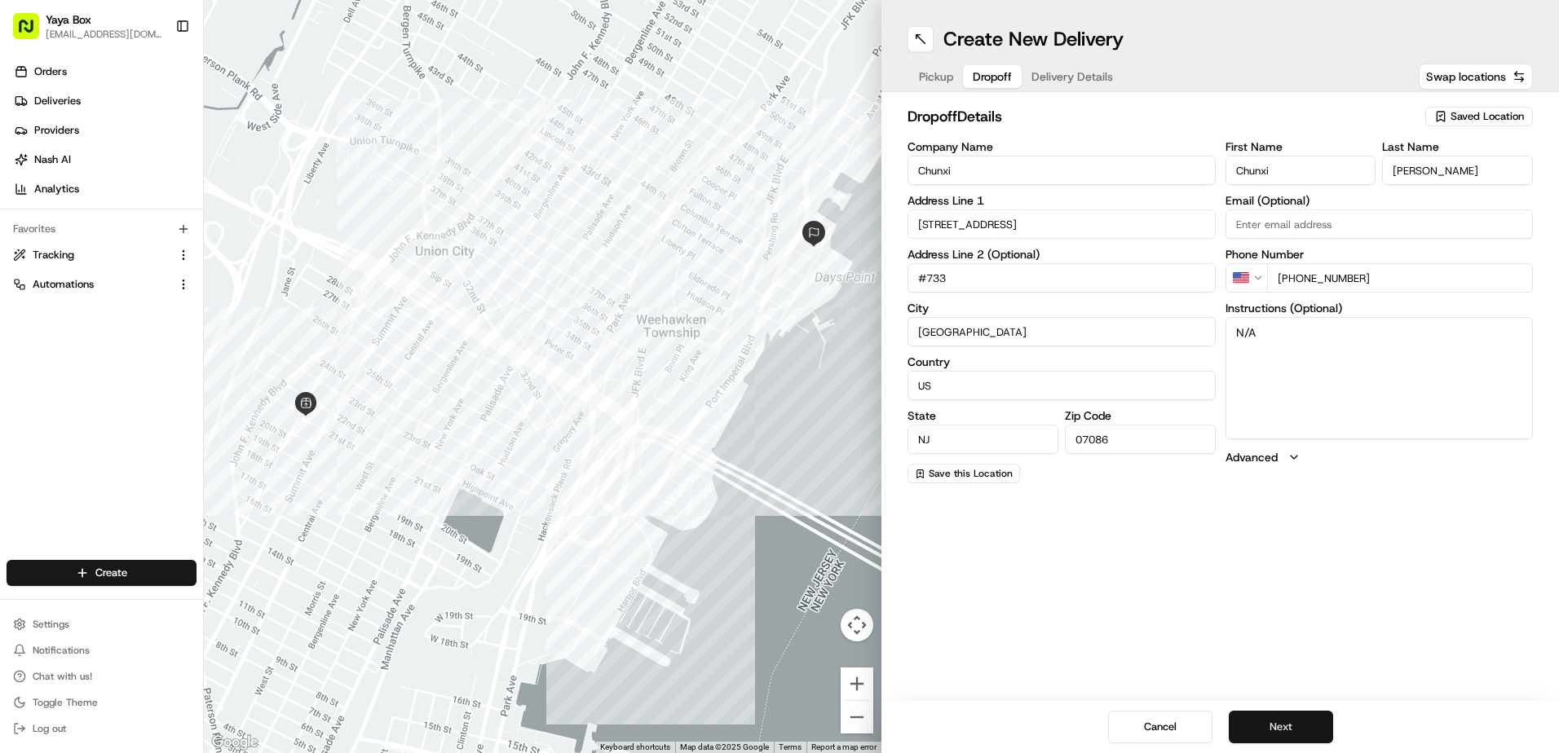
click at [1289, 734] on button "Next" at bounding box center [1281, 727] width 104 height 33
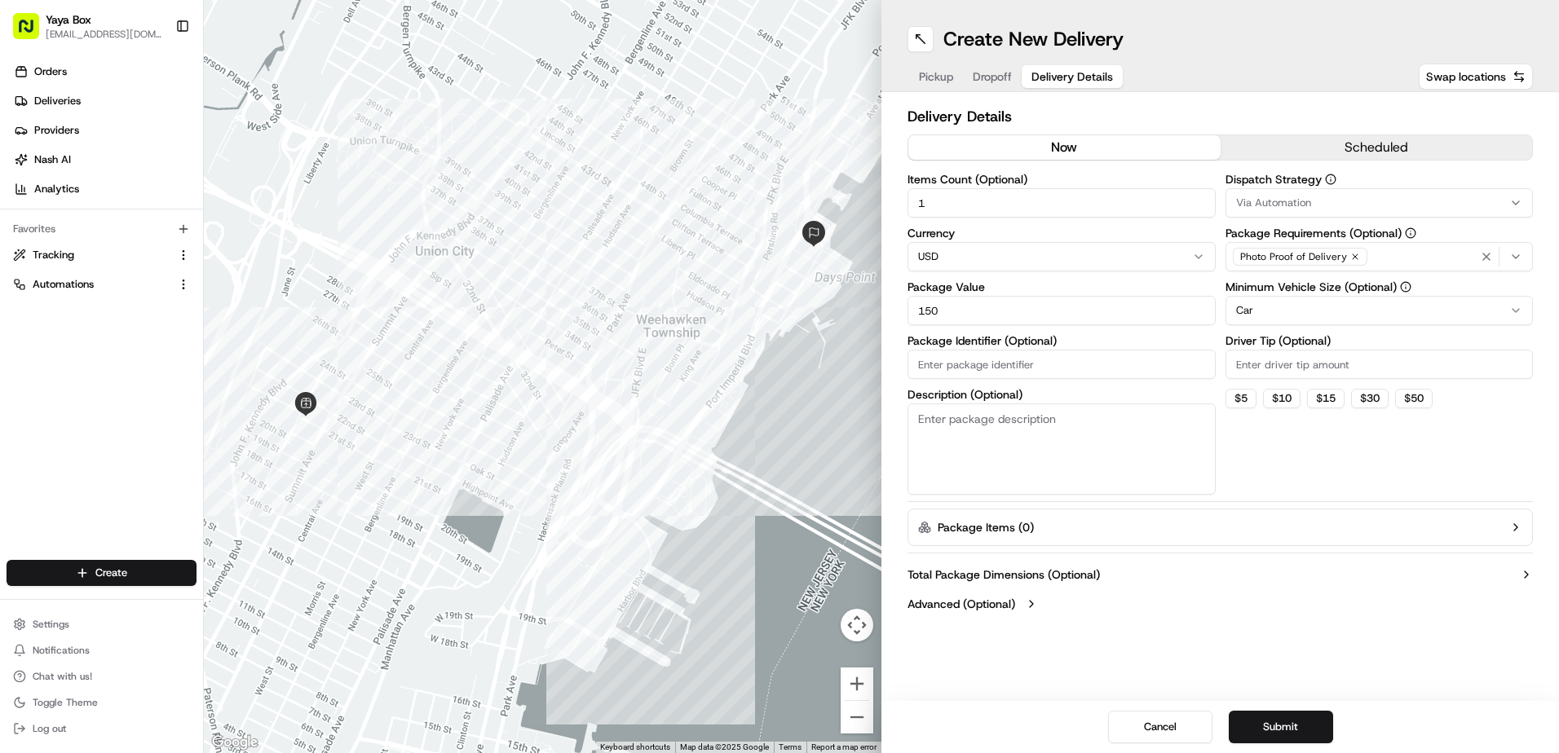
click at [1270, 306] on html "Yaya Box [EMAIL_ADDRESS][DOMAIN_NAME] Toggle Sidebar Orders Deliveries Provider…" at bounding box center [779, 376] width 1559 height 753
click at [1276, 727] on button "Submit" at bounding box center [1281, 727] width 104 height 33
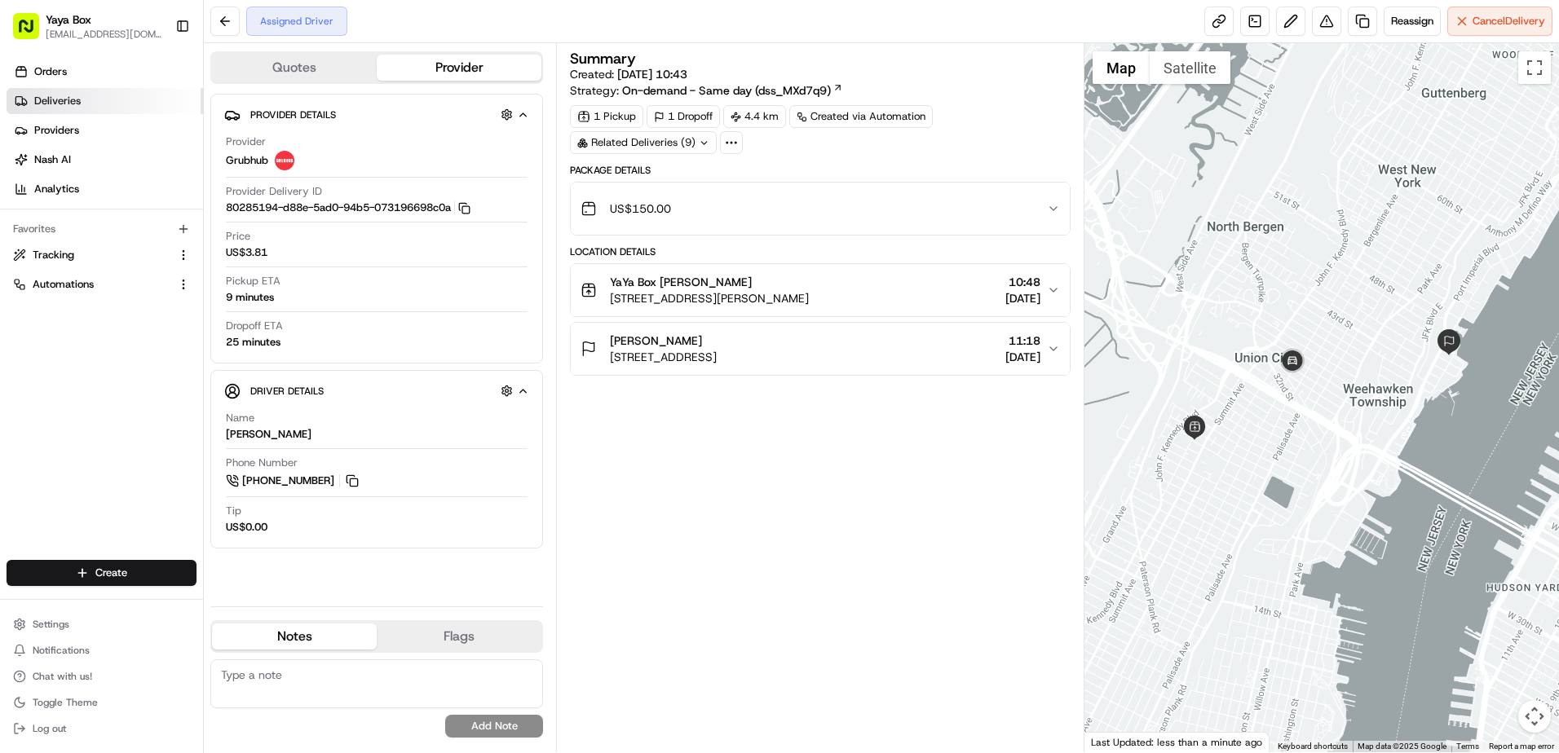
click at [137, 110] on link "Deliveries" at bounding box center [105, 101] width 197 height 26
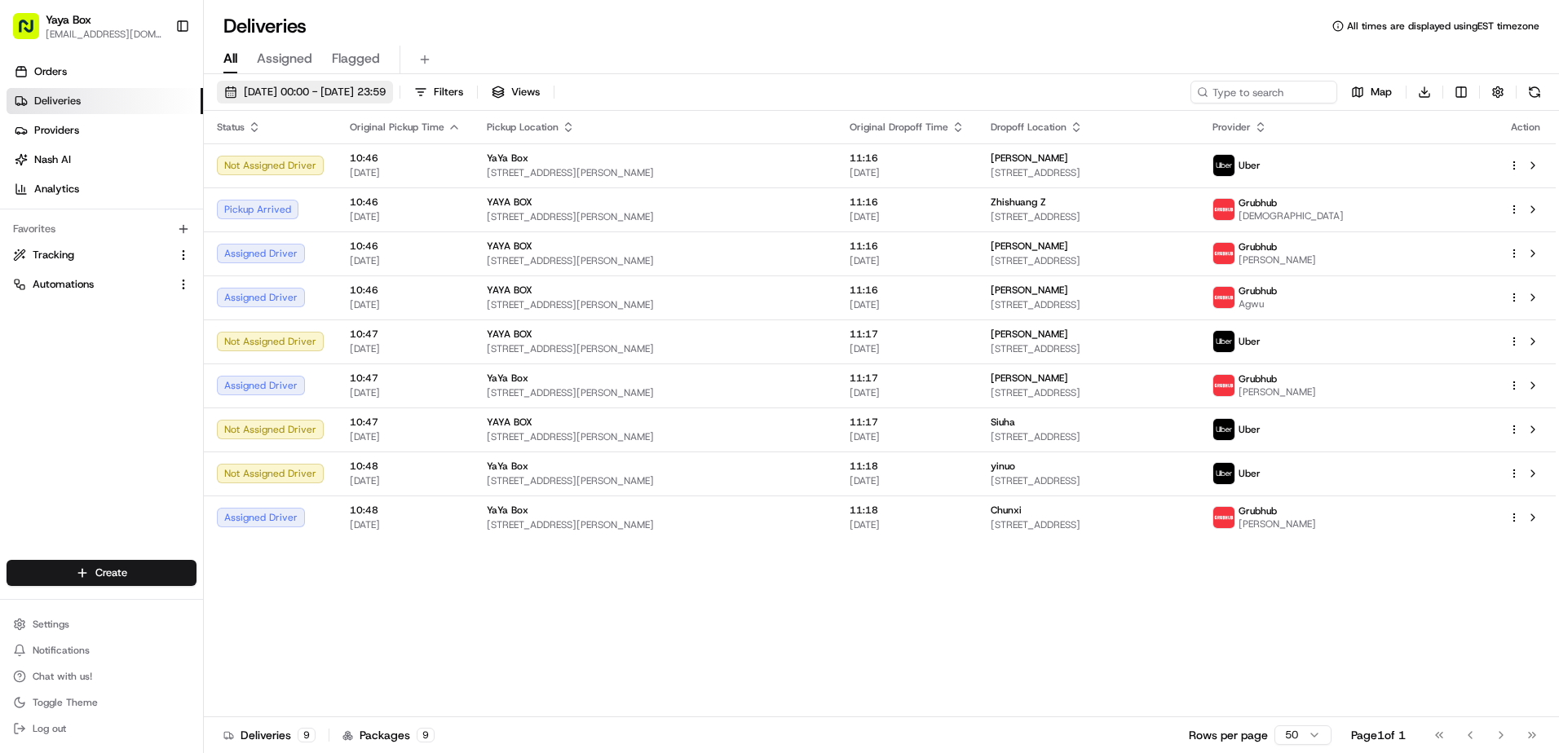
click at [384, 87] on span "[DATE] 00:00 - [DATE] 23:59" at bounding box center [315, 92] width 142 height 15
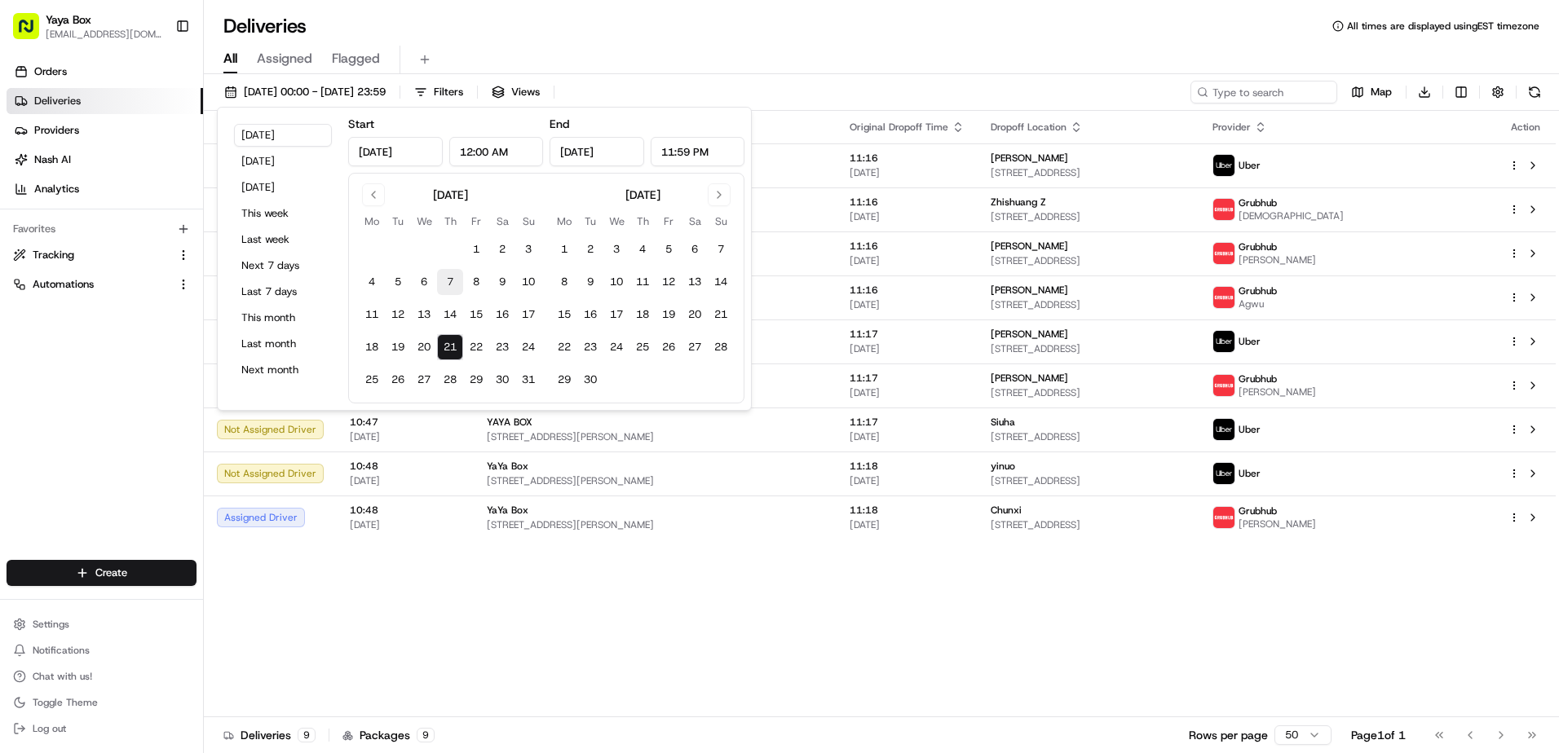
click at [451, 289] on button "7" at bounding box center [450, 282] width 26 height 26
type input "[DATE]"
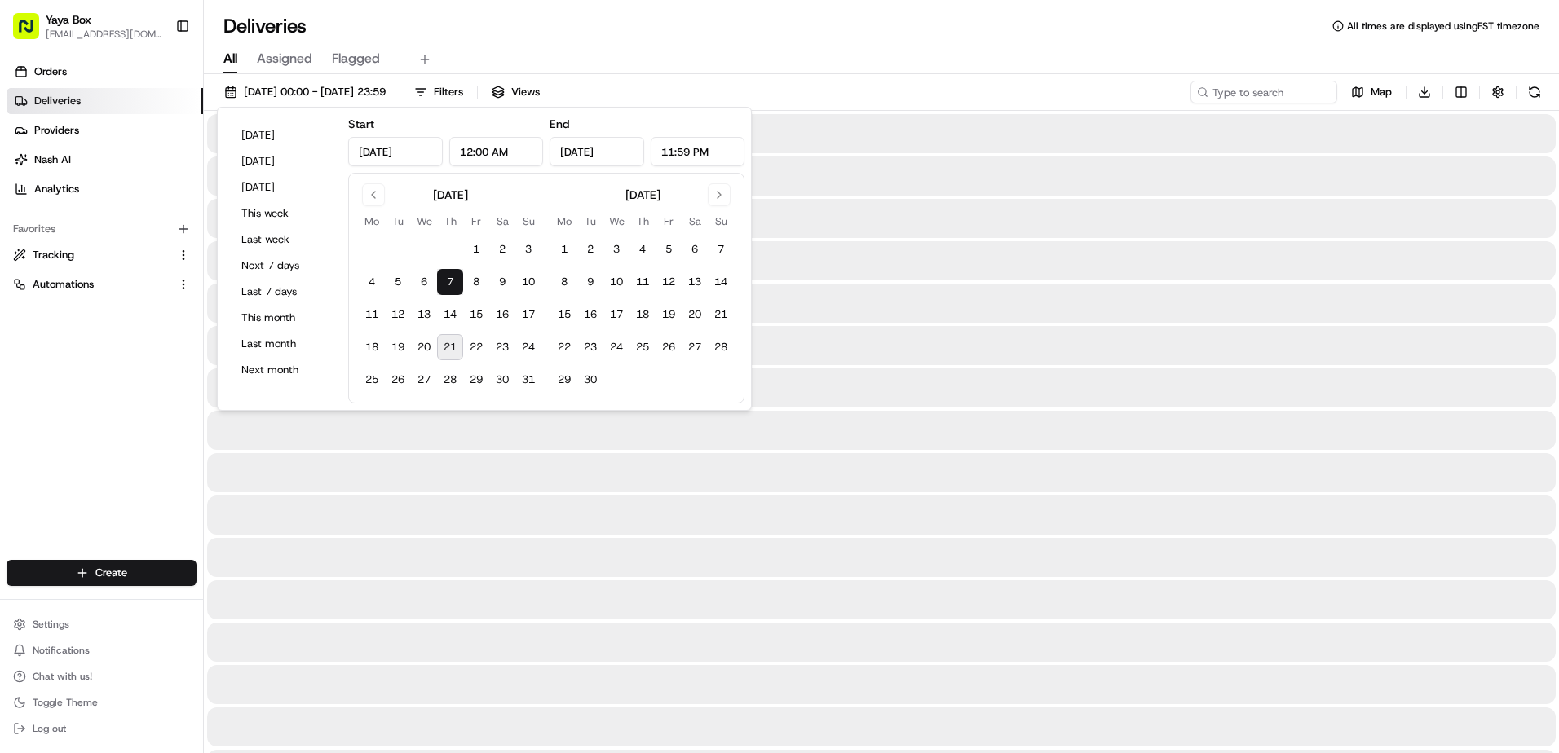
click at [453, 281] on button "7" at bounding box center [450, 282] width 26 height 26
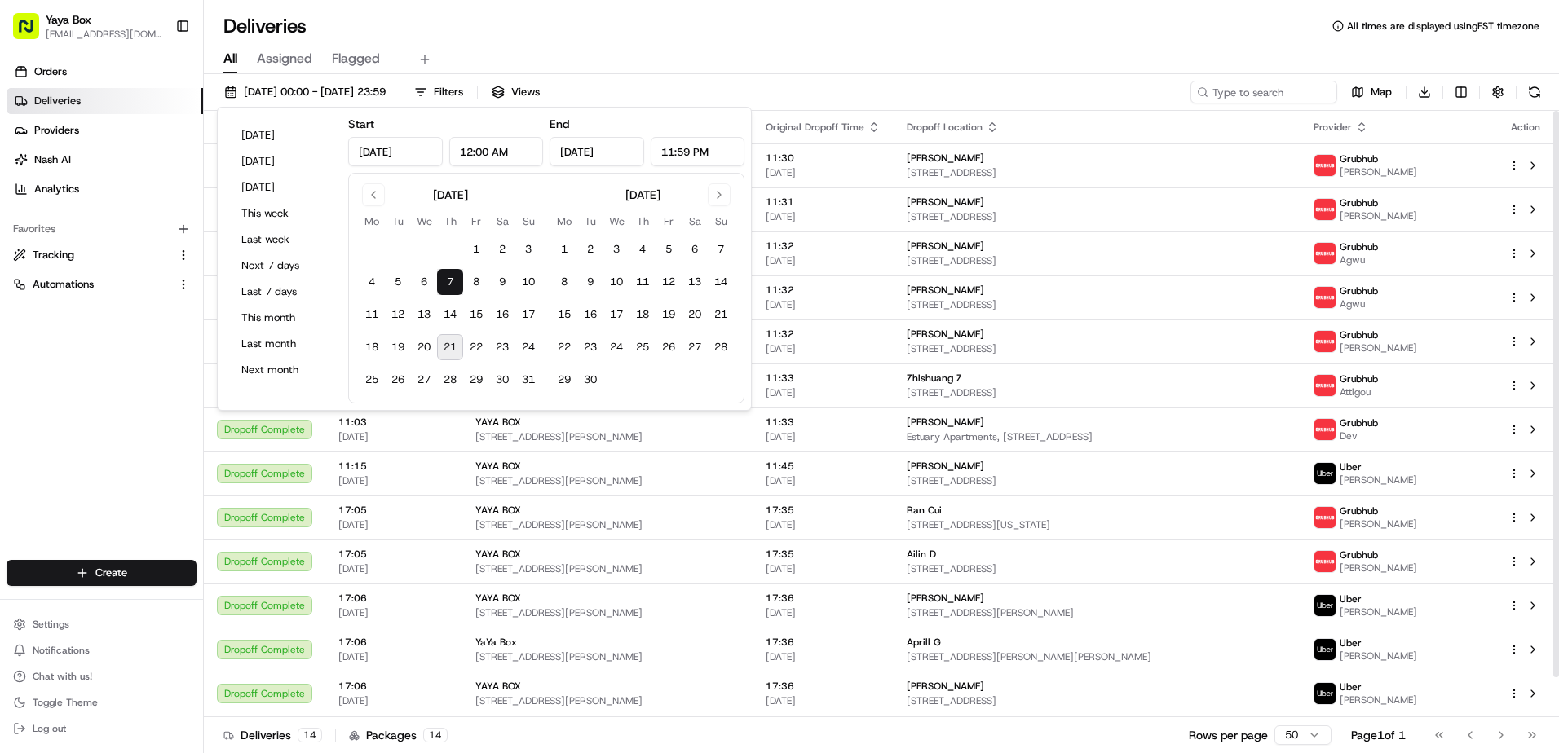
click at [86, 354] on div "Orders Deliveries Providers [PERSON_NAME] Analytics Favorites Tracking Automati…" at bounding box center [101, 311] width 203 height 518
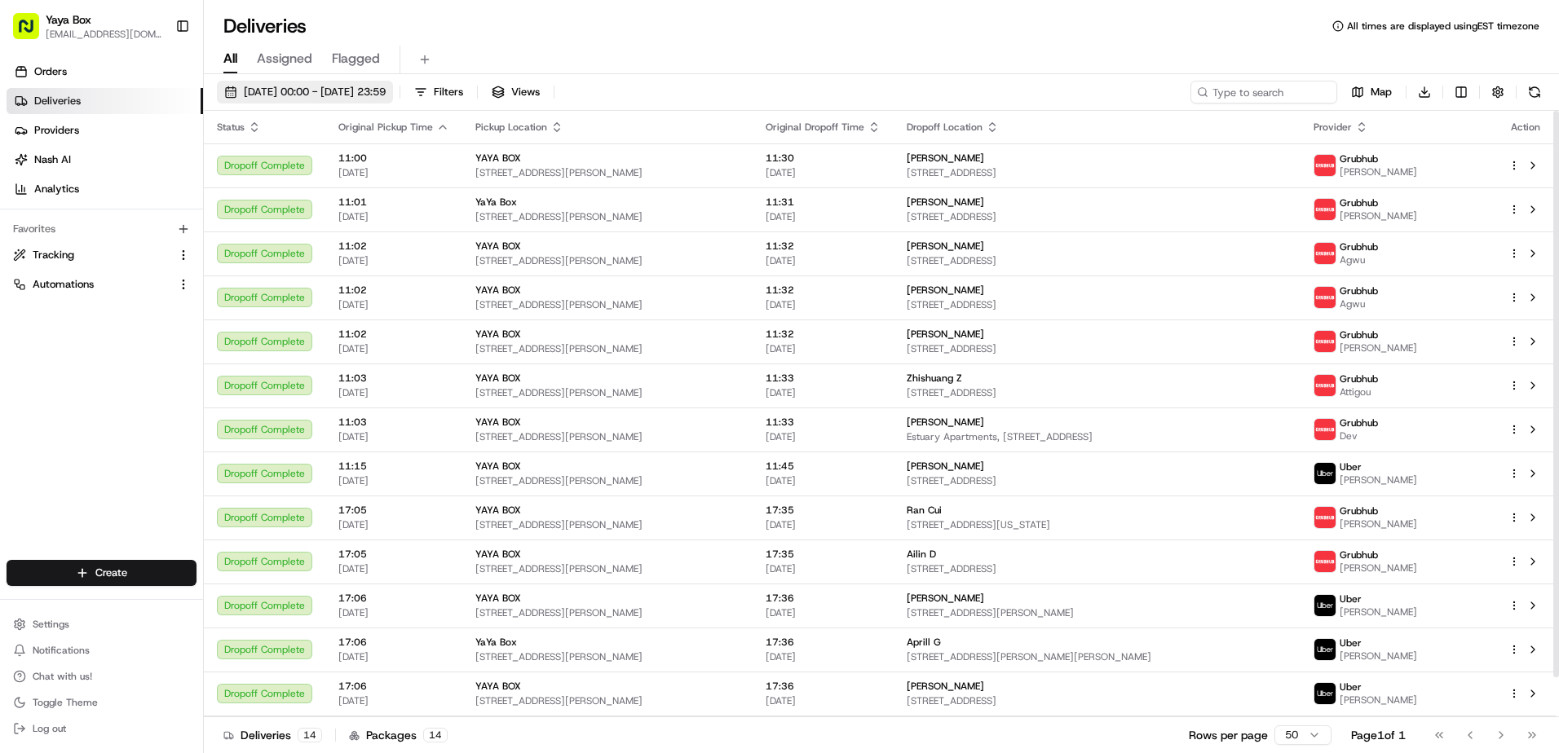
click at [357, 88] on span "07/08/2025 00:00 - 07/08/2025 23:59" at bounding box center [315, 92] width 142 height 15
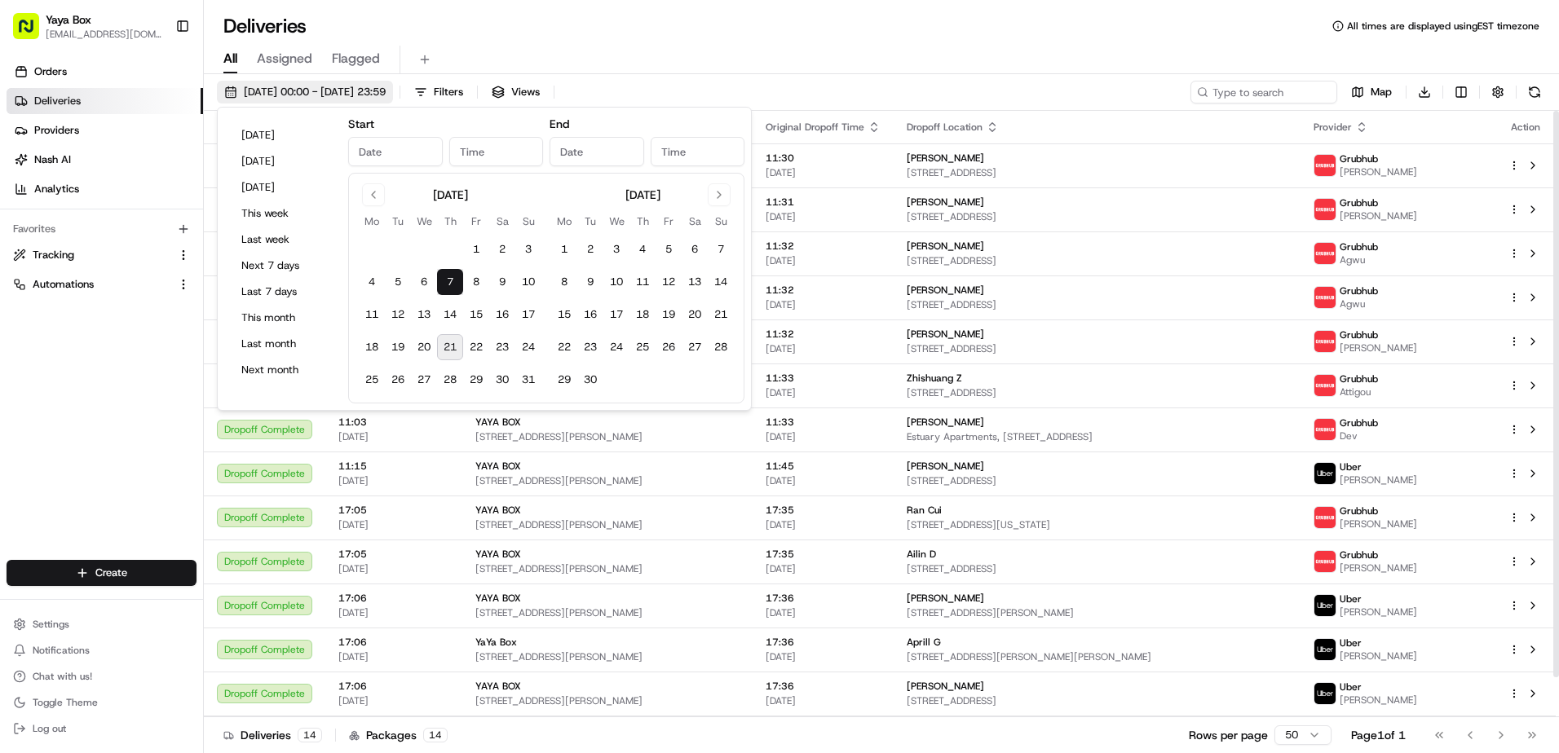
type input "Aug 7, 2025"
type input "12:00 AM"
type input "Aug 7, 2025"
type input "11:59 PM"
click at [479, 279] on button "8" at bounding box center [476, 282] width 26 height 26
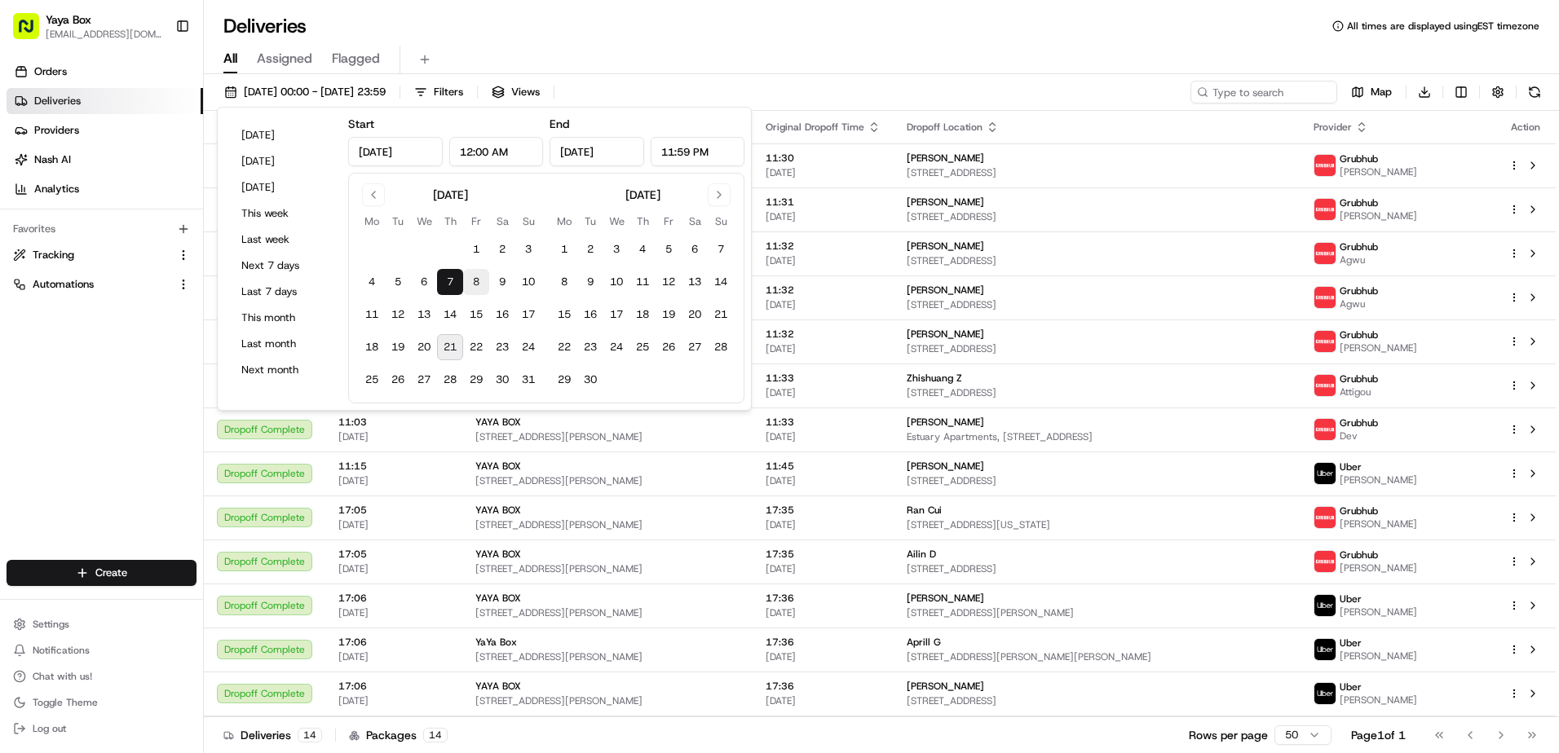
type input "Aug 8, 2025"
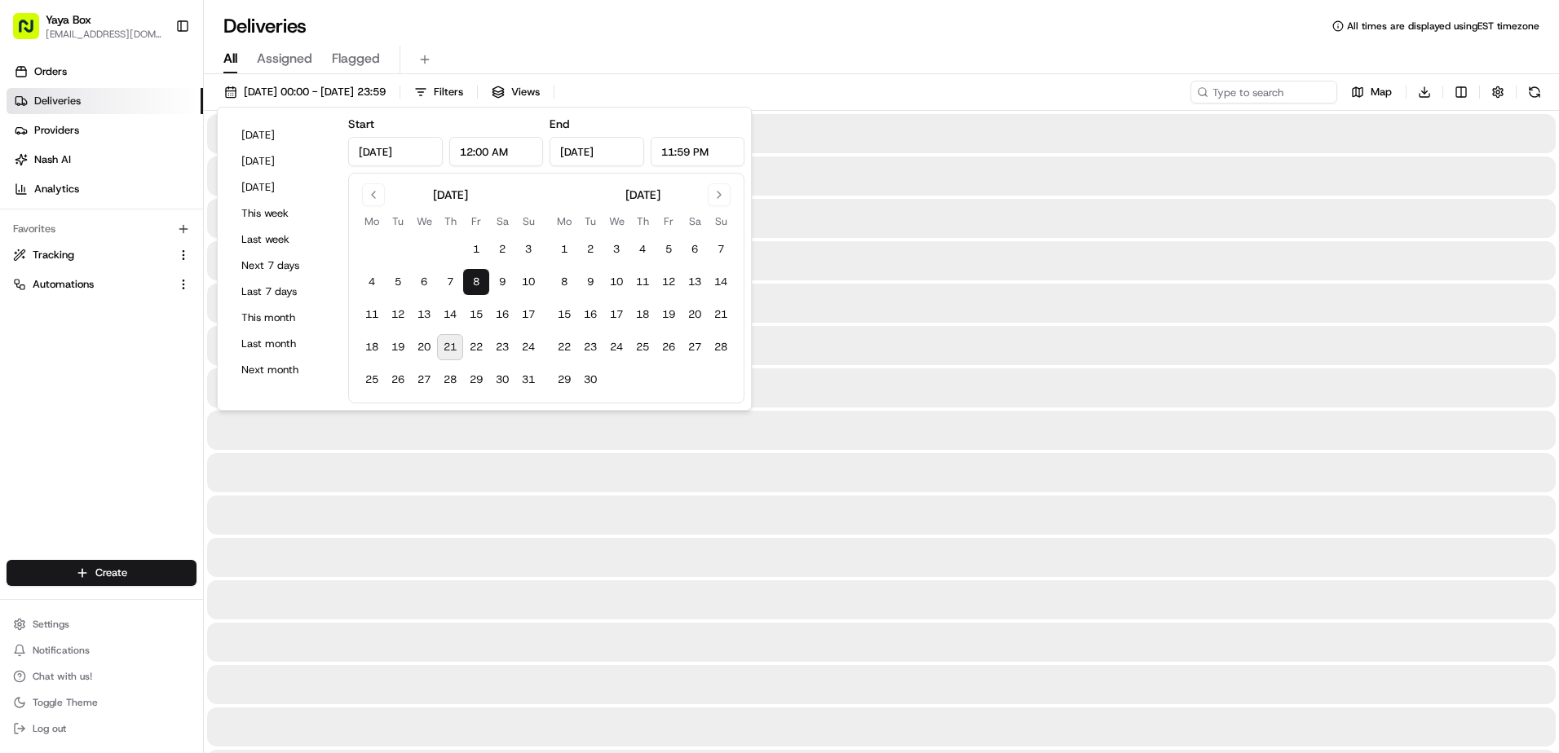
click at [479, 279] on button "8" at bounding box center [476, 282] width 26 height 26
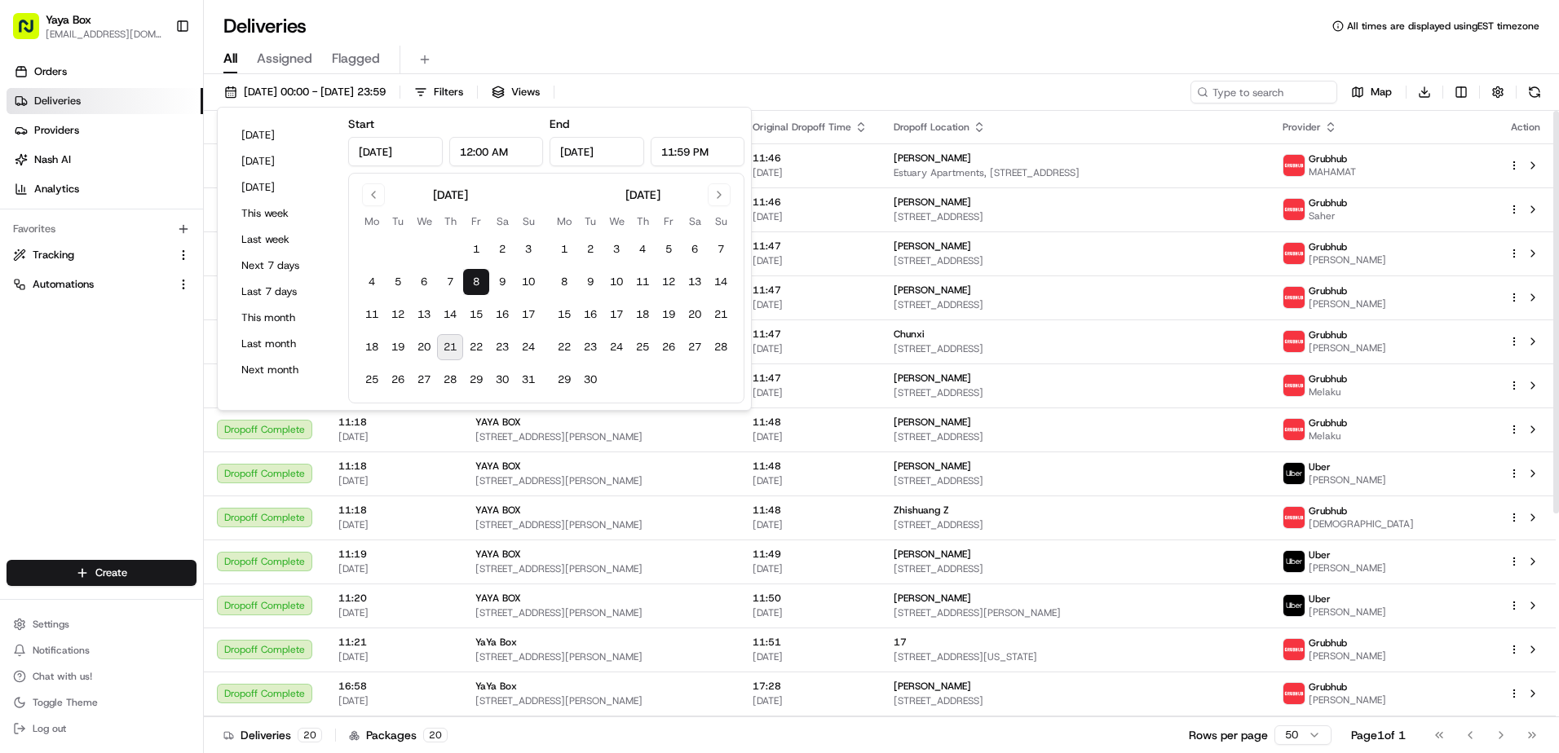
click at [109, 419] on div "Orders Deliveries Providers Nash AI Analytics Favorites Tracking Automations" at bounding box center [101, 311] width 203 height 518
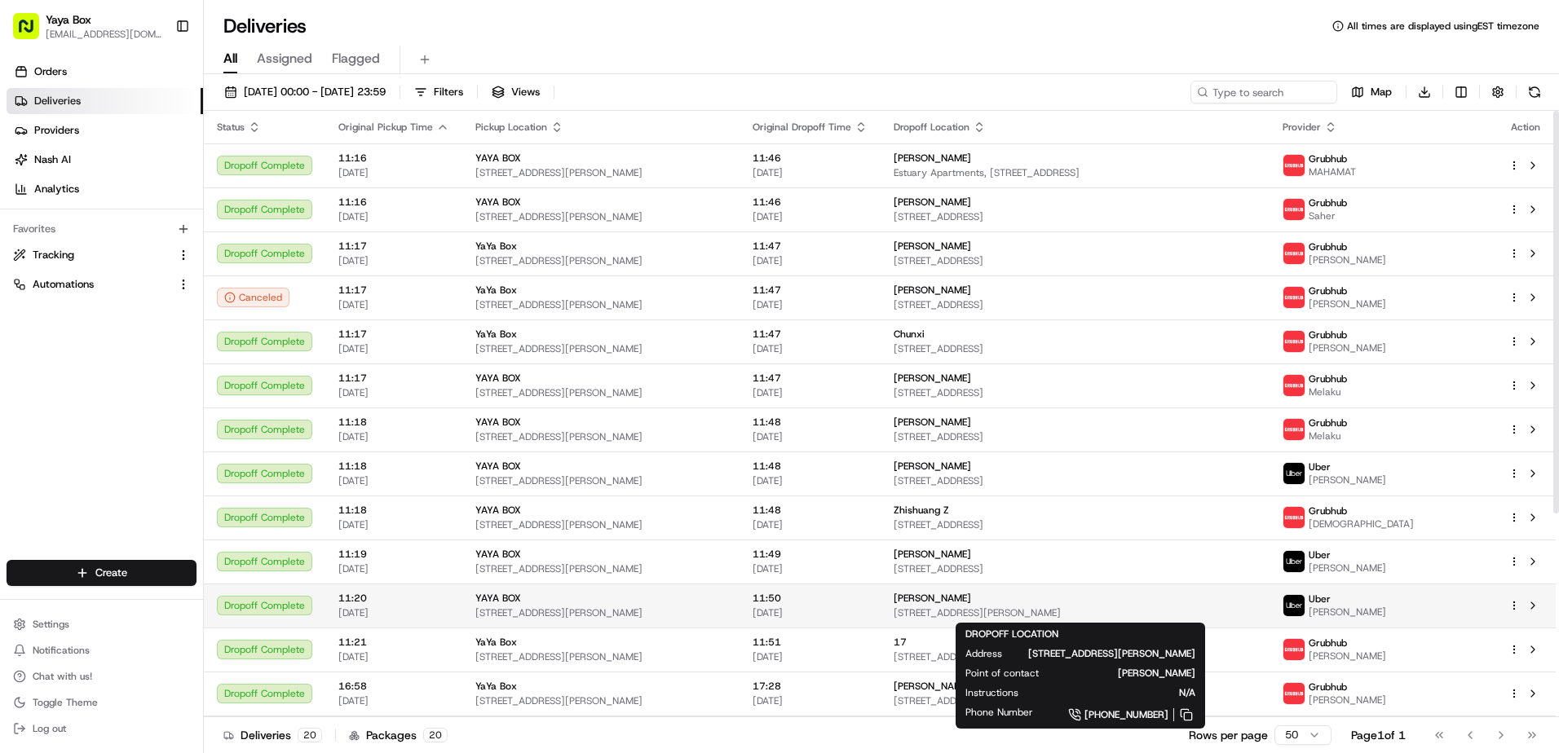
click at [958, 598] on div "[PERSON_NAME]" at bounding box center [1075, 598] width 363 height 13
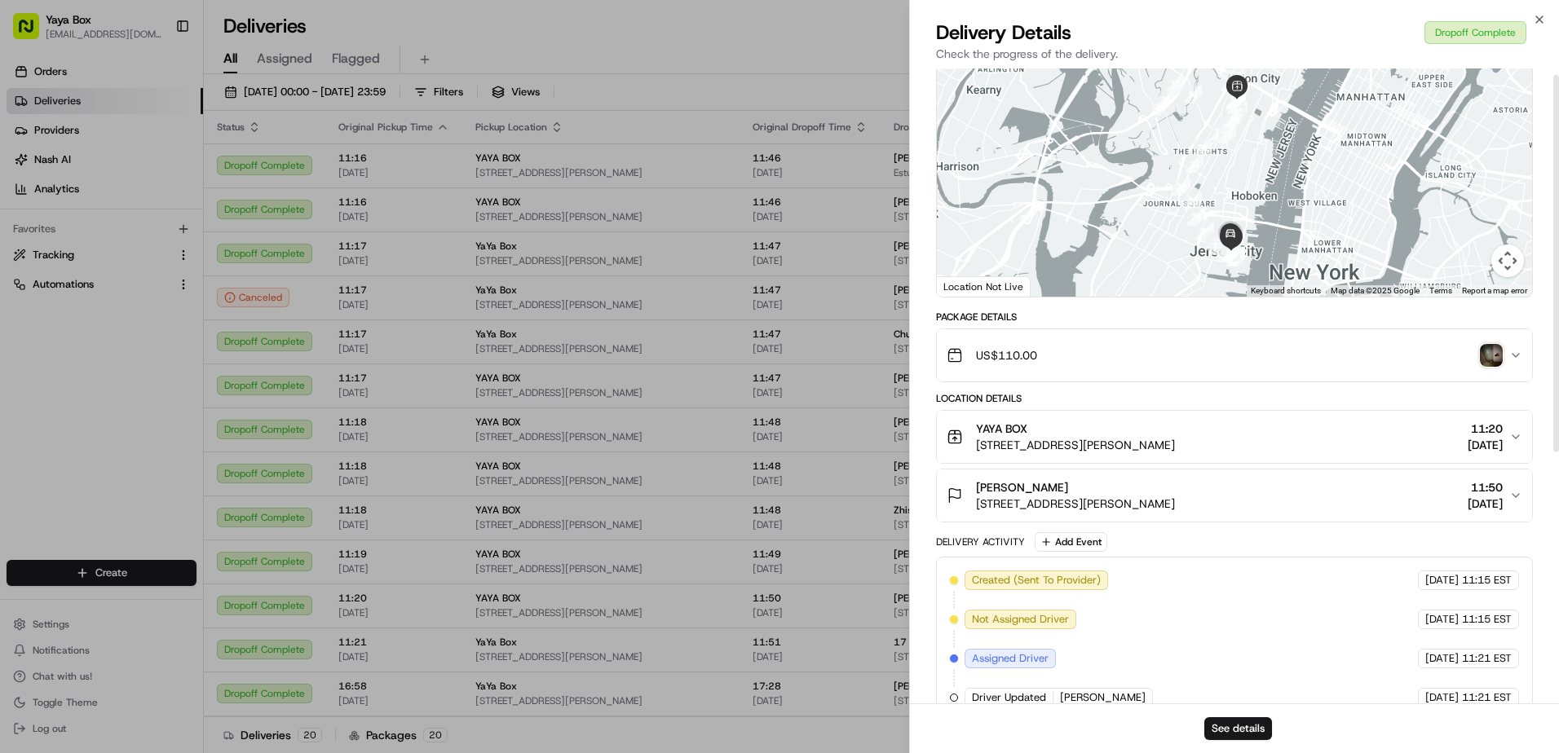
scroll to position [218, 0]
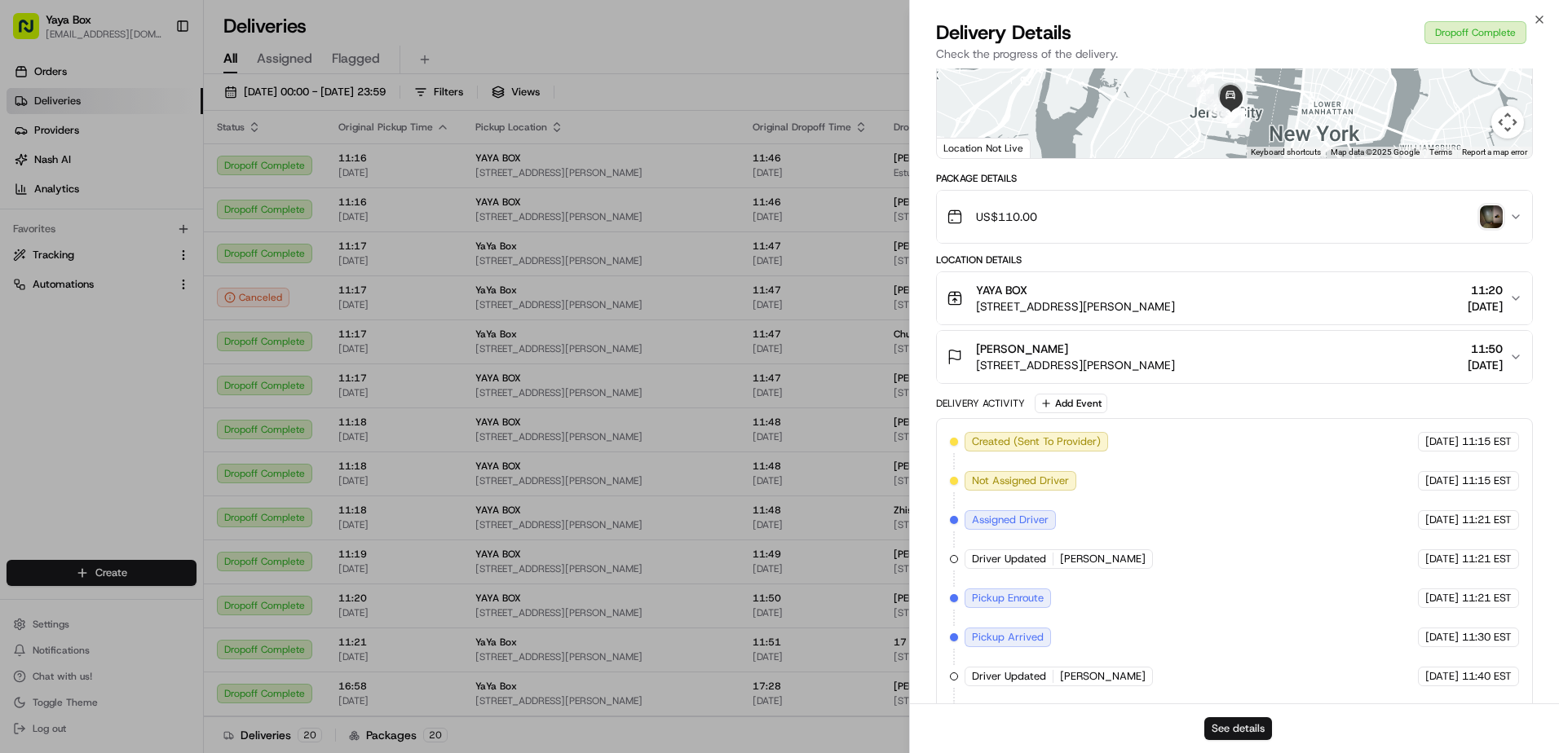
click at [1222, 718] on button "See details" at bounding box center [1238, 729] width 68 height 23
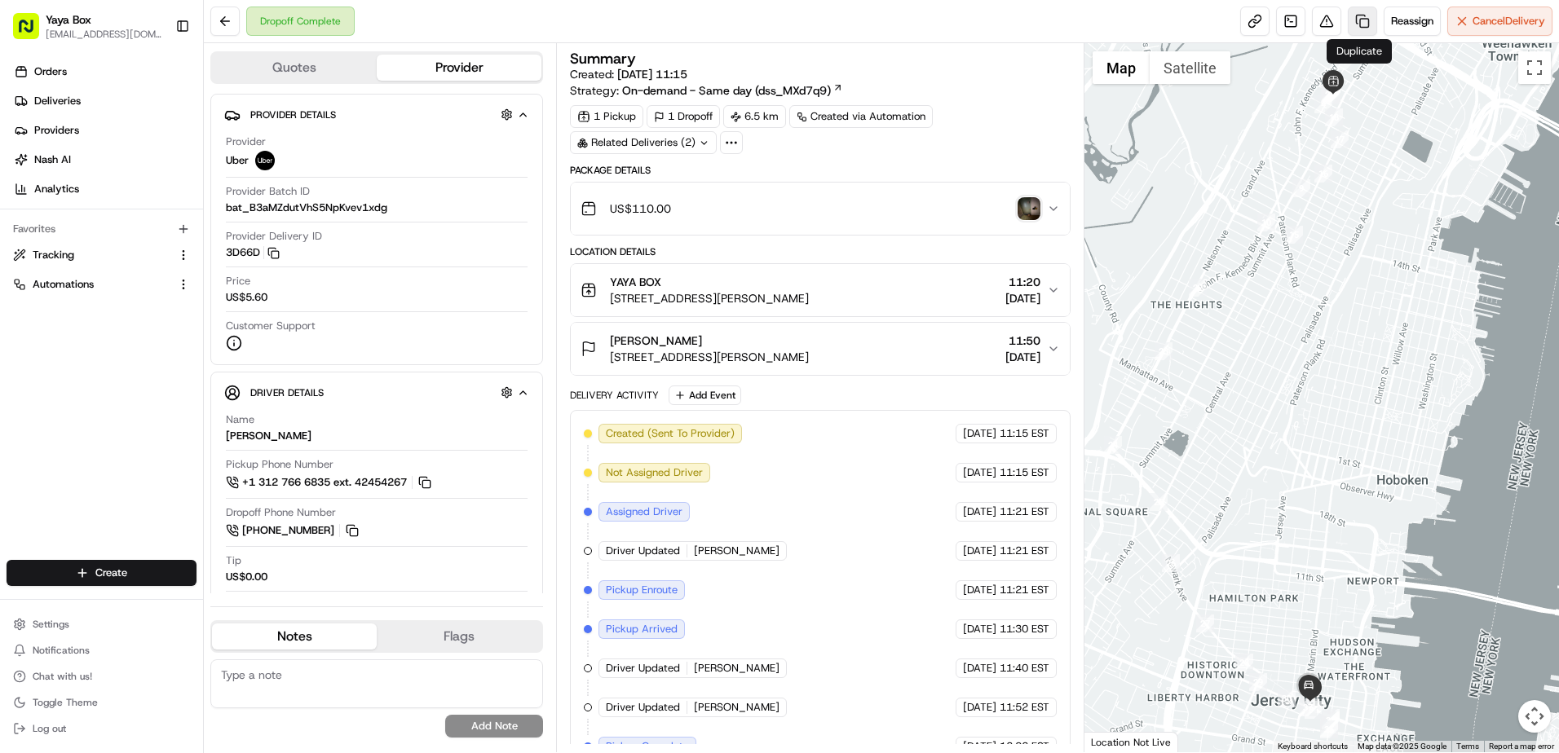
click at [1354, 28] on link at bounding box center [1362, 21] width 29 height 29
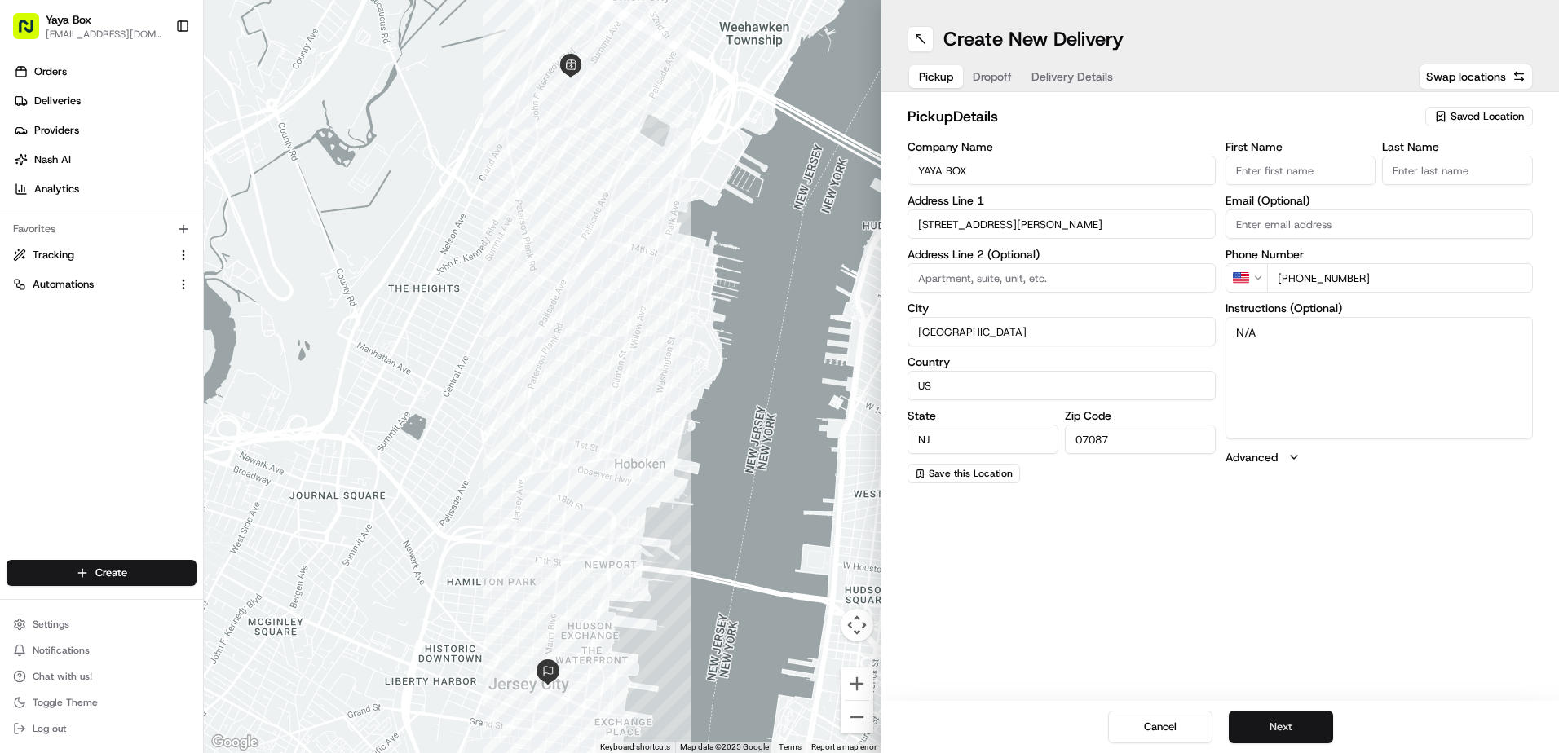
click at [1270, 722] on button "Next" at bounding box center [1281, 727] width 104 height 33
click at [1282, 723] on button "Next" at bounding box center [1281, 727] width 104 height 33
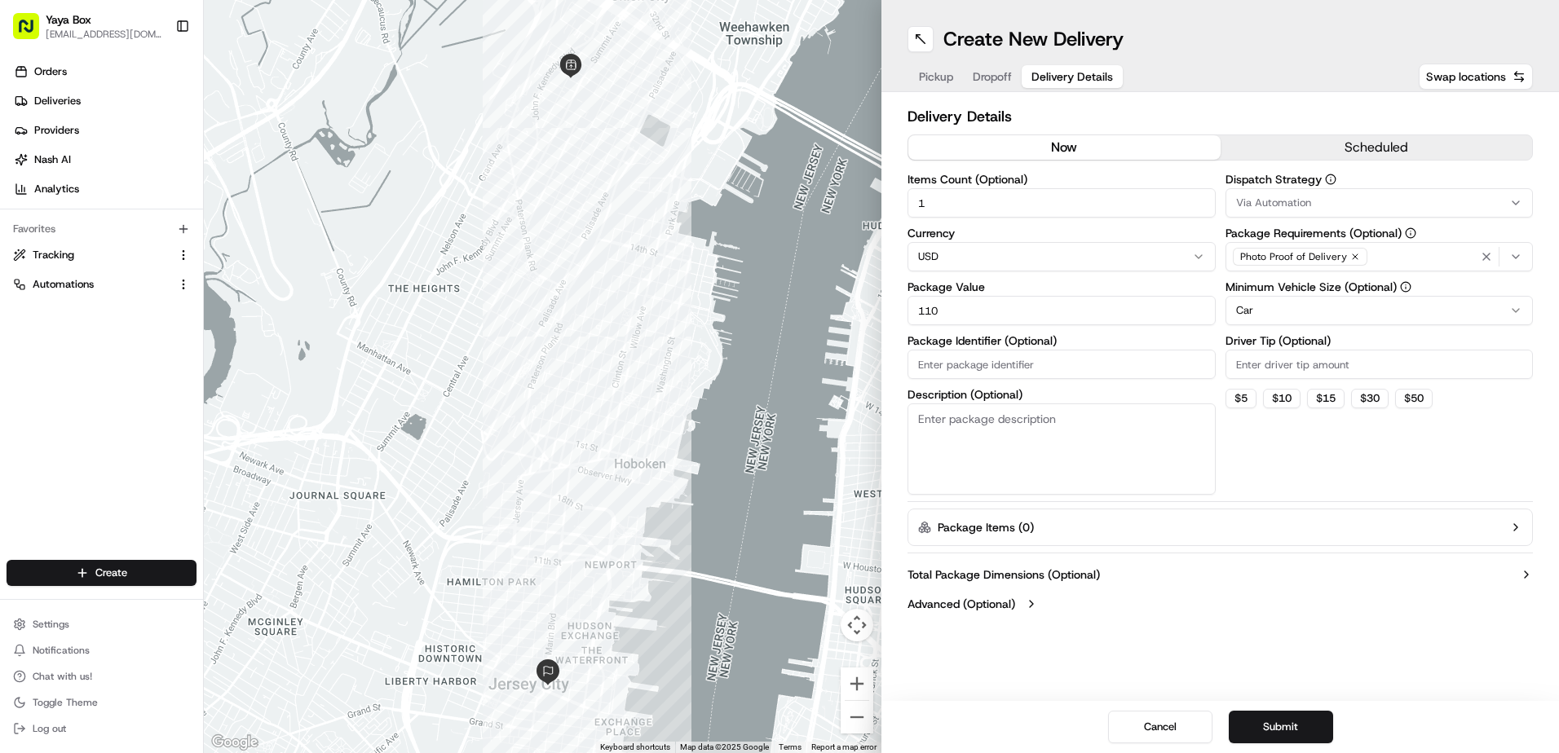
drag, startPoint x: 936, startPoint y: 307, endPoint x: 822, endPoint y: 319, distance: 114.7
click at [890, 322] on div "Delivery Details now scheduled Items Count (Optional) 1 Currency USD Package Va…" at bounding box center [1220, 362] width 678 height 540
type input "200"
click at [1295, 320] on html "Yaya Box yayaliciousjc@gmail.com Toggle Sidebar Orders Deliveries Providers Nas…" at bounding box center [779, 376] width 1559 height 753
click at [1260, 731] on button "Submit" at bounding box center [1281, 727] width 104 height 33
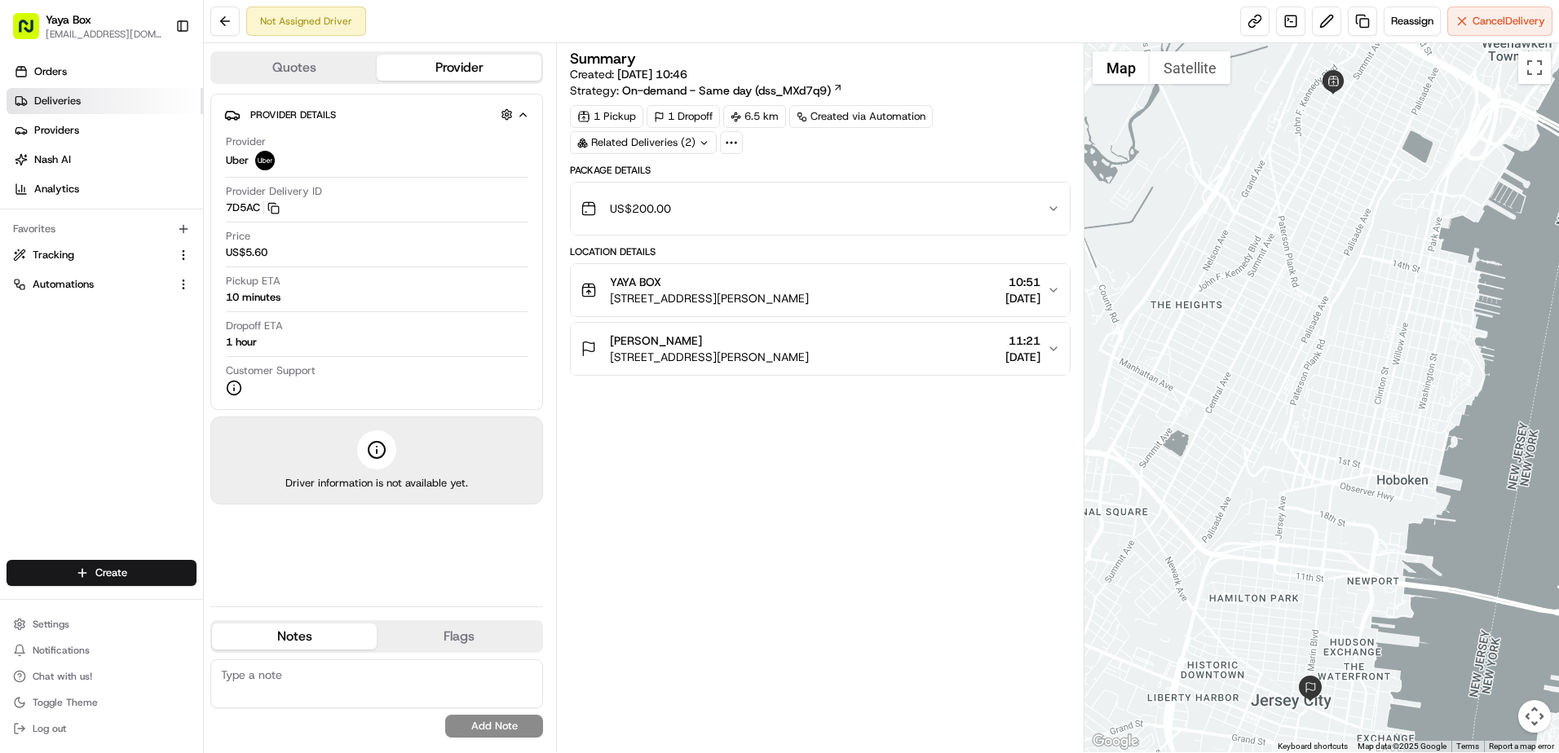
click at [152, 104] on link "Deliveries" at bounding box center [105, 101] width 197 height 26
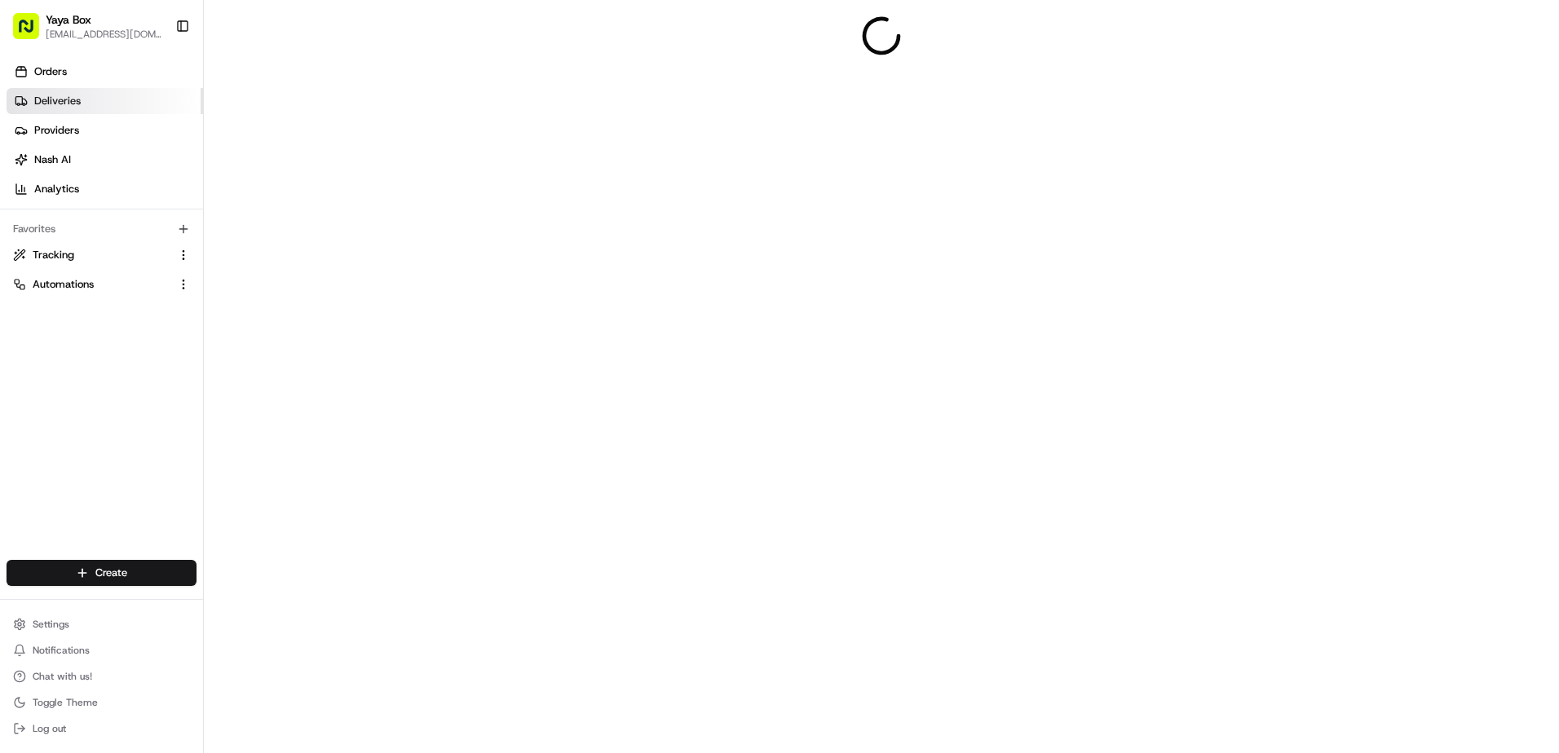
click at [116, 102] on link "Deliveries" at bounding box center [105, 101] width 197 height 26
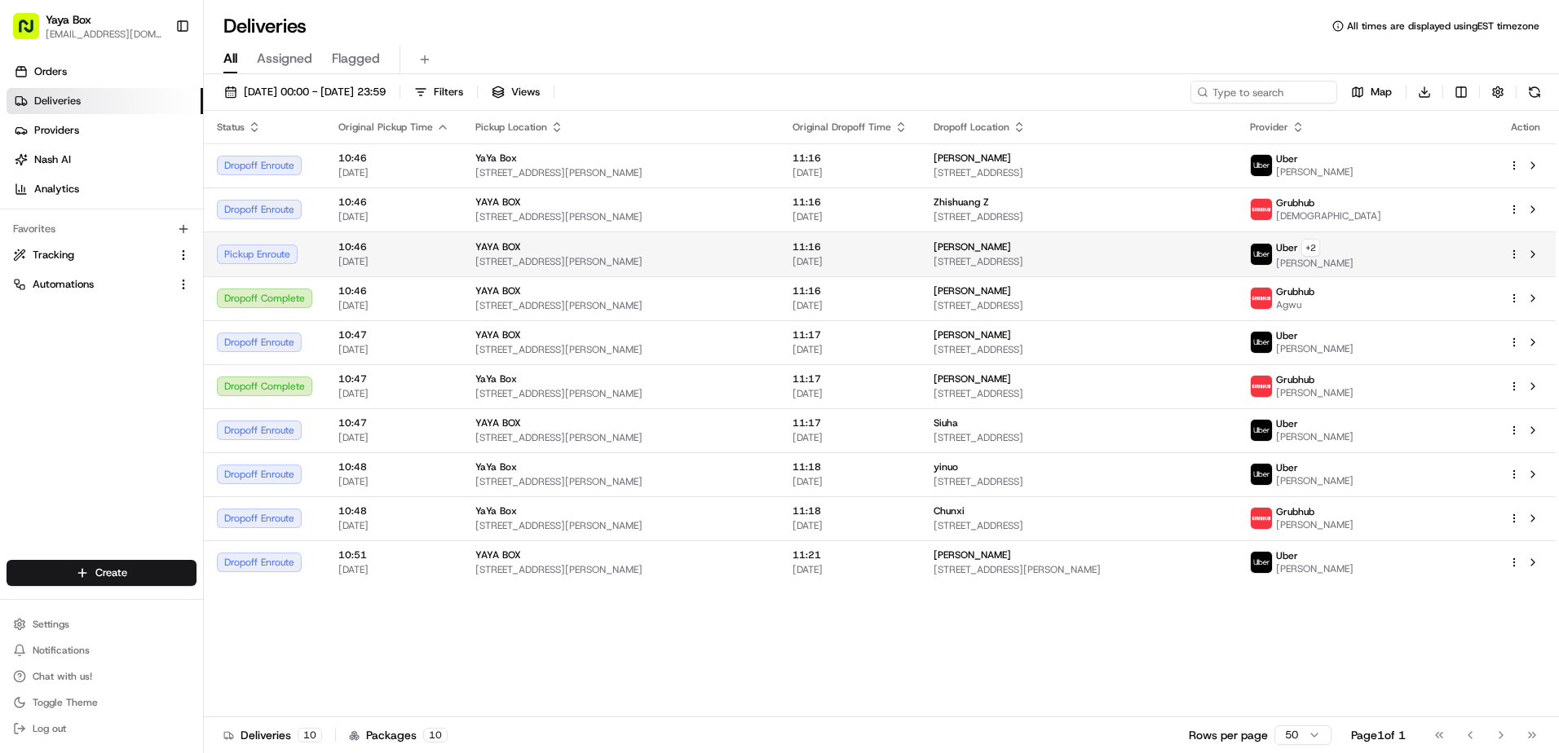
click at [540, 265] on span "[STREET_ADDRESS][PERSON_NAME]" at bounding box center [620, 261] width 291 height 13
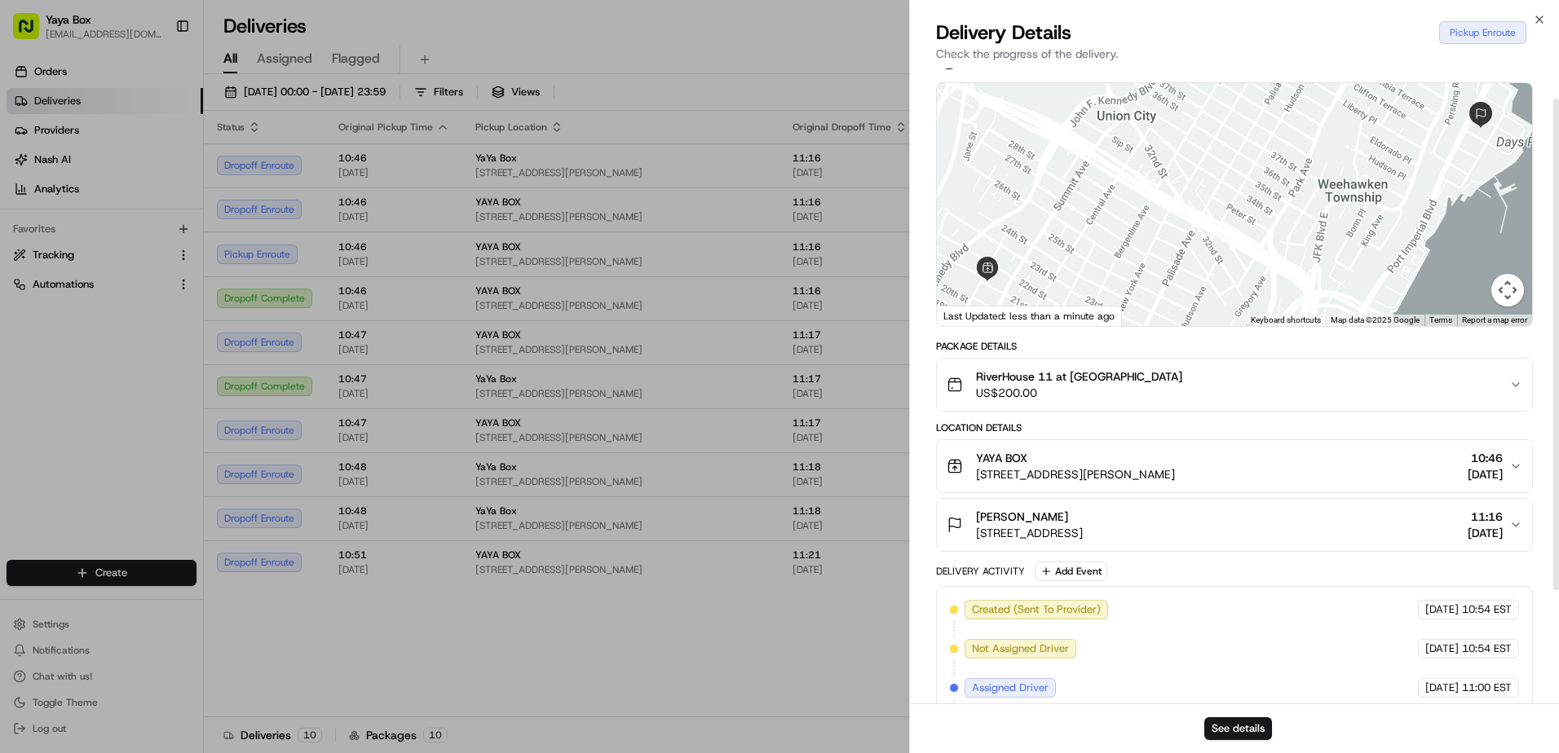
scroll to position [185, 0]
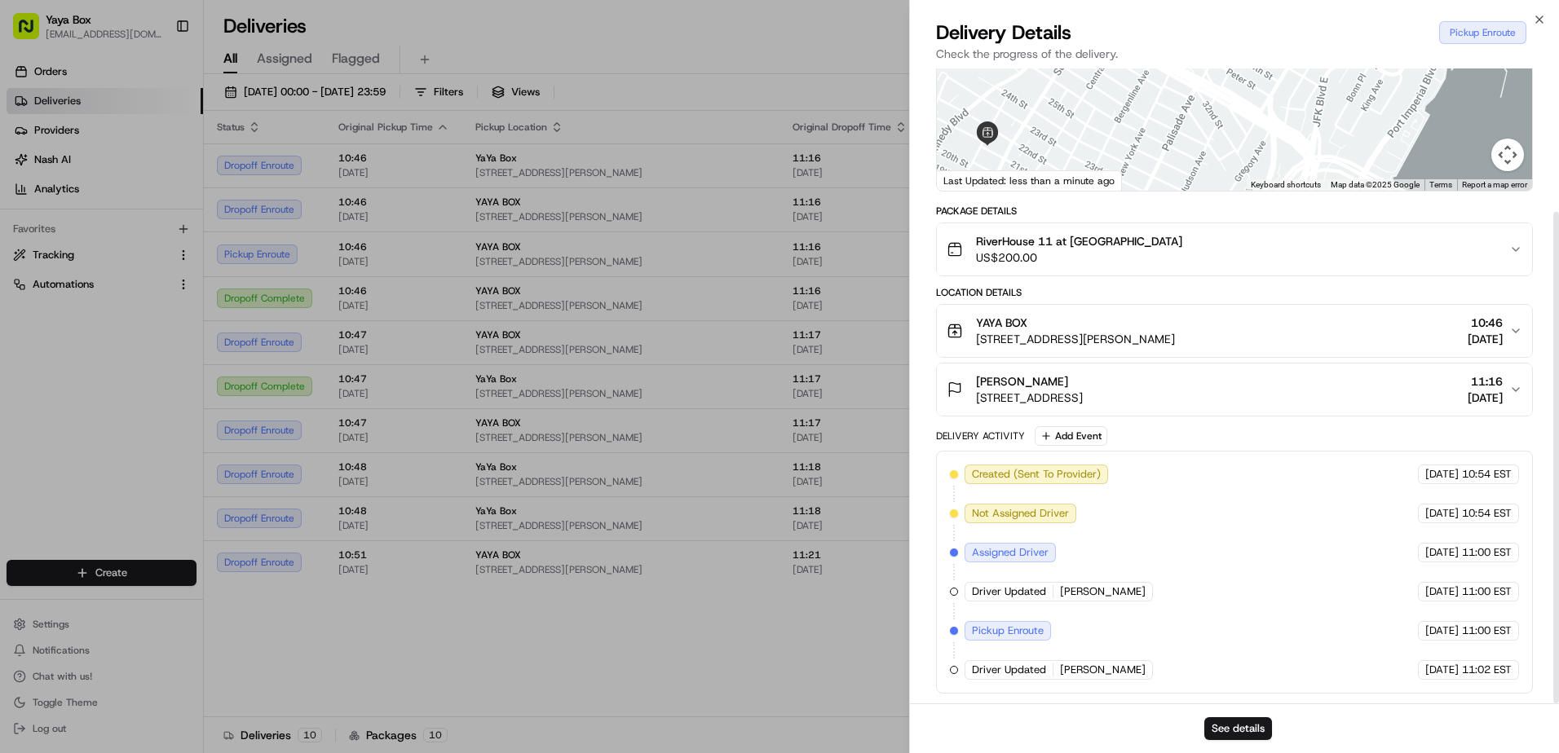
click at [1239, 716] on div "See details" at bounding box center [1234, 729] width 649 height 50
click at [1243, 726] on button "See details" at bounding box center [1238, 729] width 68 height 23
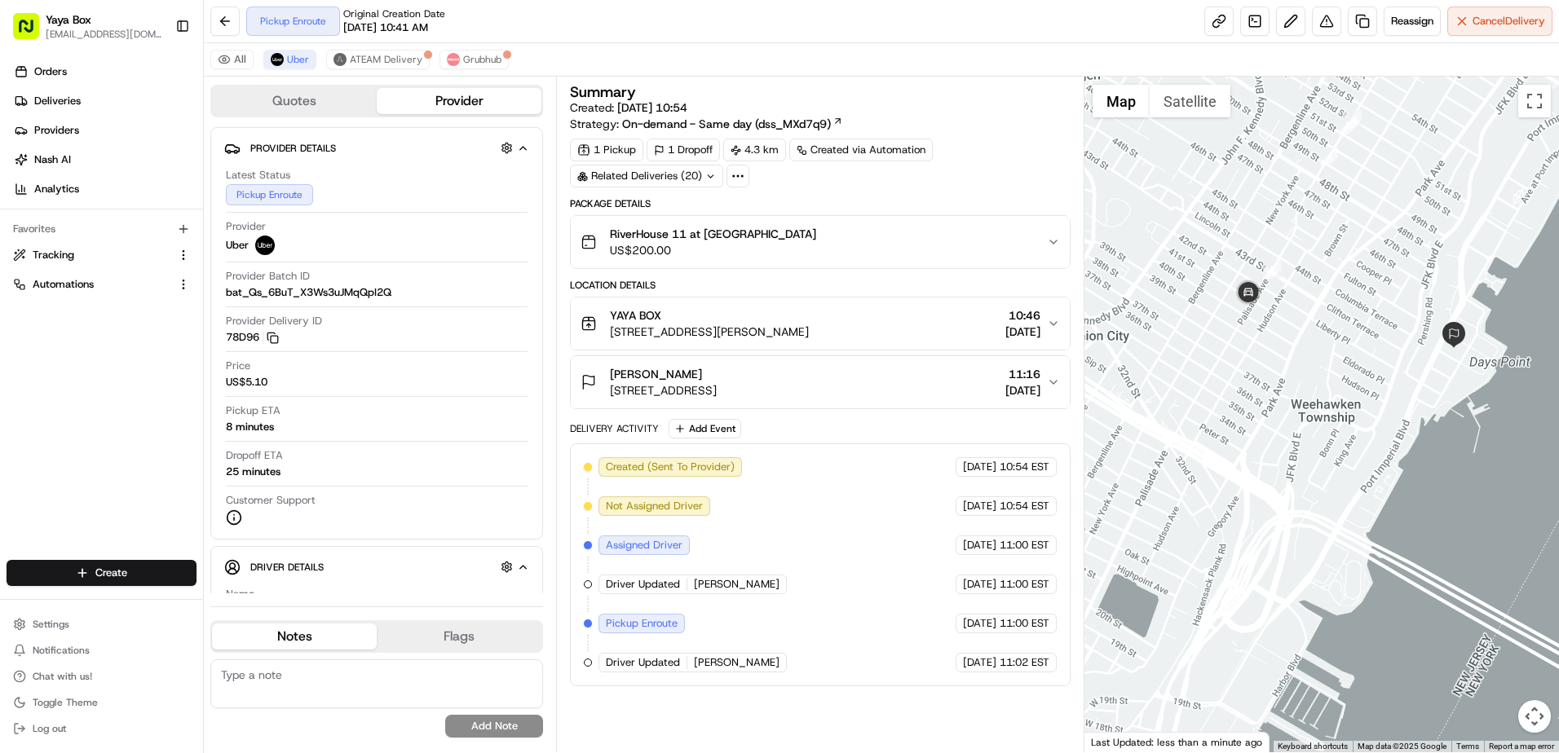
drag, startPoint x: 1362, startPoint y: 435, endPoint x: 1301, endPoint y: 469, distance: 69.4
click at [1301, 469] on div at bounding box center [1322, 415] width 475 height 676
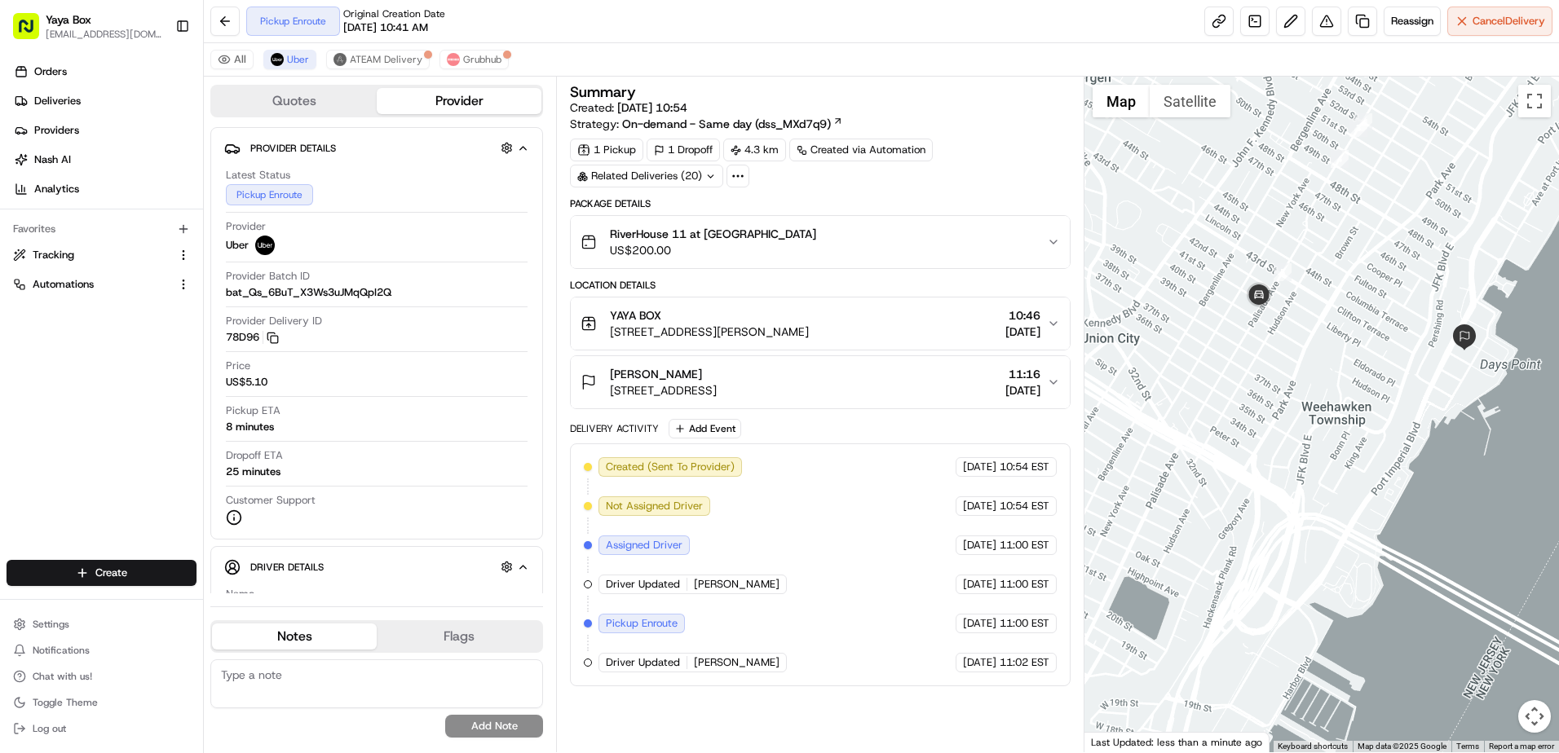
drag, startPoint x: 1239, startPoint y: 448, endPoint x: 1255, endPoint y: 448, distance: 15.5
click at [1255, 448] on div at bounding box center [1322, 415] width 475 height 676
click at [111, 98] on link "Deliveries" at bounding box center [105, 101] width 197 height 26
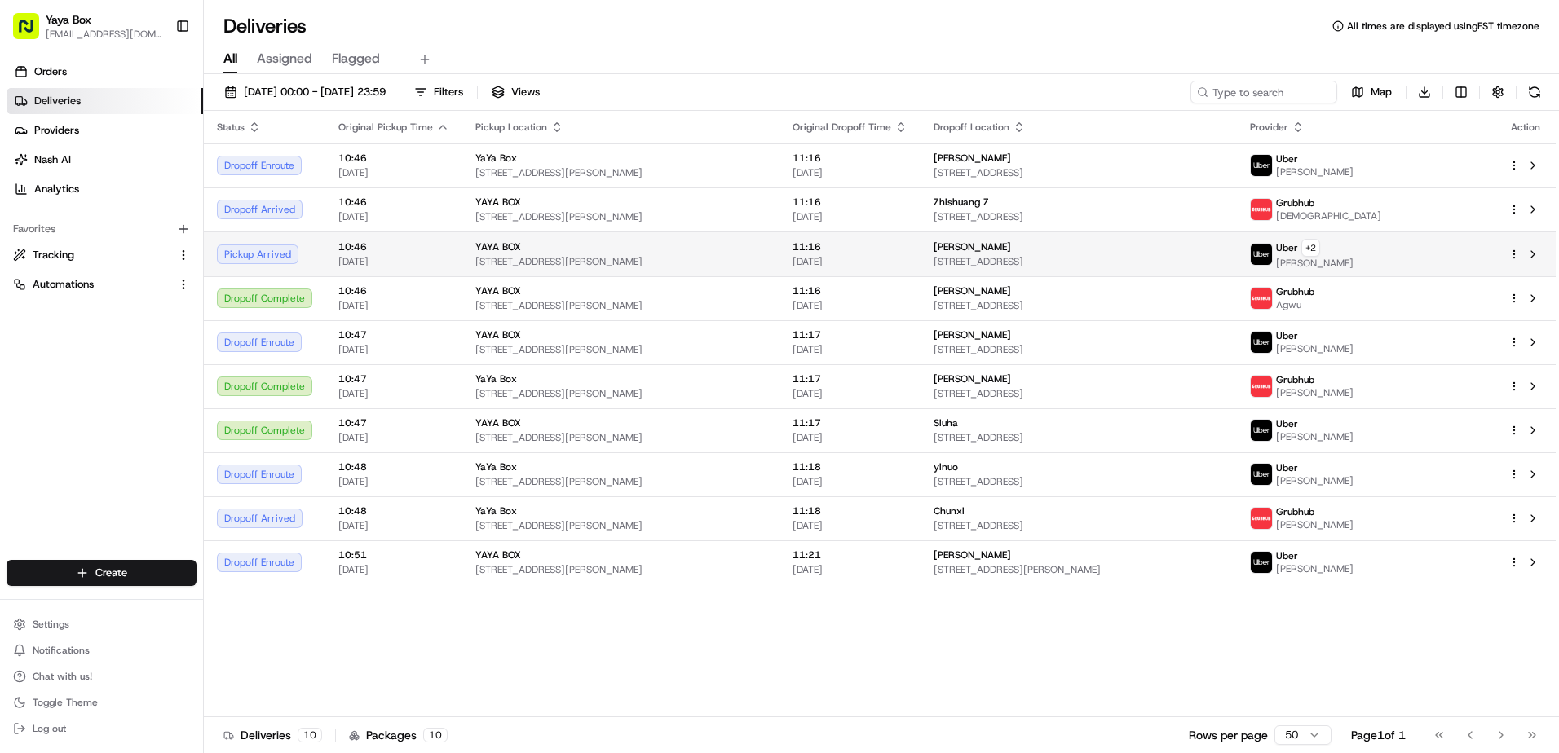
click at [705, 262] on span "[STREET_ADDRESS][PERSON_NAME]" at bounding box center [620, 261] width 291 height 13
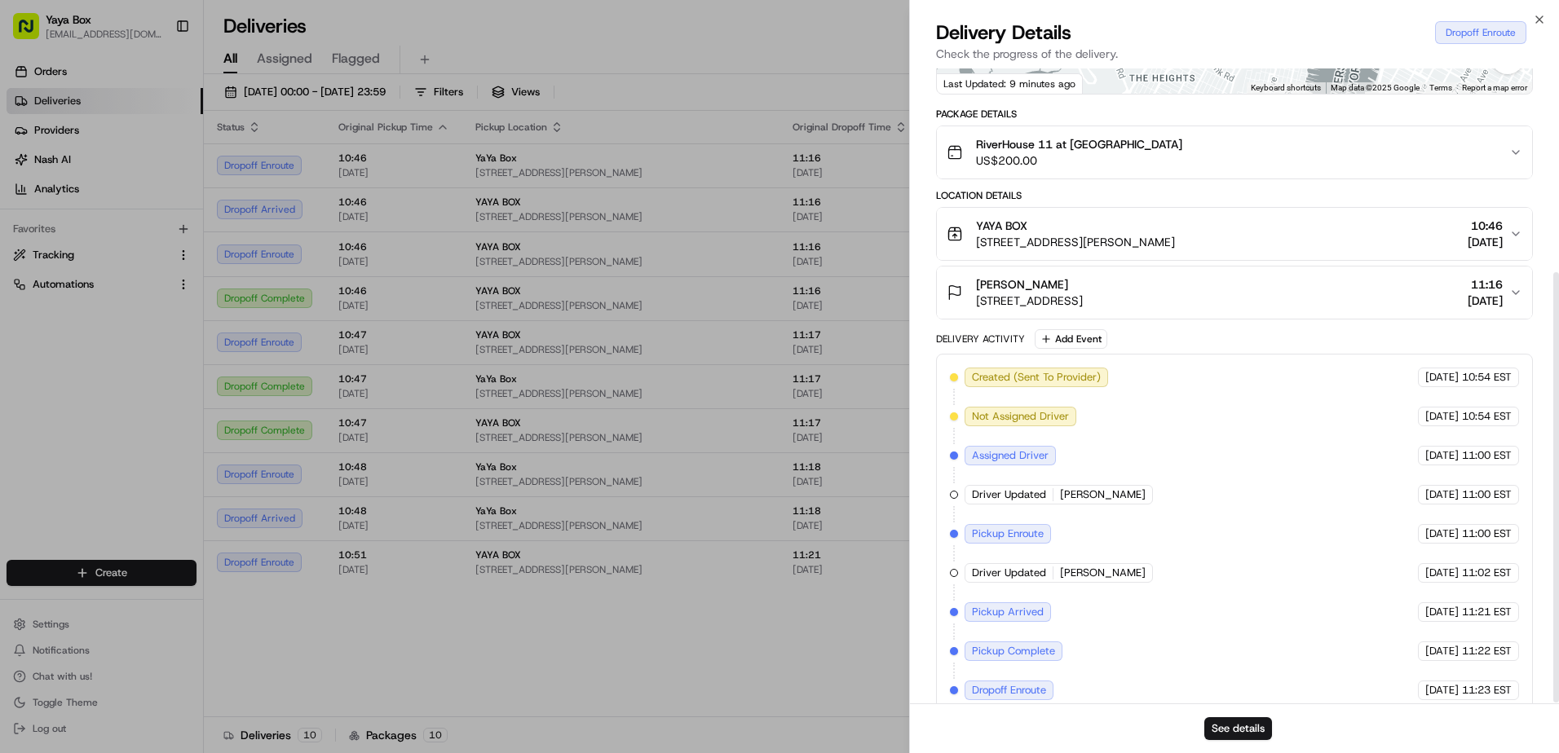
scroll to position [303, 0]
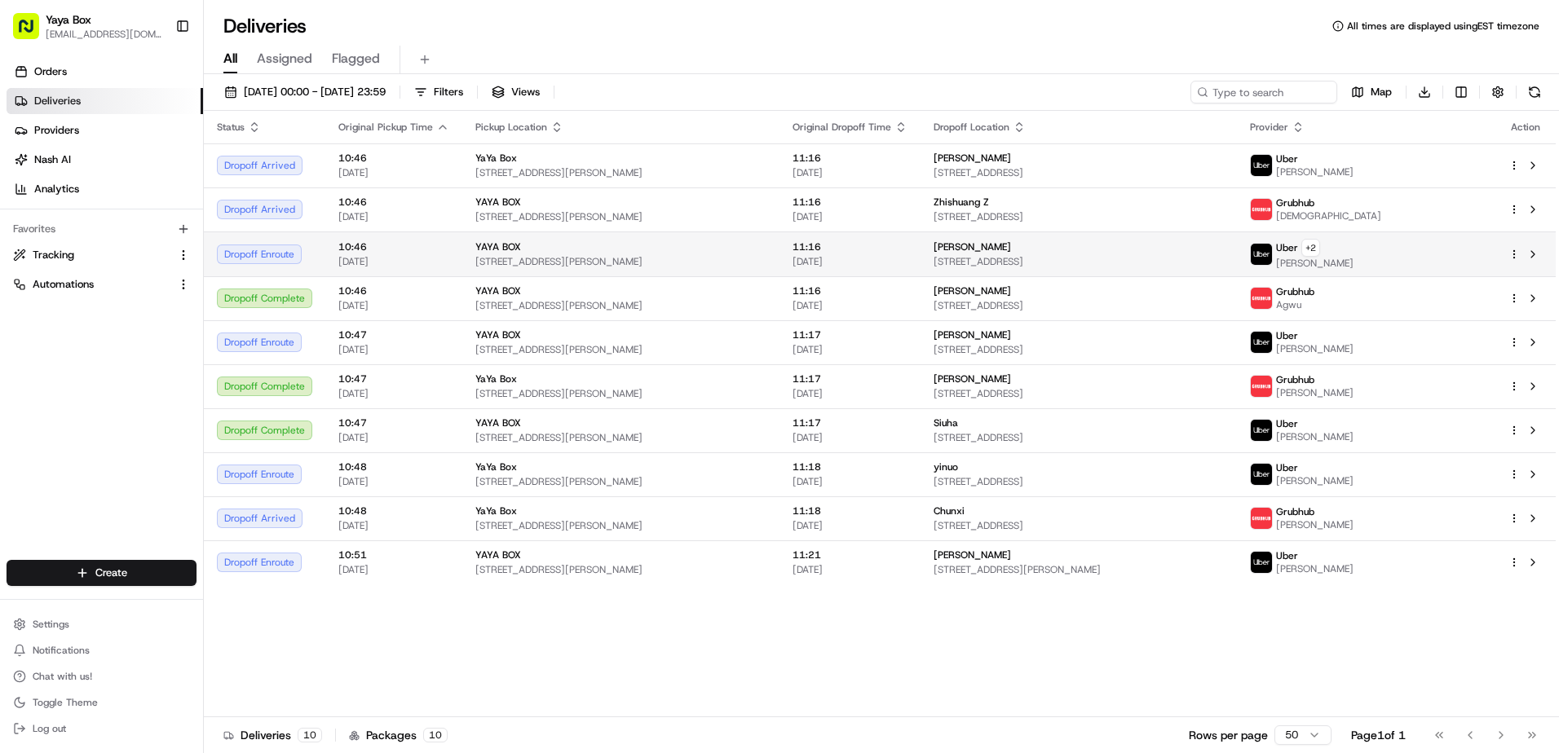
click at [749, 263] on span "[STREET_ADDRESS][PERSON_NAME]" at bounding box center [620, 261] width 291 height 13
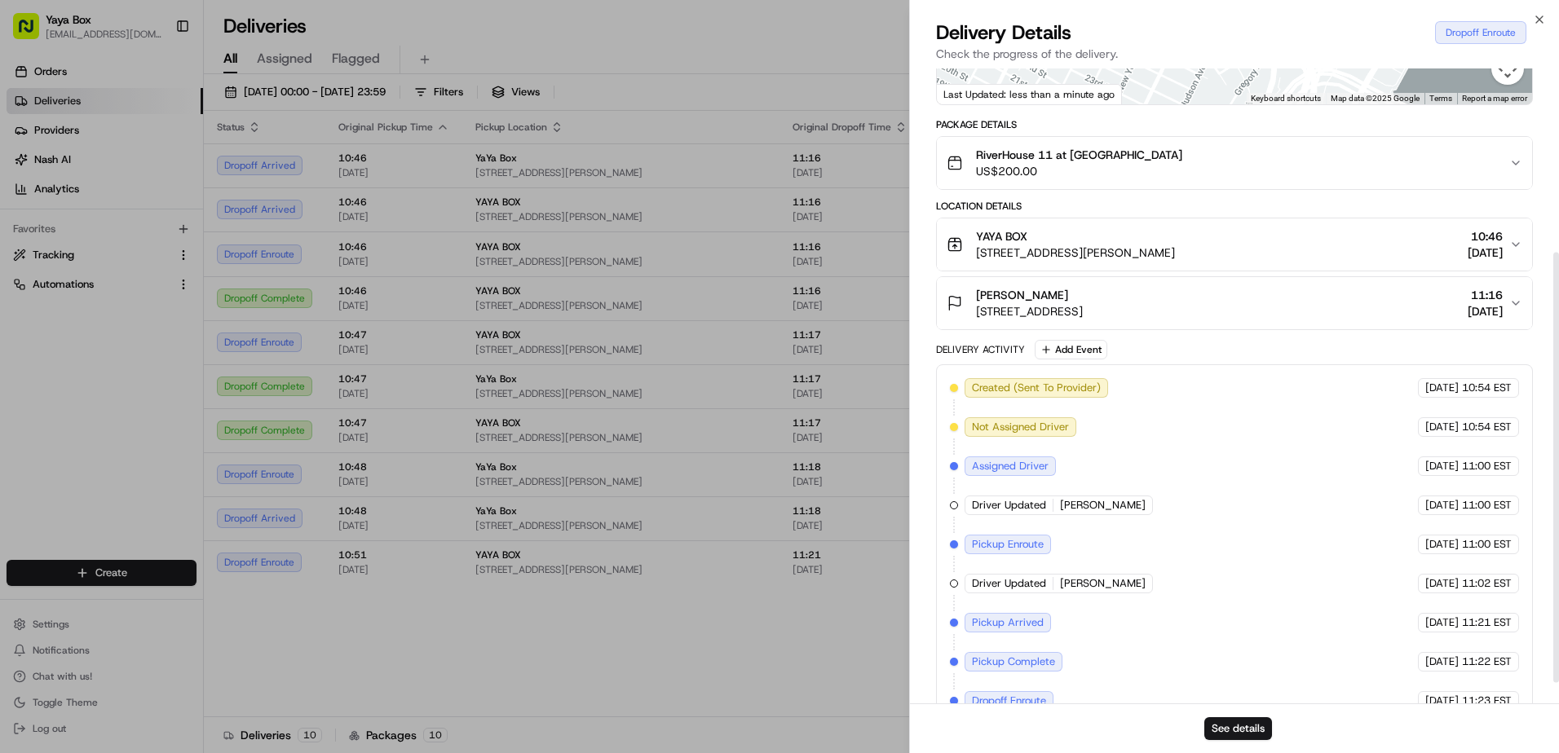
scroll to position [303, 0]
